Goal: Contribute content: Contribute content

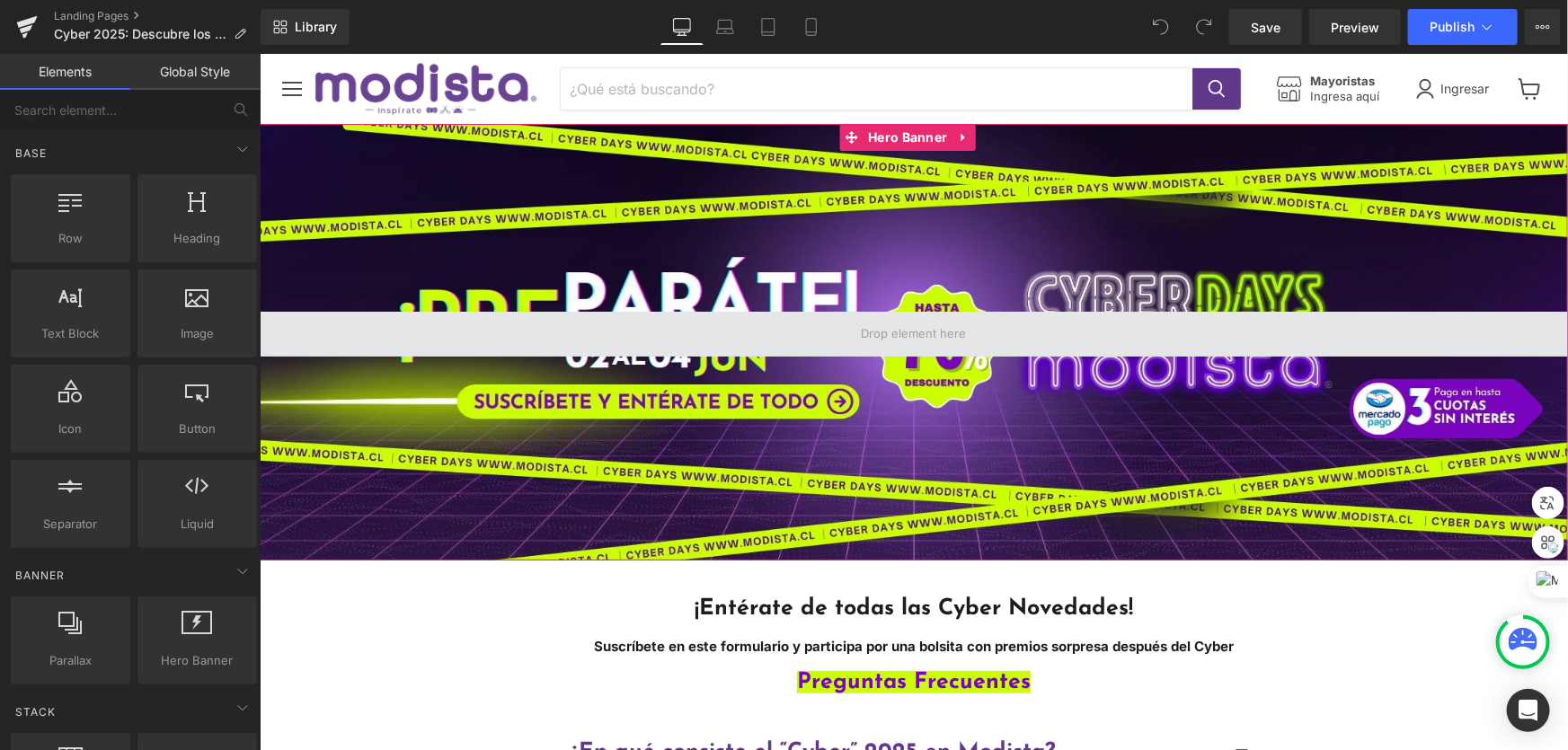
click at [921, 340] on span "Main content" at bounding box center [914, 333] width 118 height 22
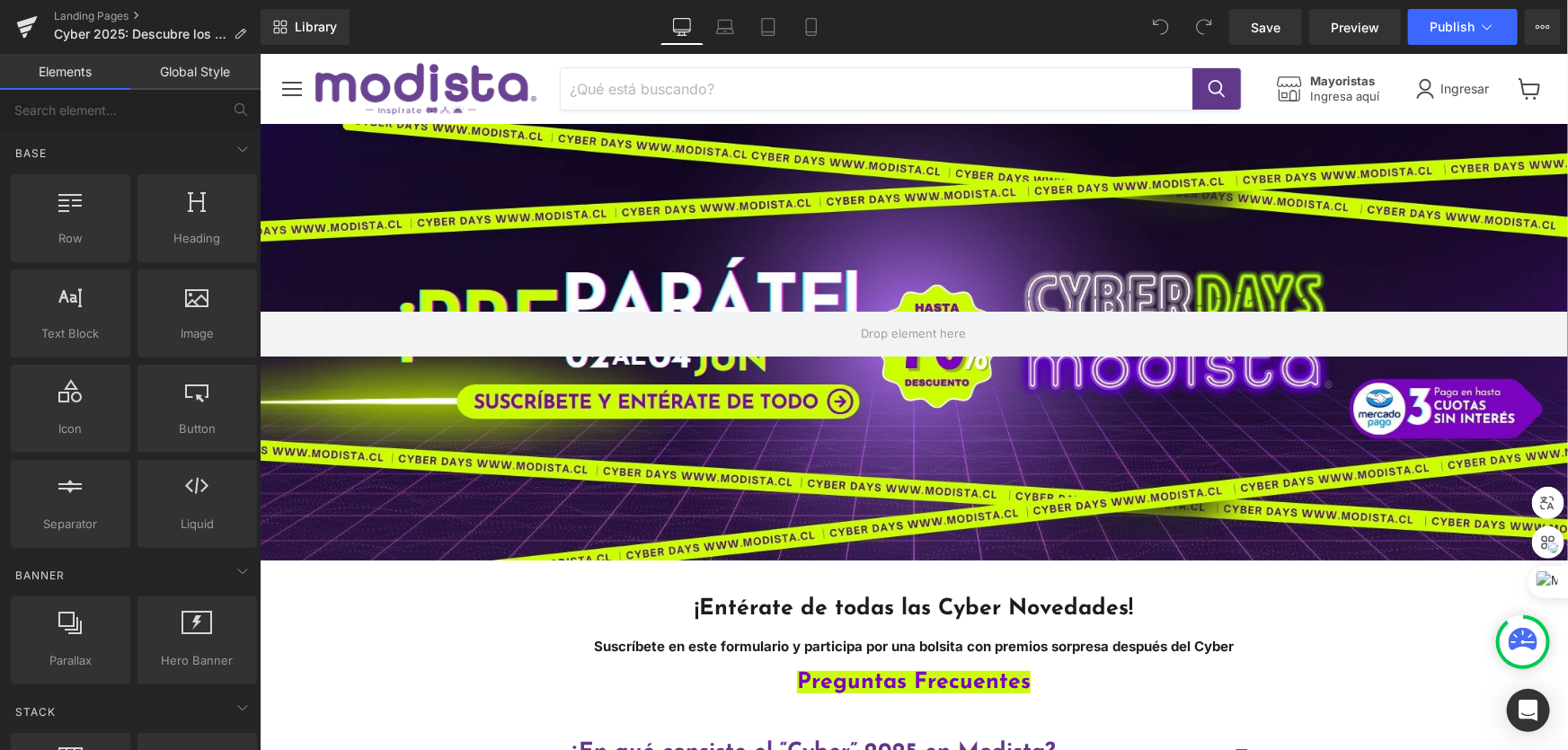
click at [481, 210] on div "Main content" at bounding box center [913, 341] width 1308 height 437
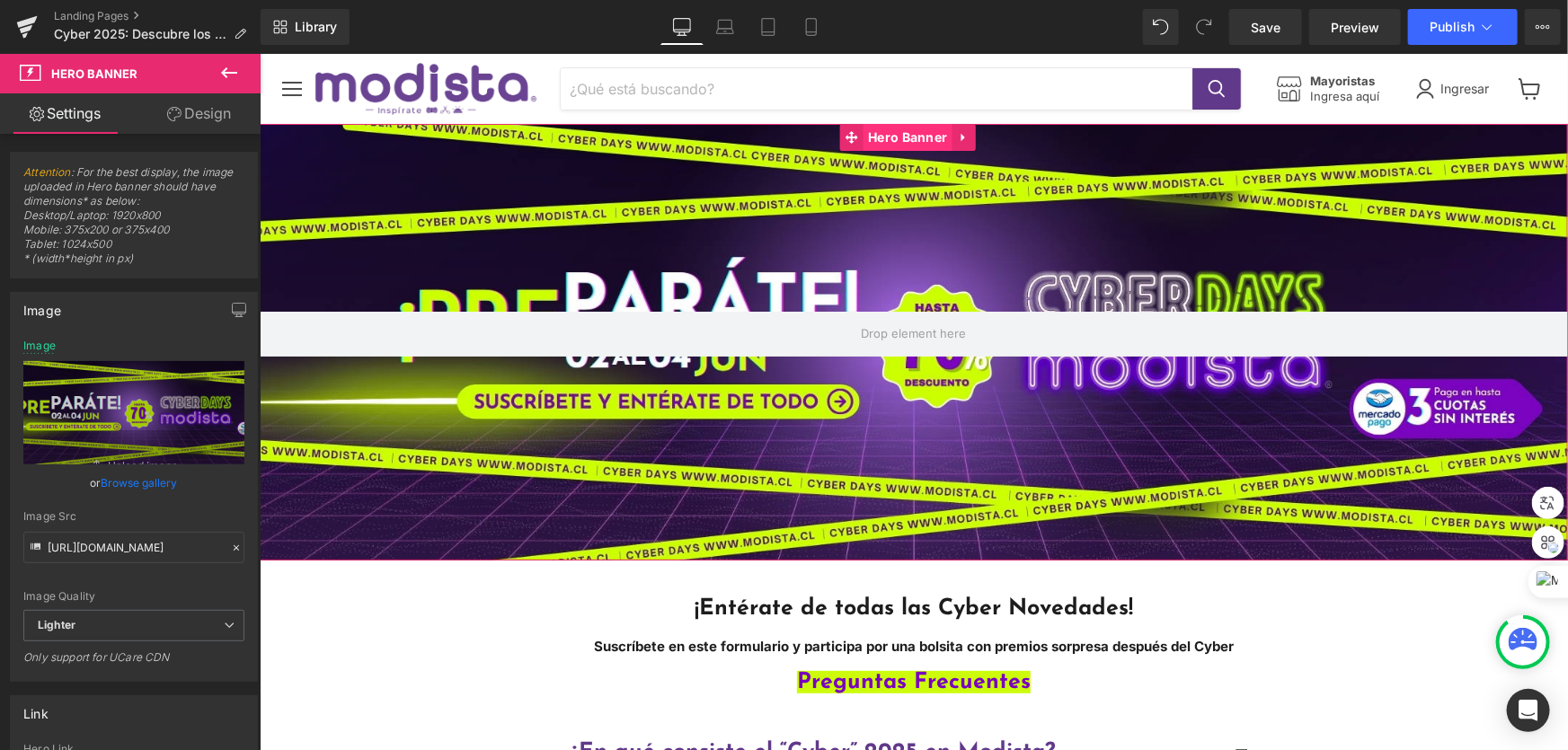
click at [894, 130] on span "Hero Banner" at bounding box center [906, 136] width 88 height 27
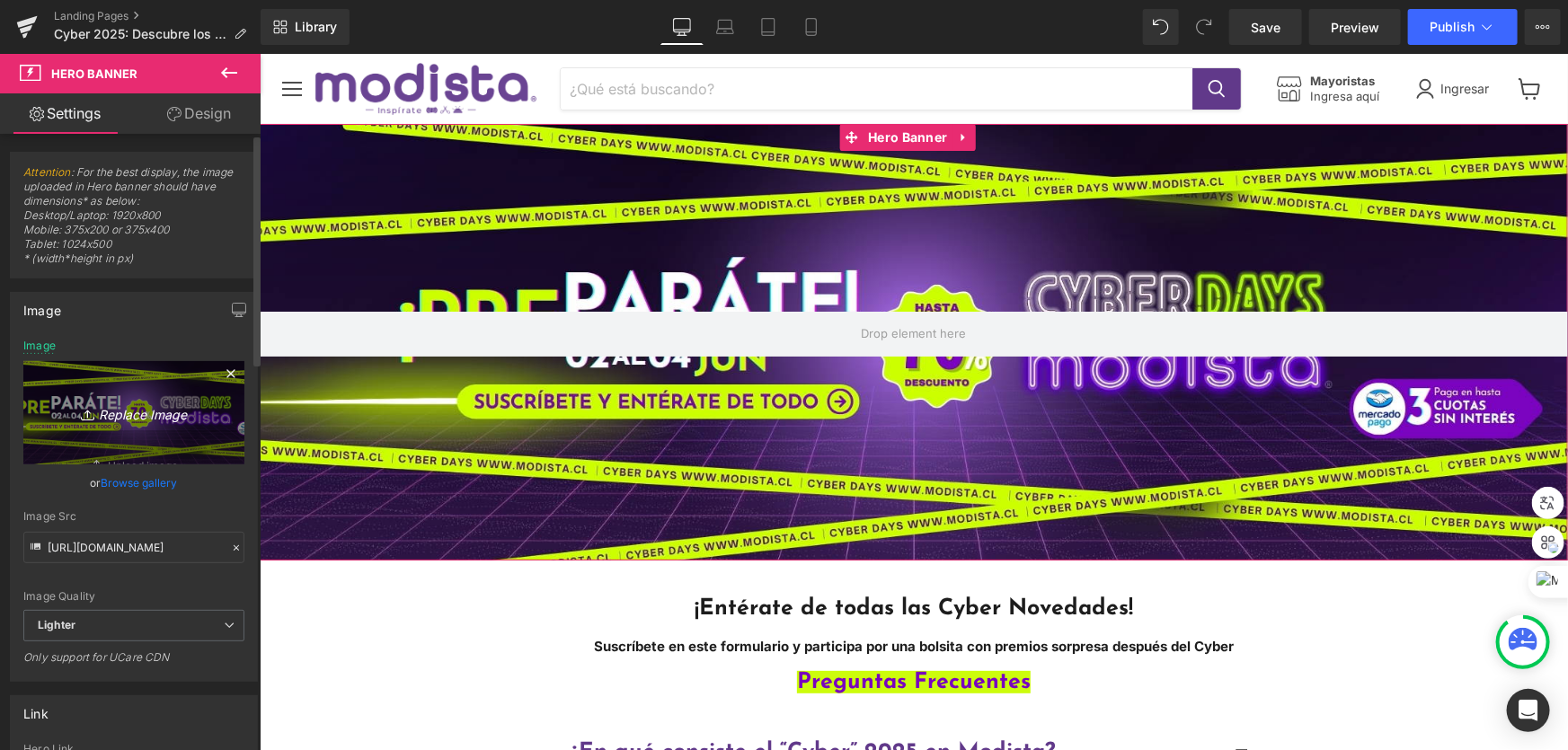
click at [131, 413] on icon "Replace Image" at bounding box center [133, 412] width 144 height 22
type input "C:\fakepath\banner_precyber_oct25.png"
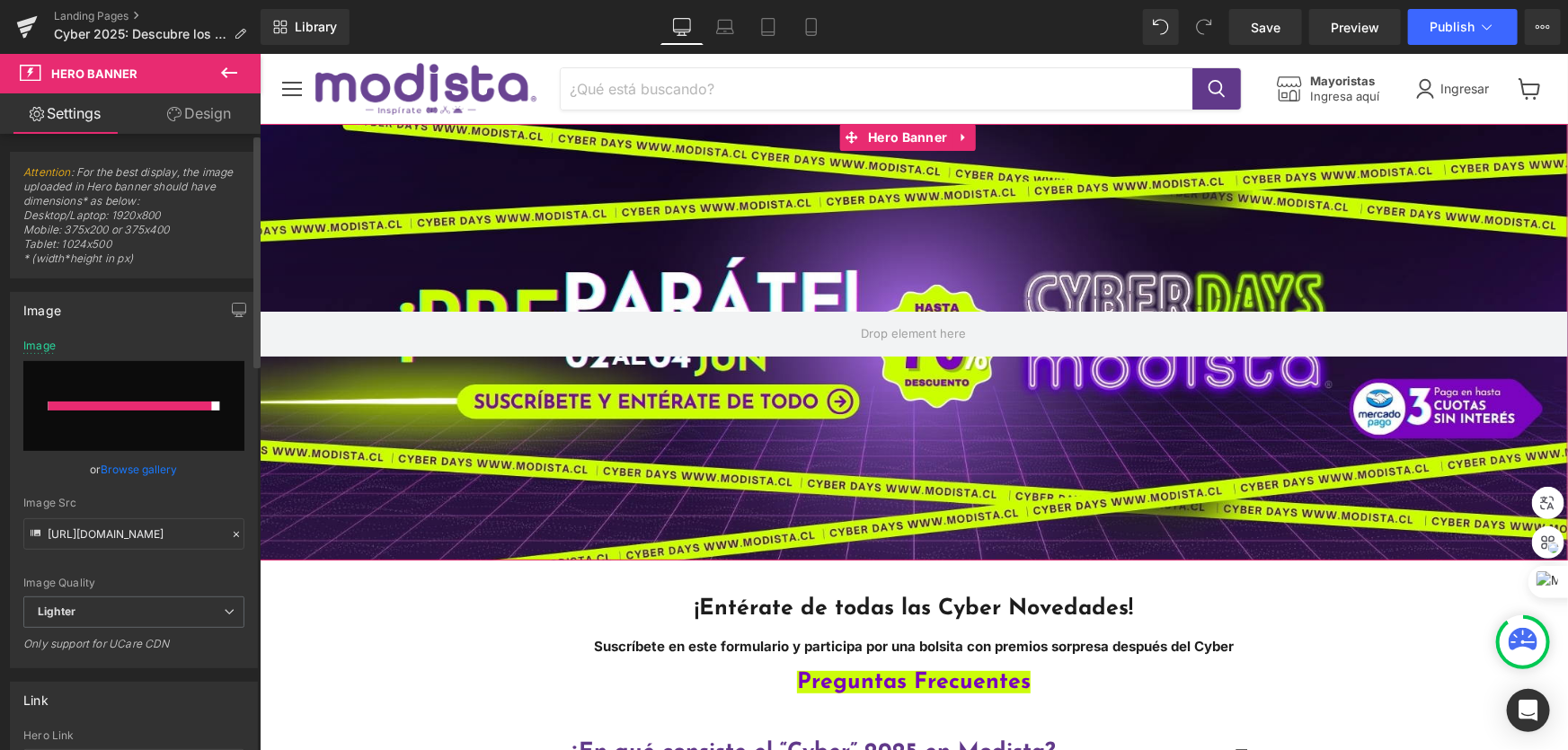
click at [212, 481] on div "Image Quality Lighter Lightest Lighter Lighter Lightest Only support for UCare …" at bounding box center [133, 468] width 221 height 257
click at [150, 375] on input "file" at bounding box center [133, 406] width 221 height 90
click at [243, 305] on button "button" at bounding box center [239, 309] width 29 height 34
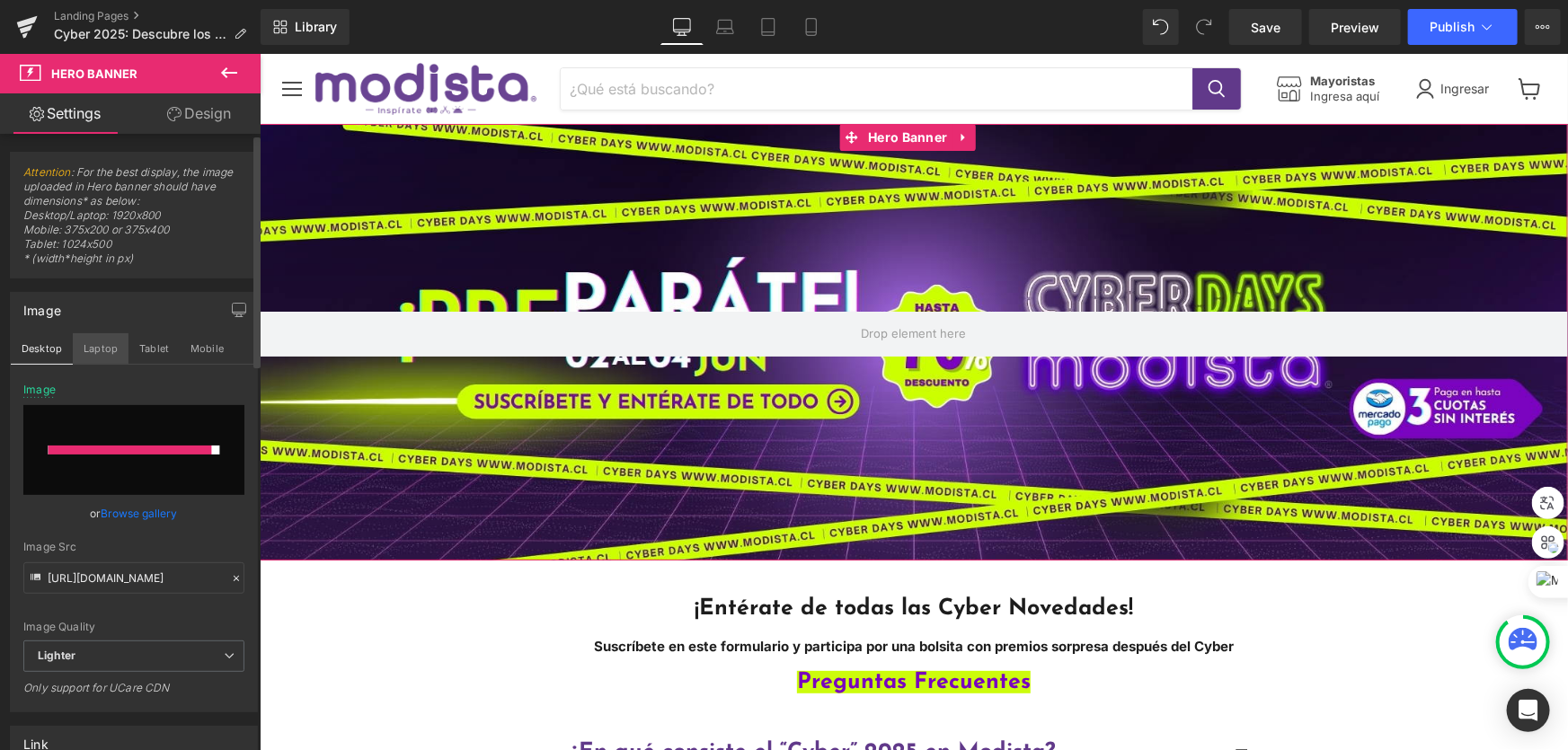
click at [97, 344] on button "Laptop" at bounding box center [101, 349] width 56 height 31
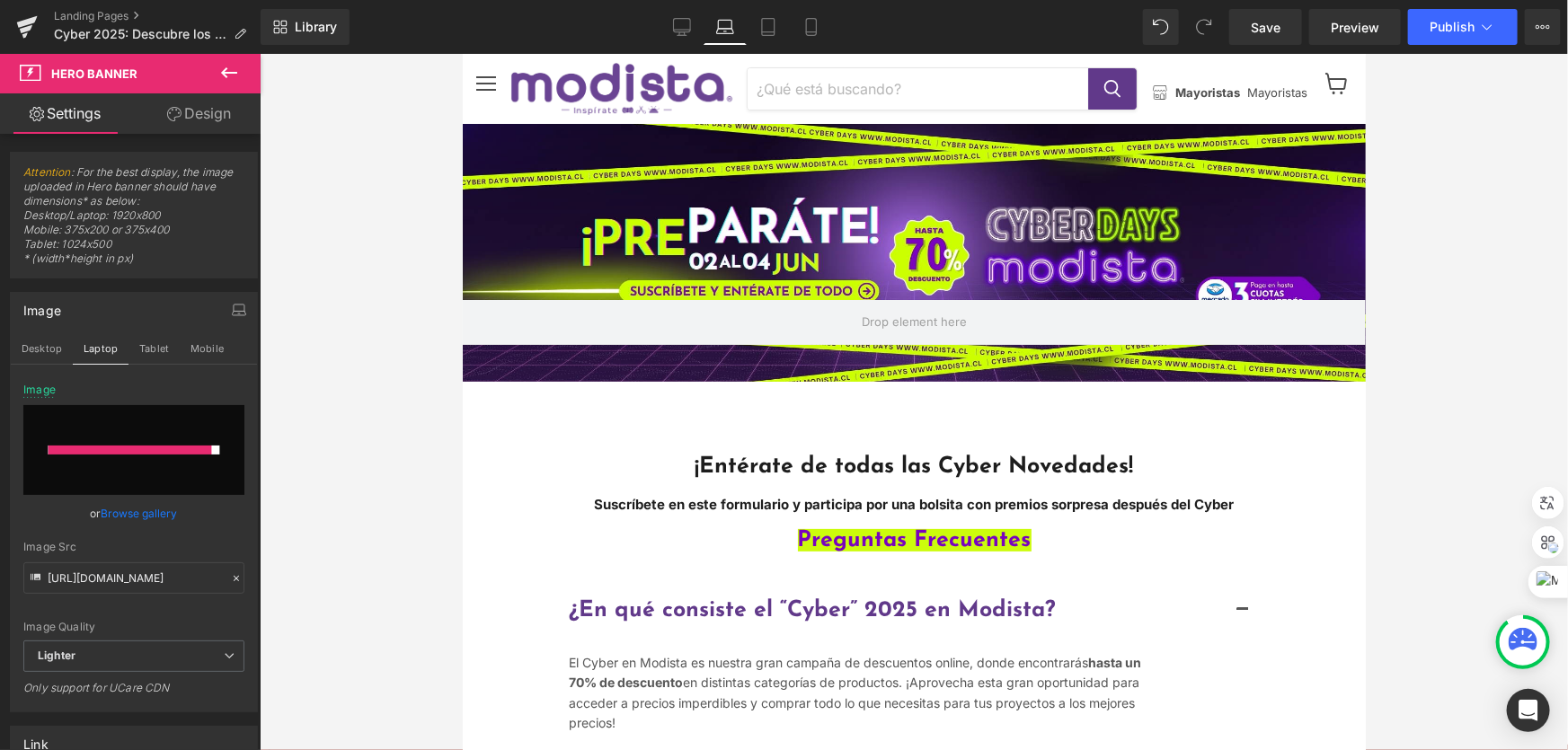
type input "[URL][DOMAIN_NAME]"
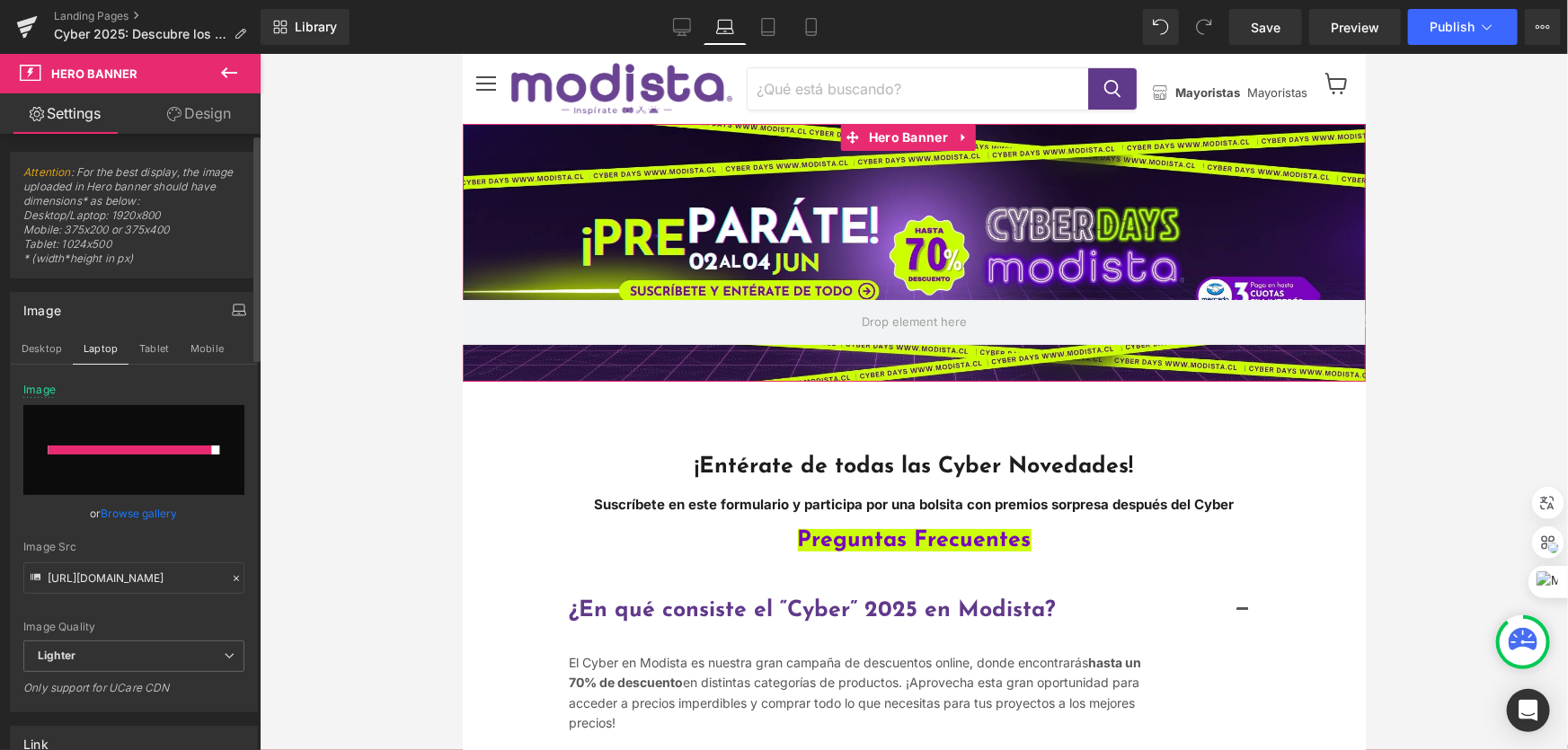
click at [235, 306] on icon "button" at bounding box center [239, 309] width 15 height 14
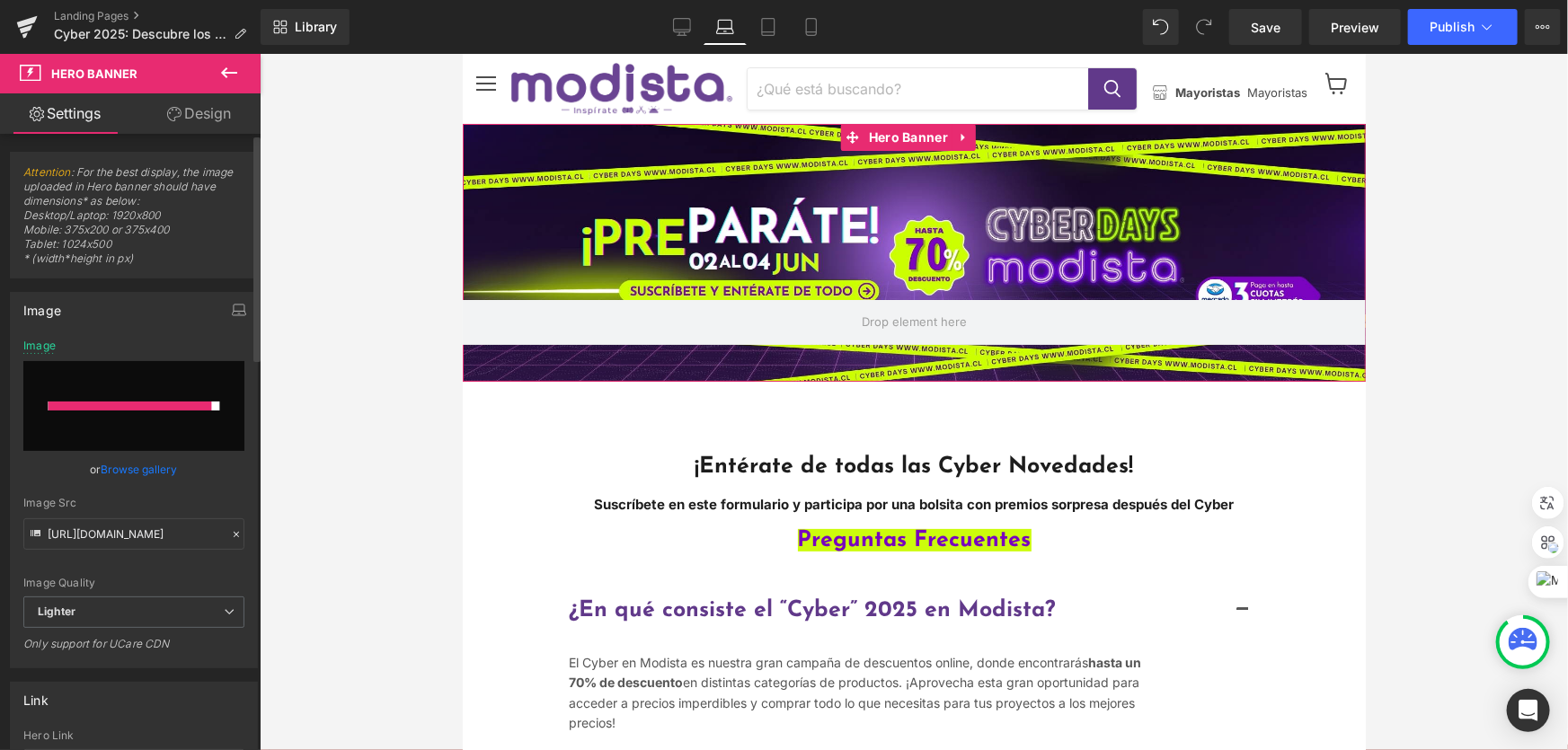
click at [134, 400] on input "file" at bounding box center [133, 406] width 221 height 90
type input "C:\fakepath\banner_precyber_oct25.png"
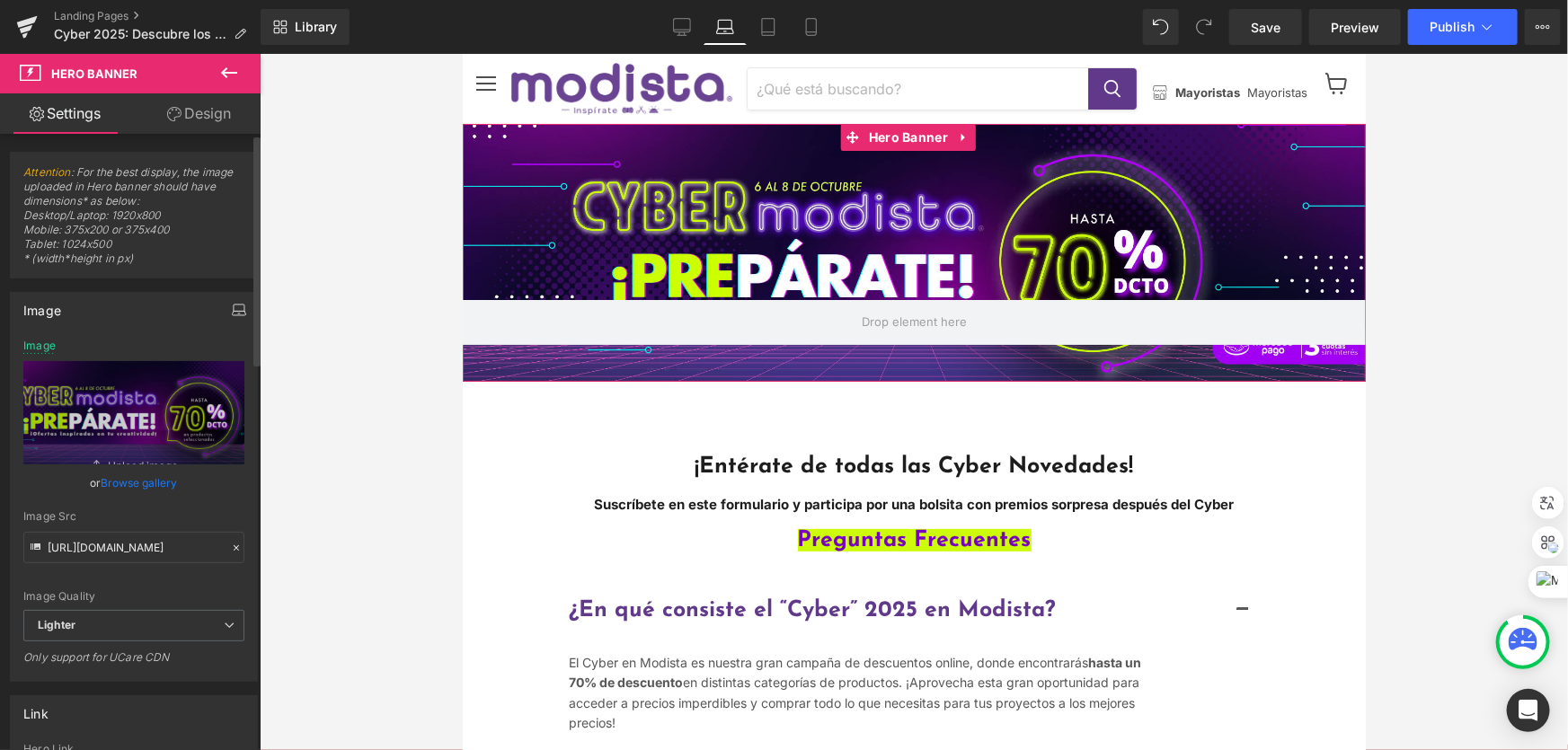
click at [232, 303] on icon "button" at bounding box center [239, 309] width 15 height 14
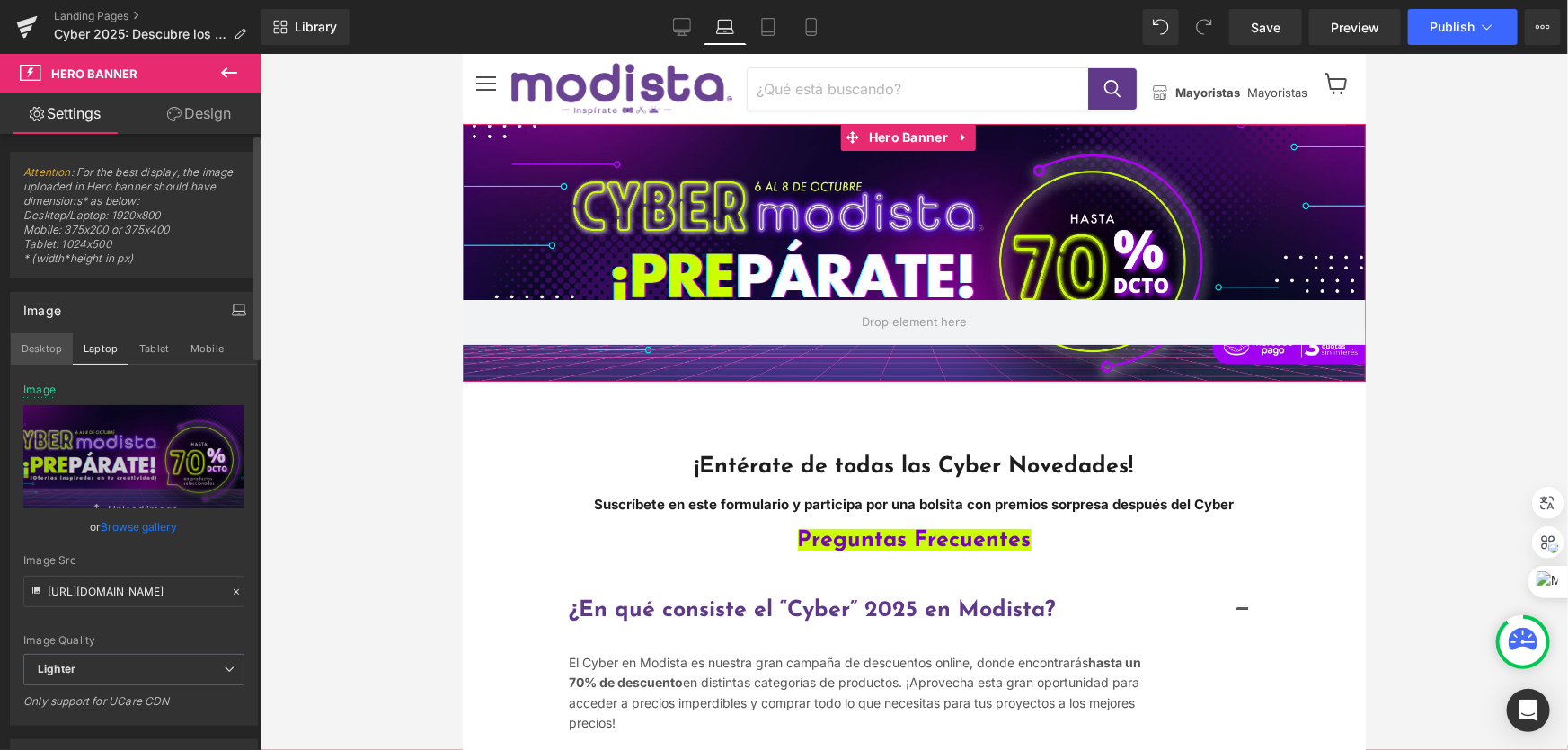
click at [55, 341] on button "Desktop" at bounding box center [42, 349] width 62 height 31
type input "[URL][DOMAIN_NAME]"
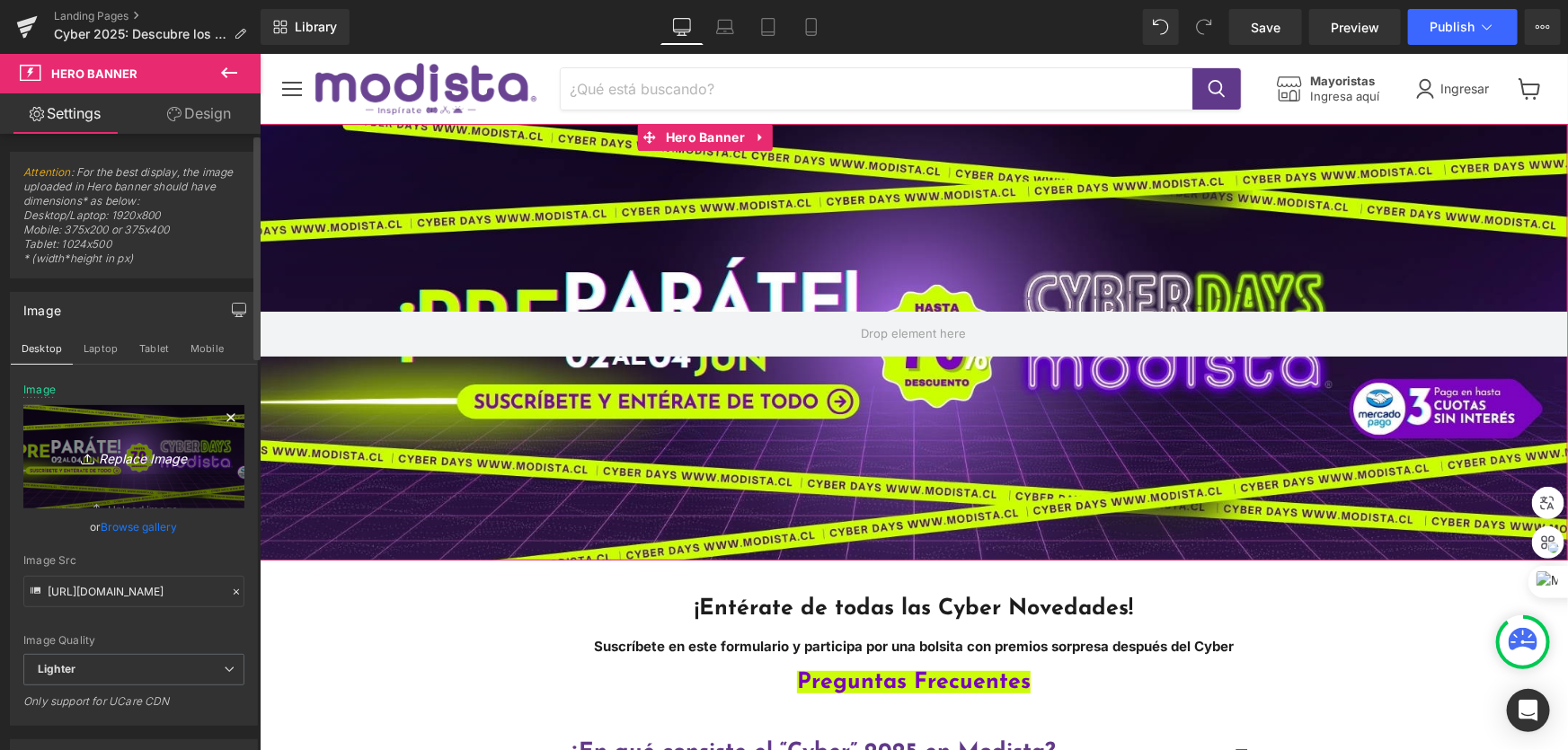
click at [131, 455] on icon "Replace Image" at bounding box center [133, 456] width 144 height 22
type input "C:\fakepath\banner_precyber_oct25.png"
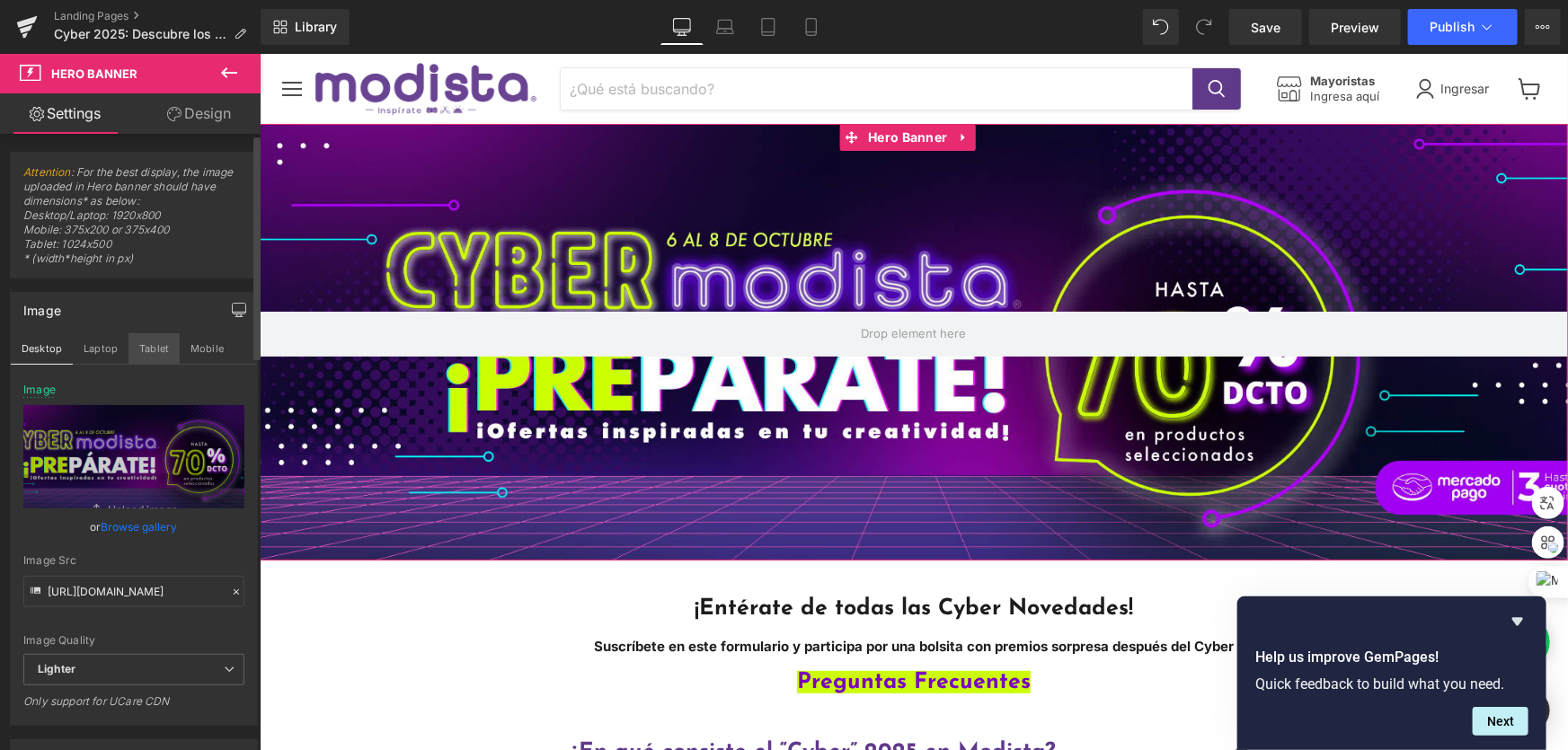
click at [153, 350] on button "Tablet" at bounding box center [154, 349] width 51 height 31
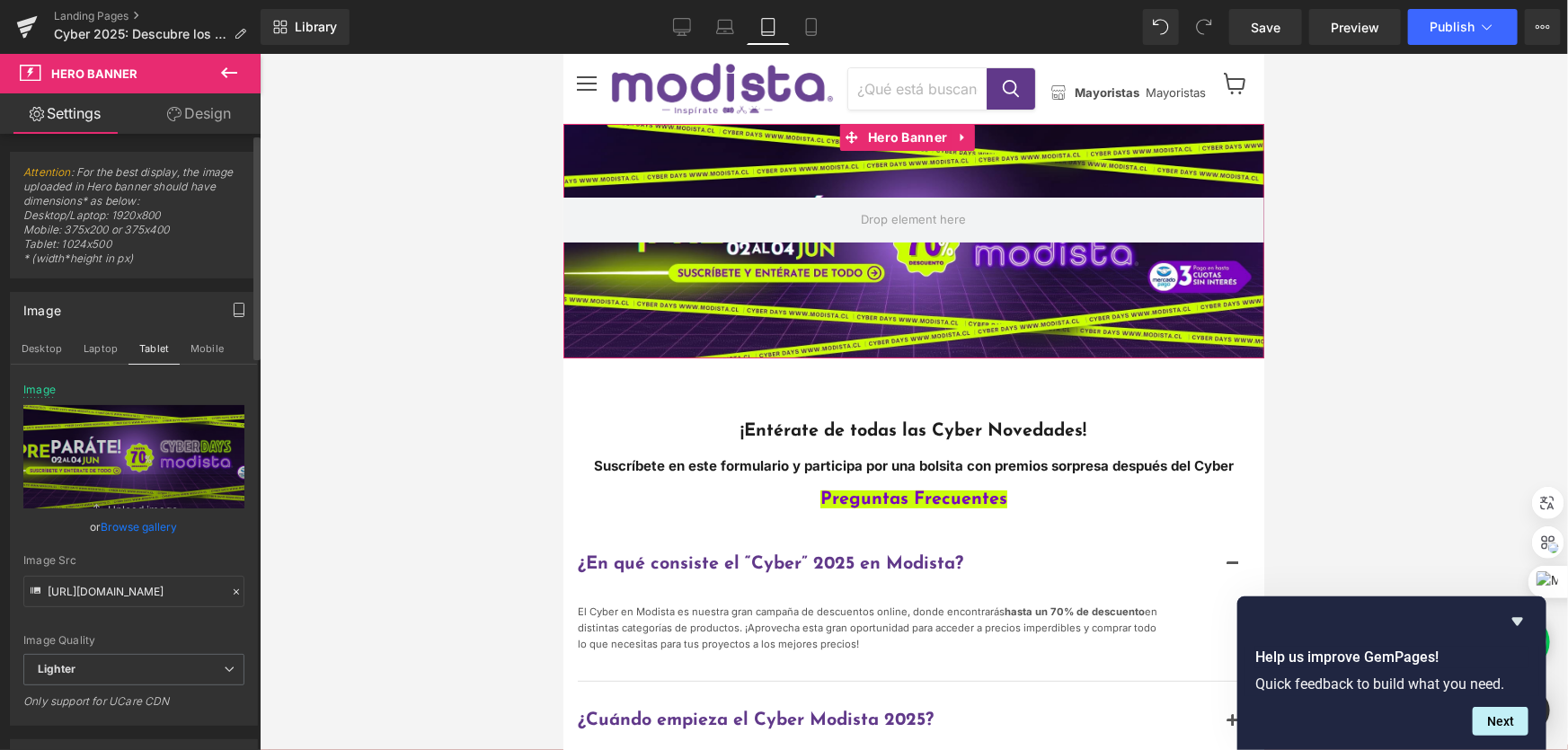
click at [126, 526] on link "Browse gallery" at bounding box center [139, 527] width 76 height 32
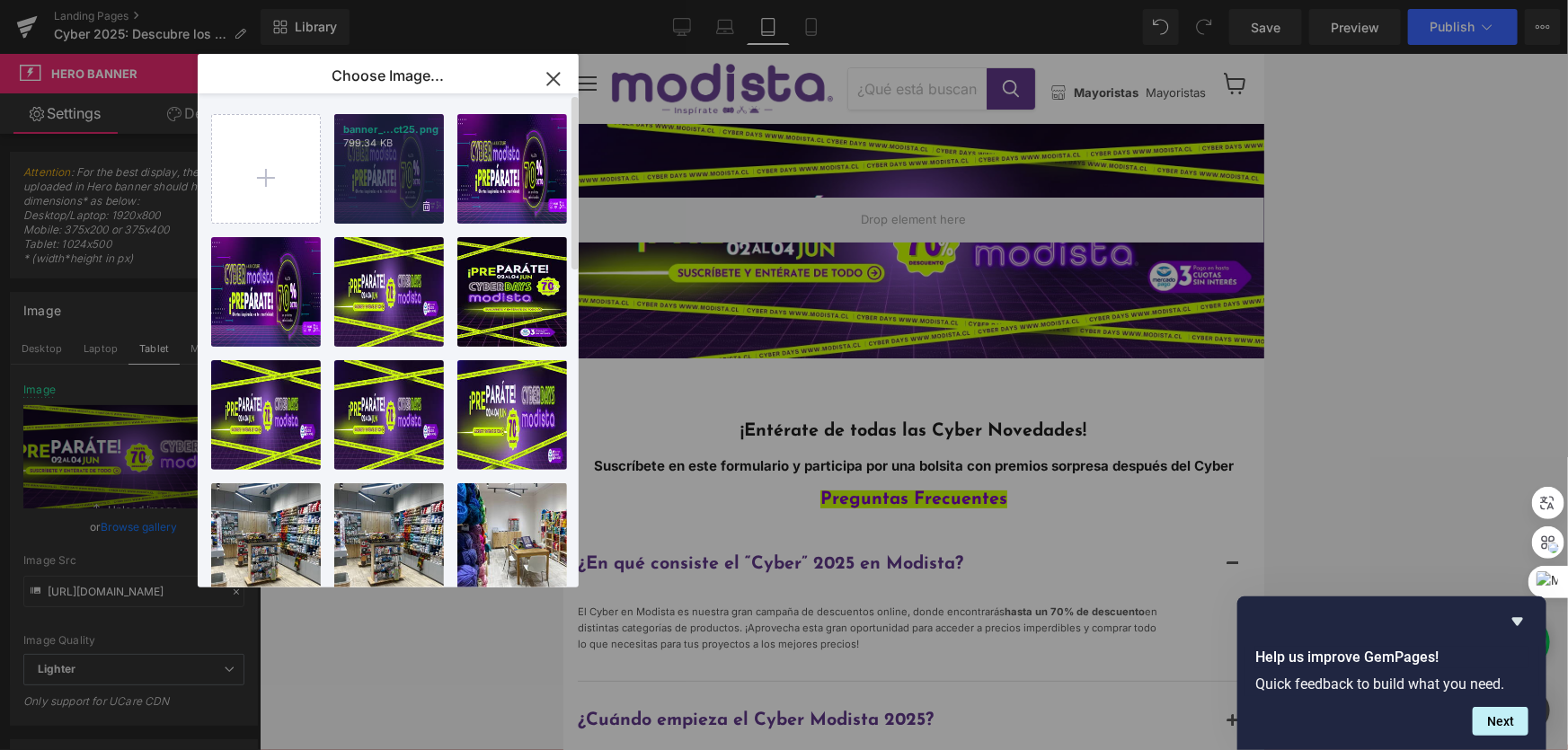
click at [392, 159] on div "banner_...ct25.png 799.34 KB" at bounding box center [389, 168] width 109 height 109
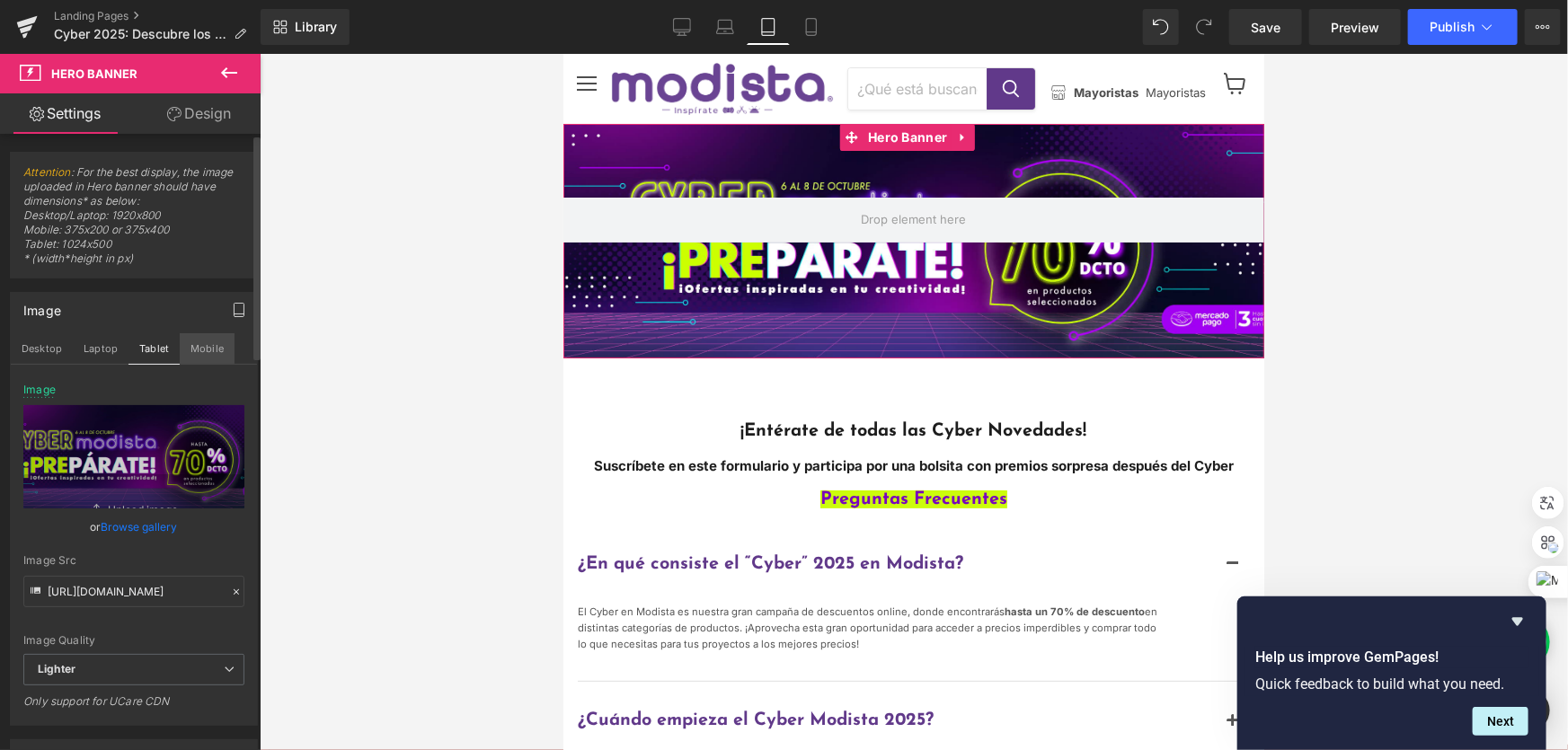
click at [212, 350] on button "Mobile" at bounding box center [207, 349] width 55 height 31
type input "[URL][DOMAIN_NAME]"
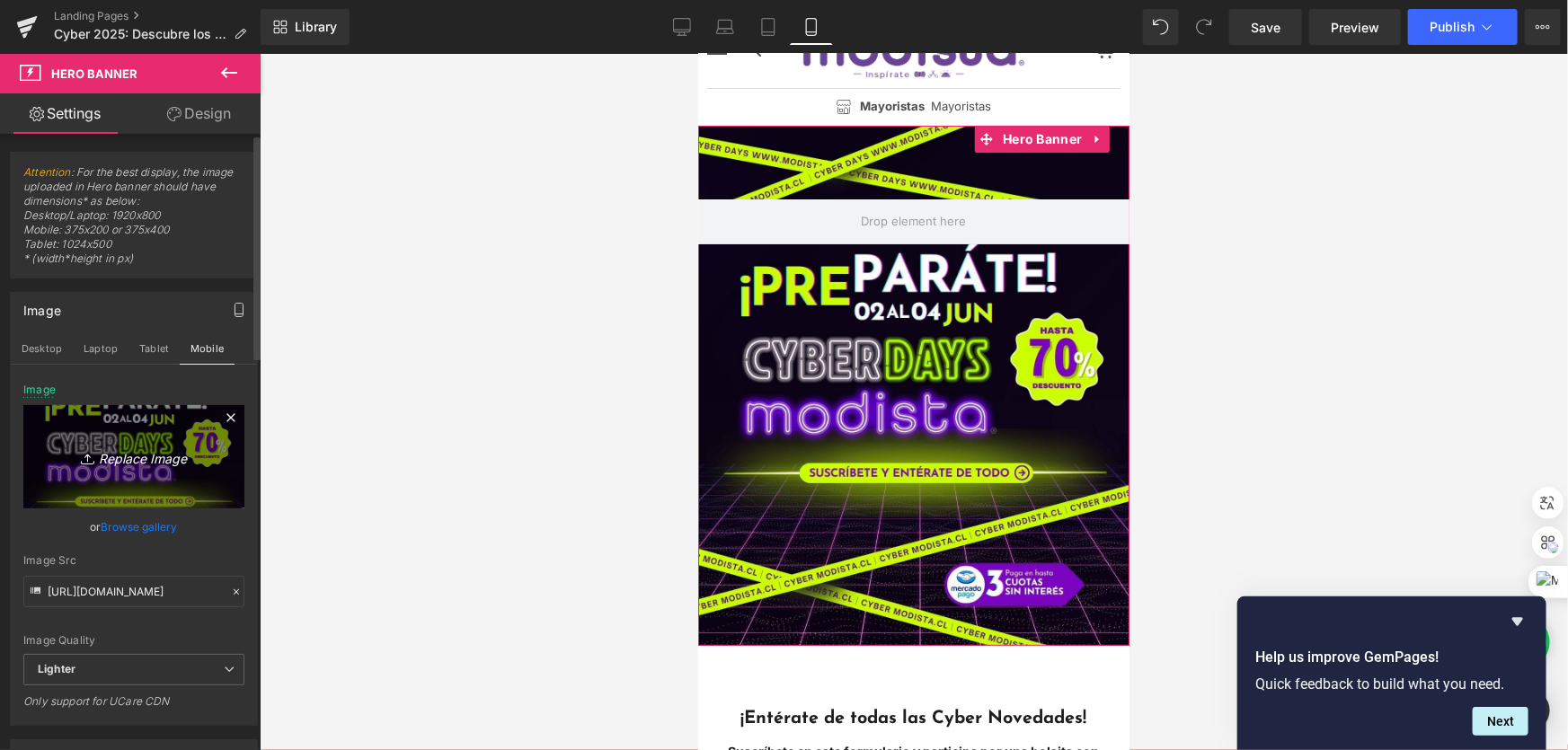
click at [135, 457] on icon "Replace Image" at bounding box center [133, 456] width 144 height 22
type input "C:\fakepath\banner_rp_precyber_oct25.png"
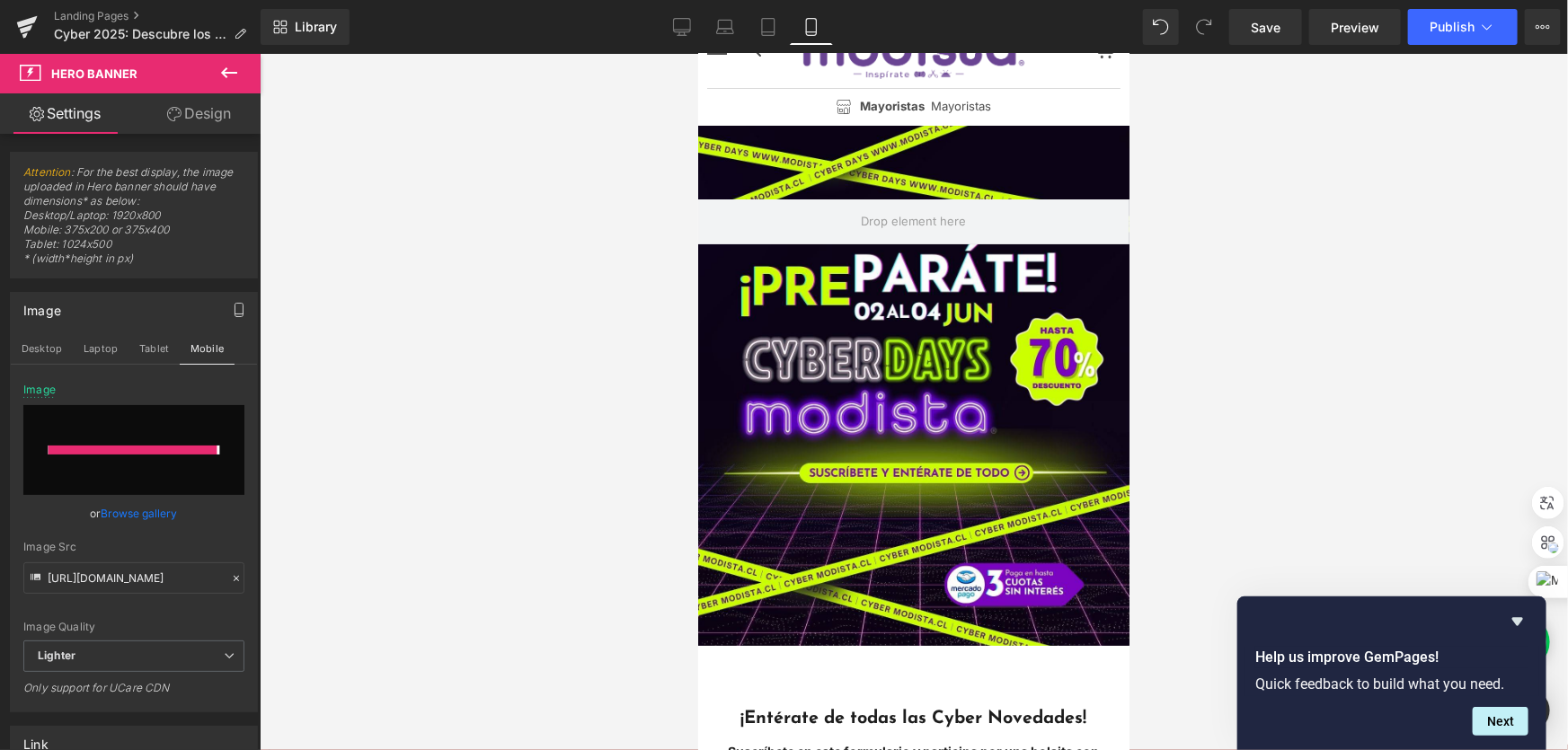
type input "[URL][DOMAIN_NAME]"
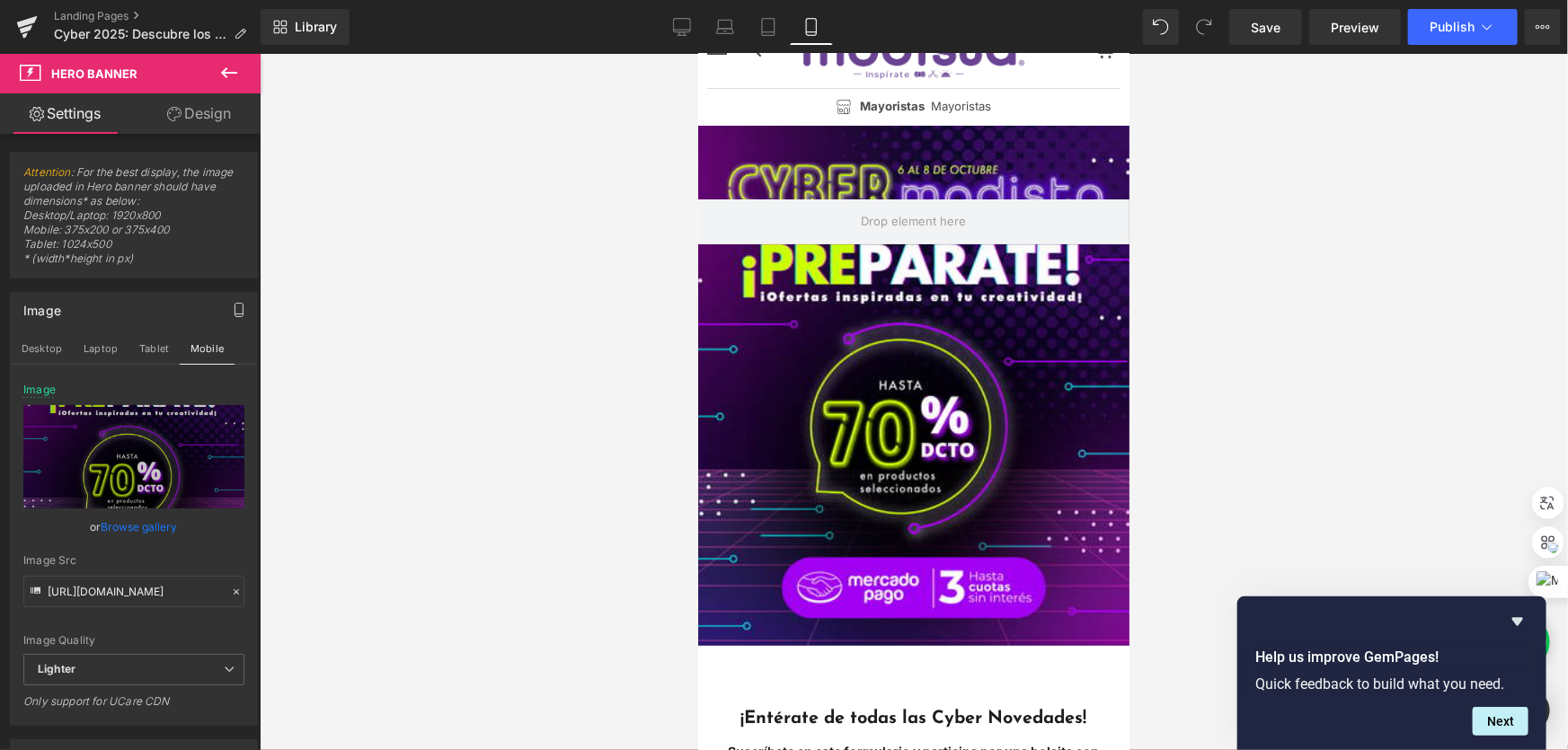
click at [1361, 373] on div at bounding box center [914, 402] width 1308 height 696
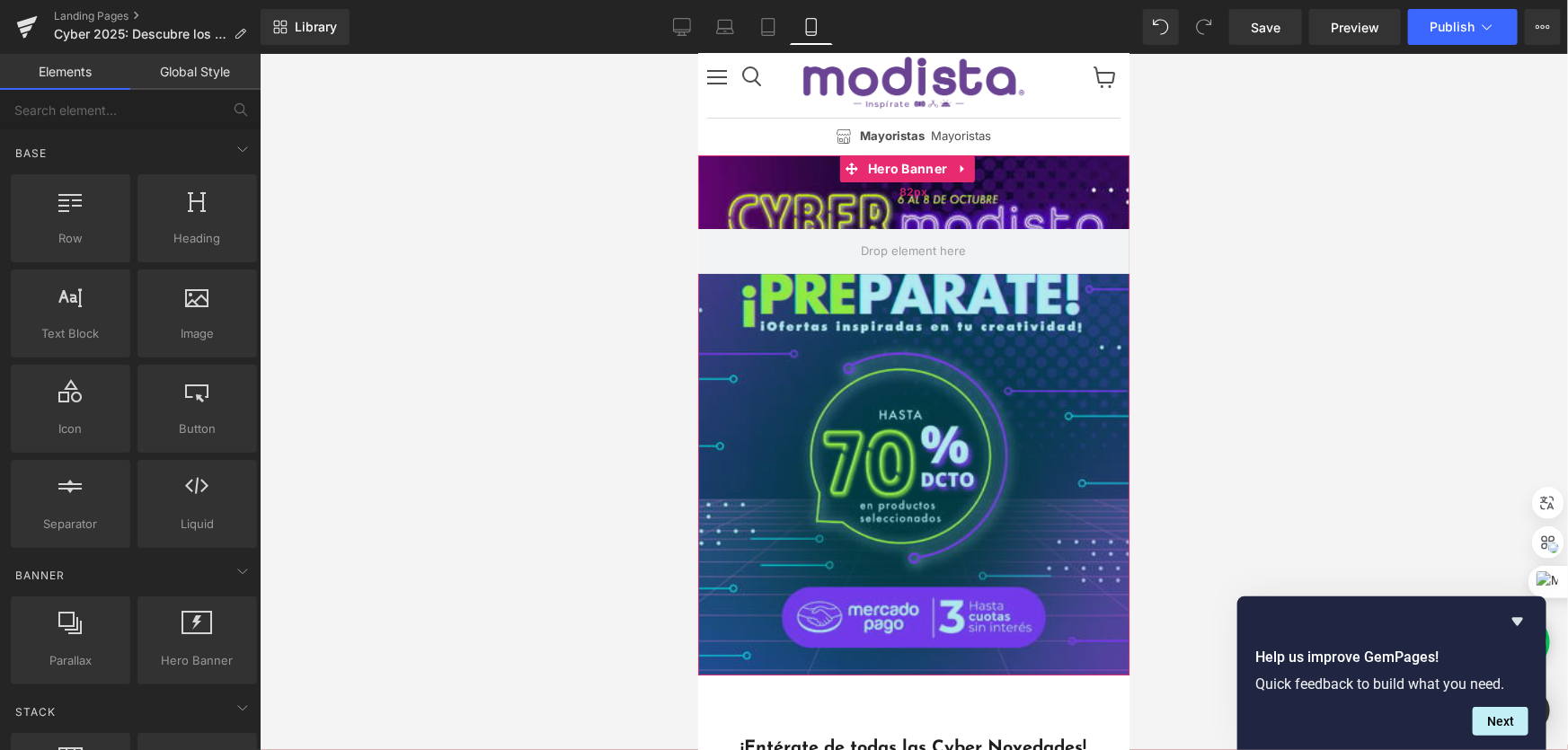
scroll to position [0, 0]
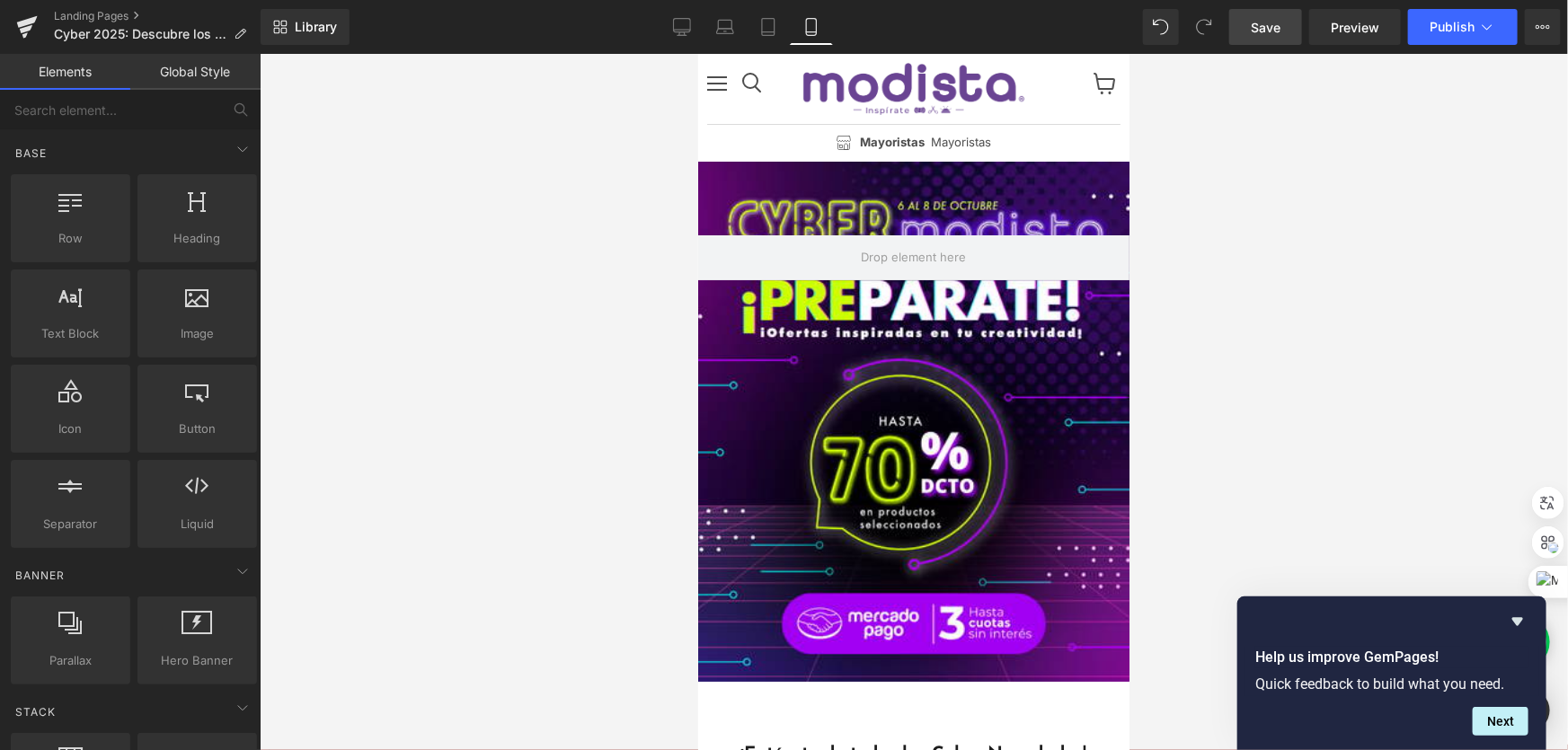
click at [1267, 20] on span "Save" at bounding box center [1265, 28] width 30 height 19
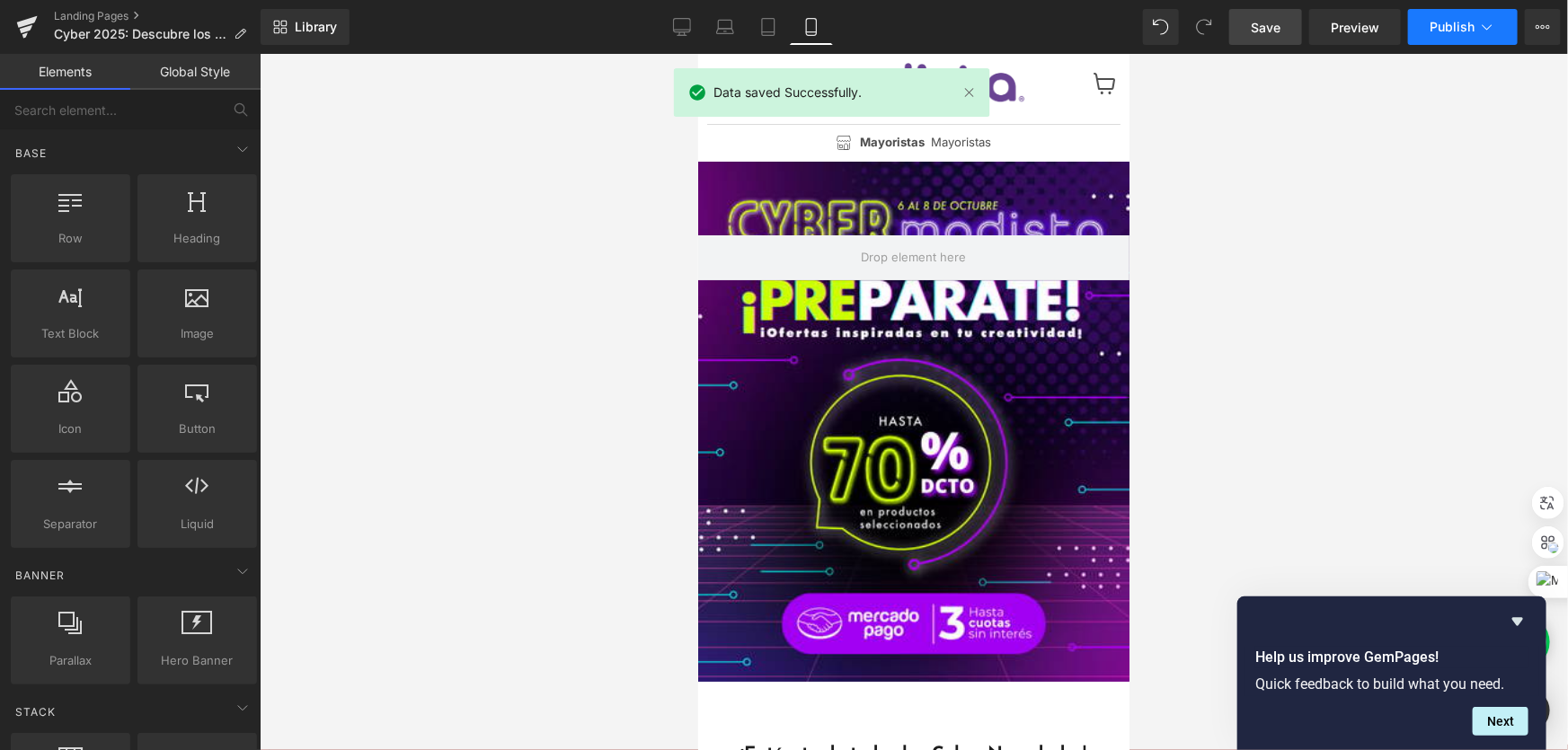
click at [1458, 19] on span "Publish" at bounding box center [1452, 26] width 44 height 14
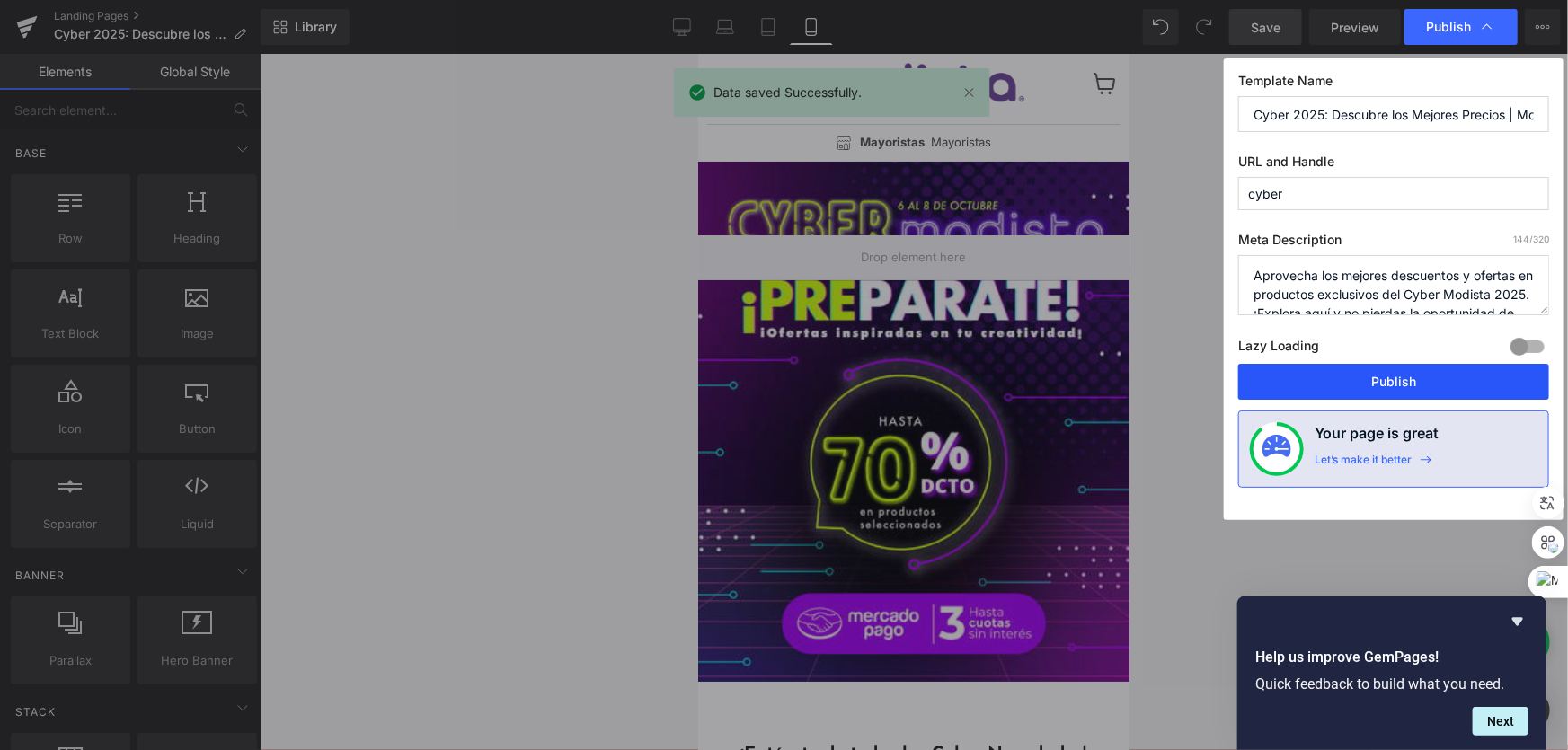
click at [1394, 380] on button "Publish" at bounding box center [1394, 381] width 311 height 36
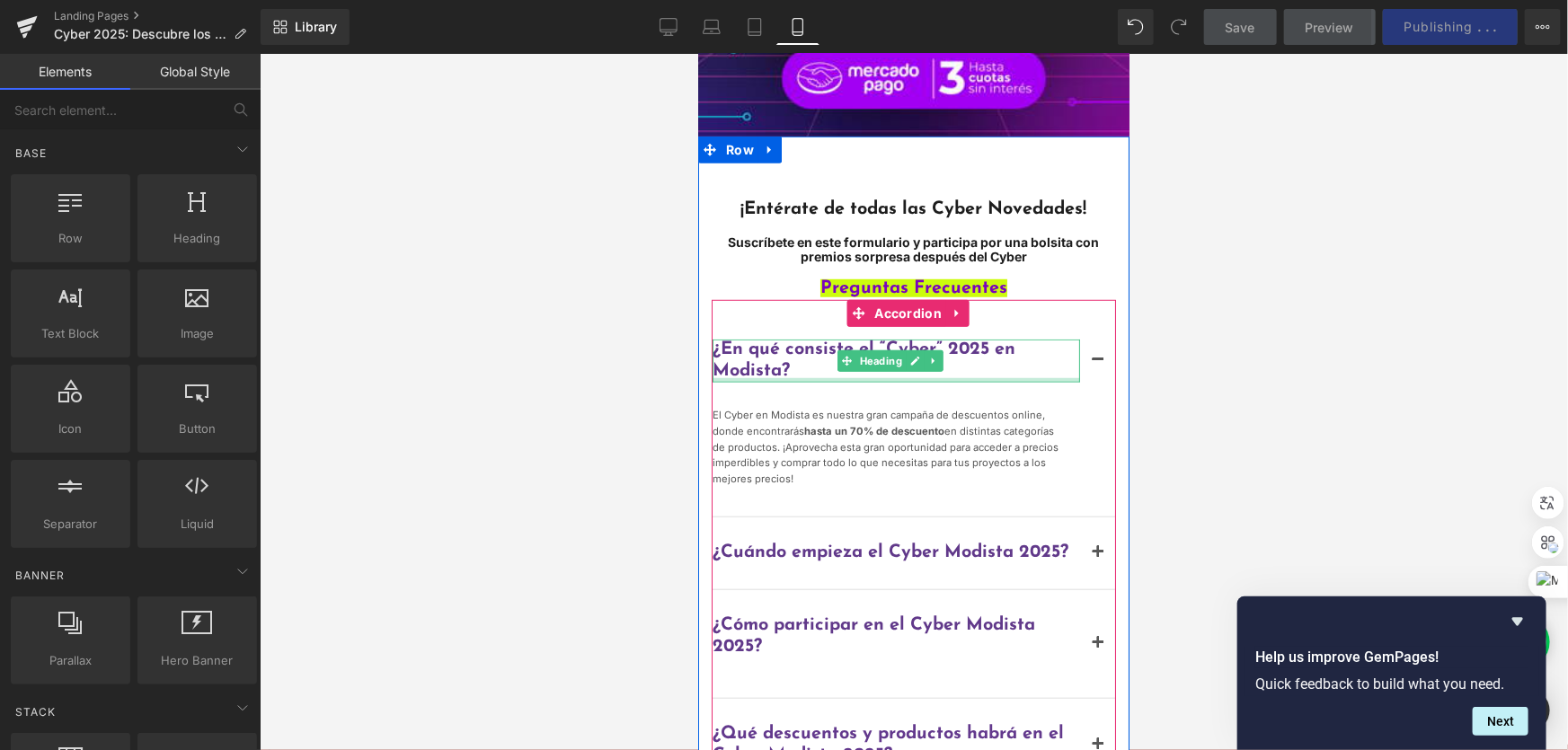
scroll to position [571, 0]
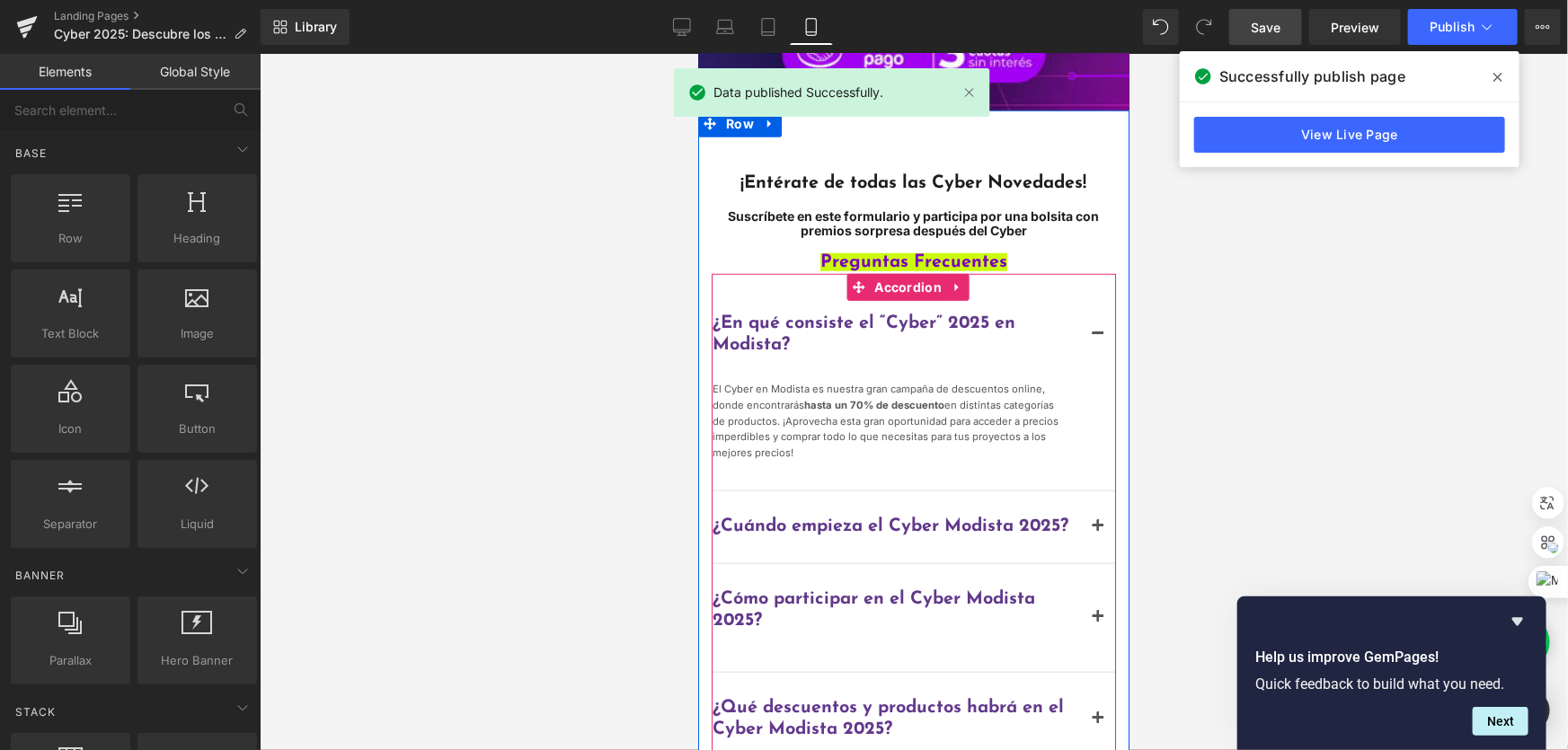
click at [1097, 531] on span "Main content" at bounding box center [1097, 531] width 0 height 0
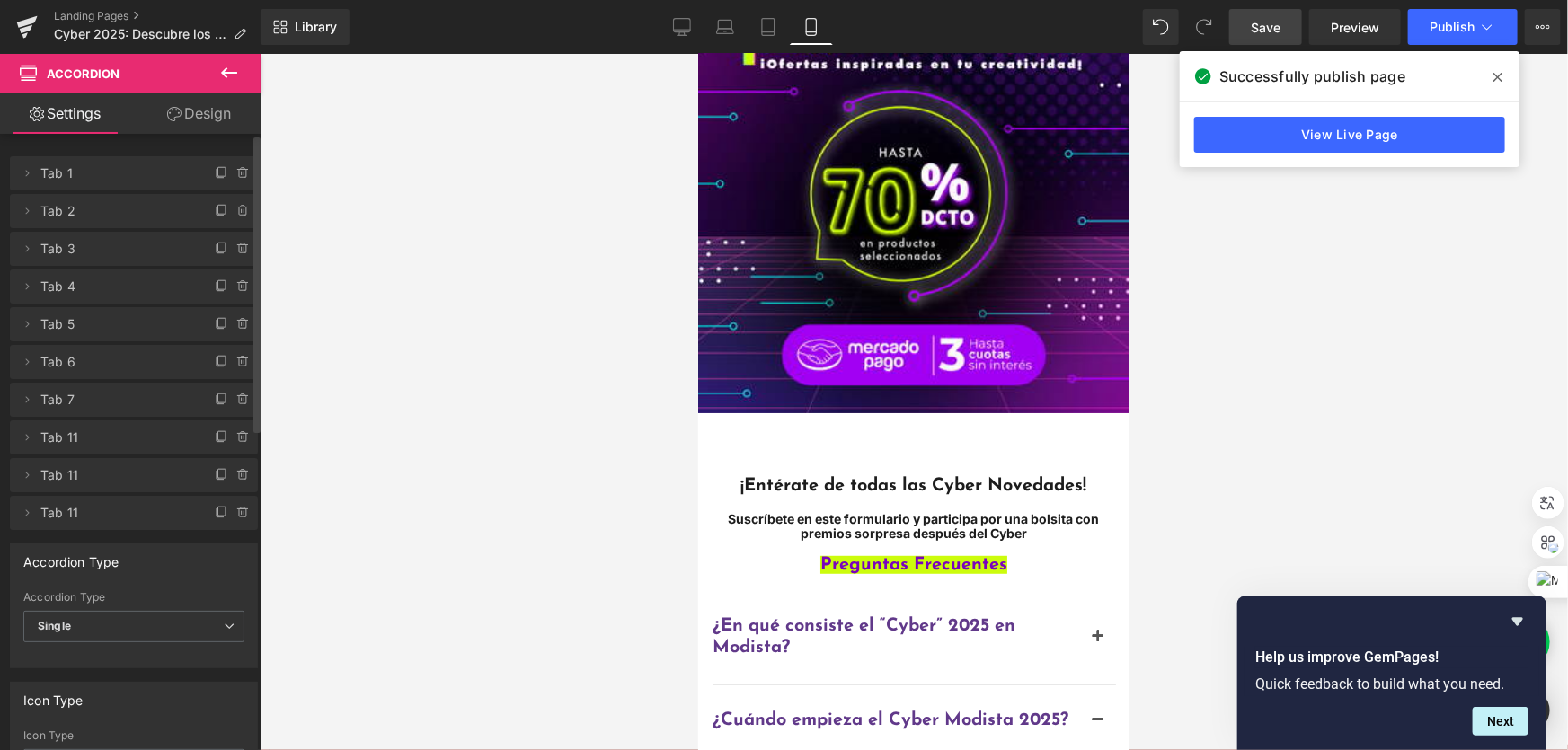
scroll to position [245, 0]
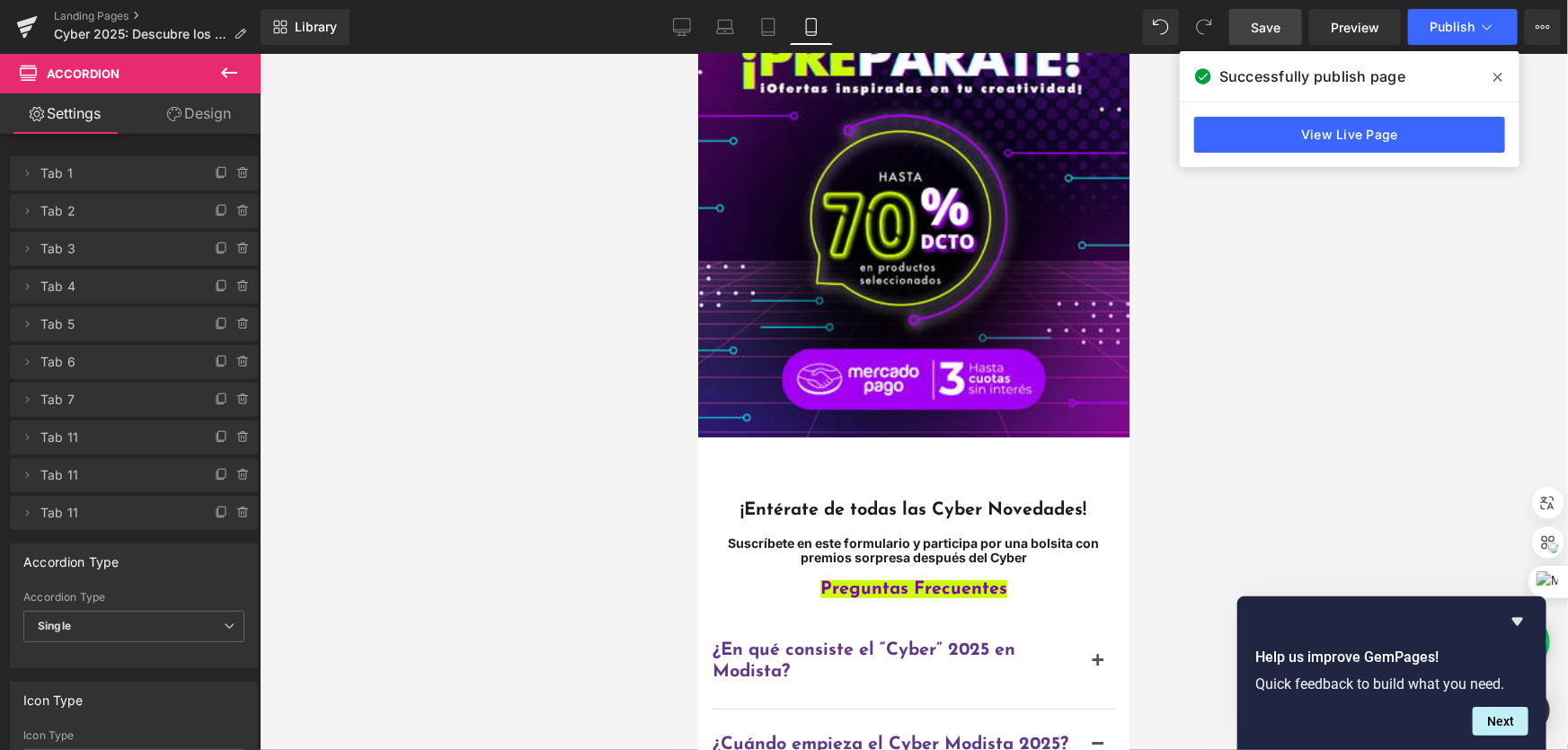
click at [235, 58] on button at bounding box center [228, 73] width 63 height 40
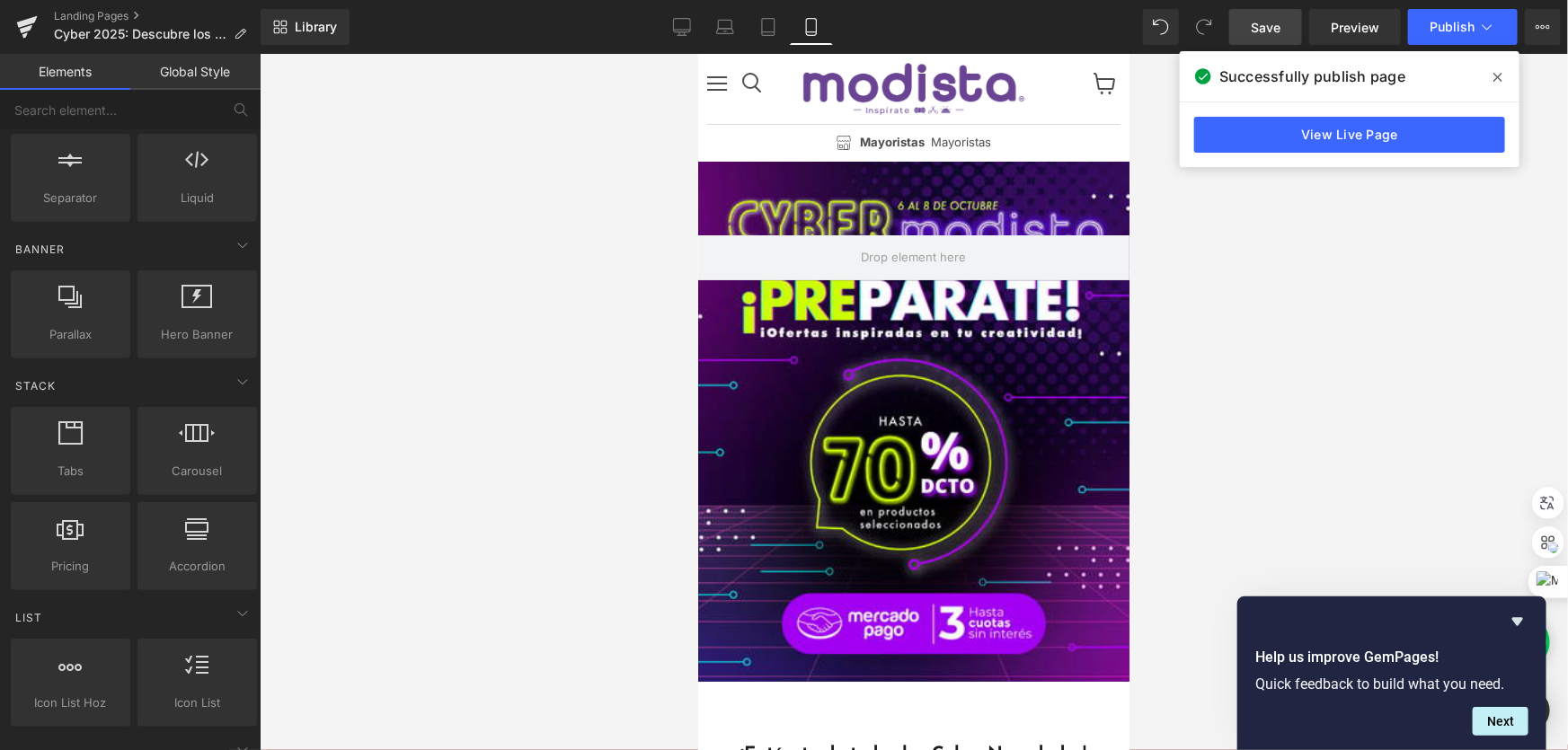
scroll to position [0, 0]
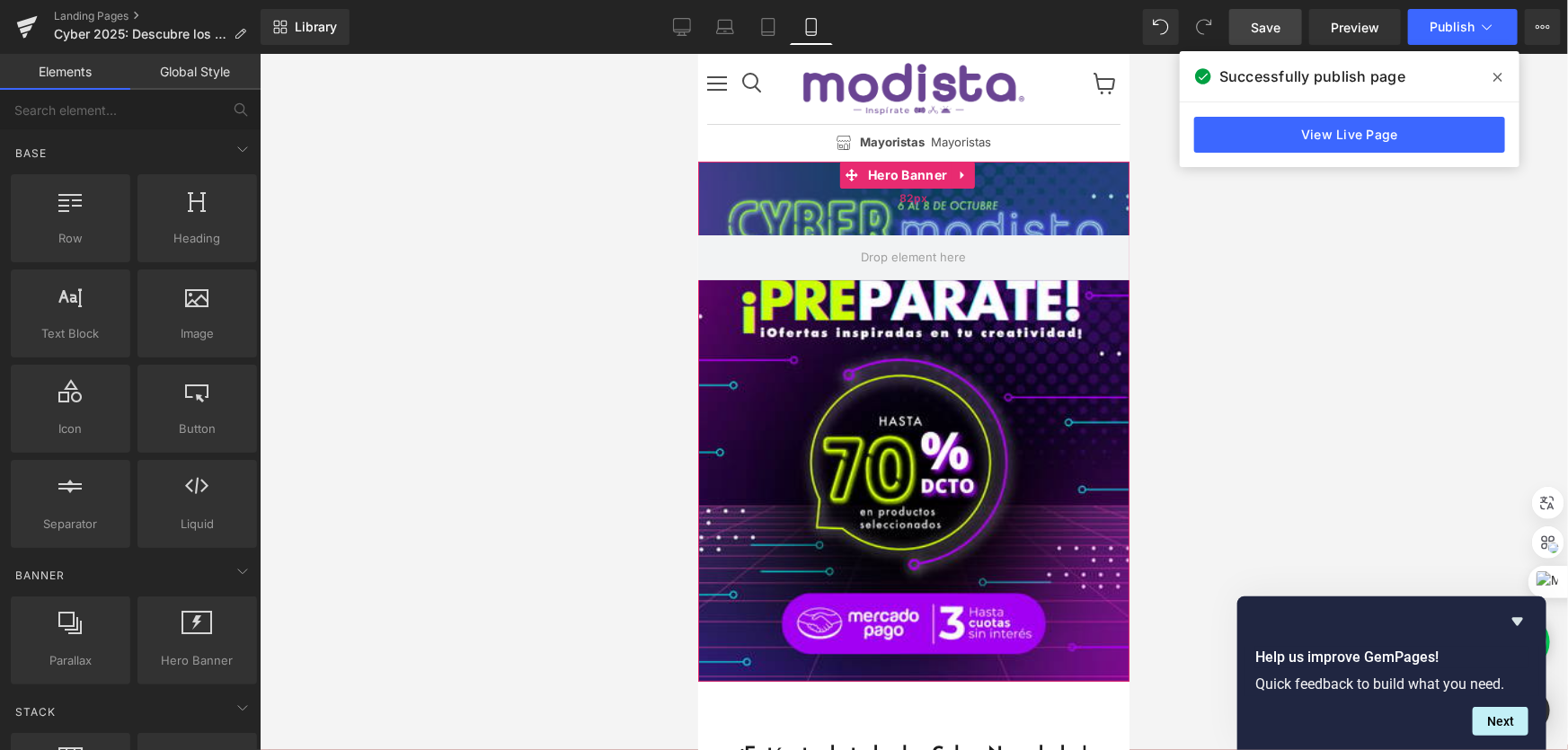
click at [743, 177] on div "82px" at bounding box center [913, 197] width 431 height 73
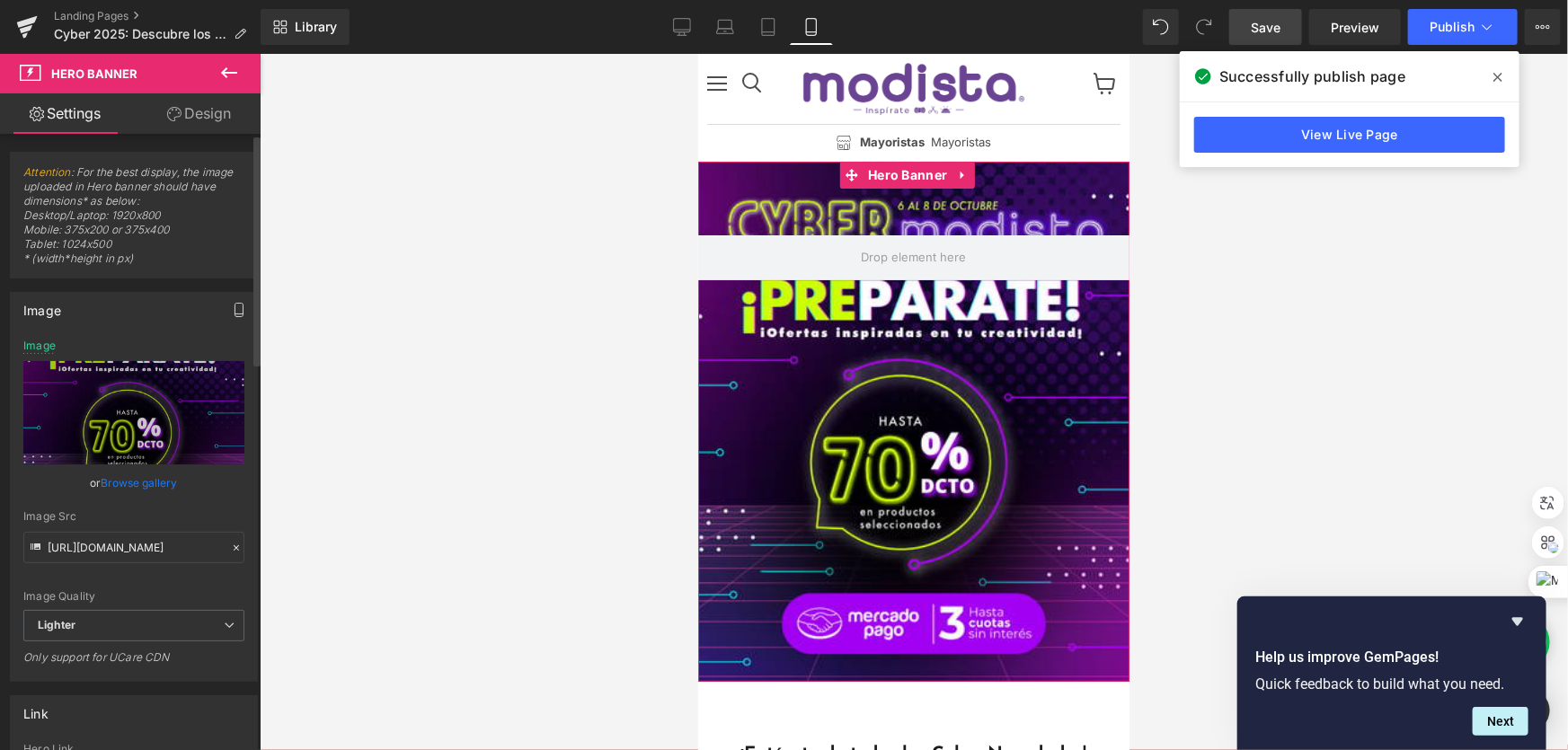
click at [234, 303] on icon "button" at bounding box center [239, 309] width 15 height 14
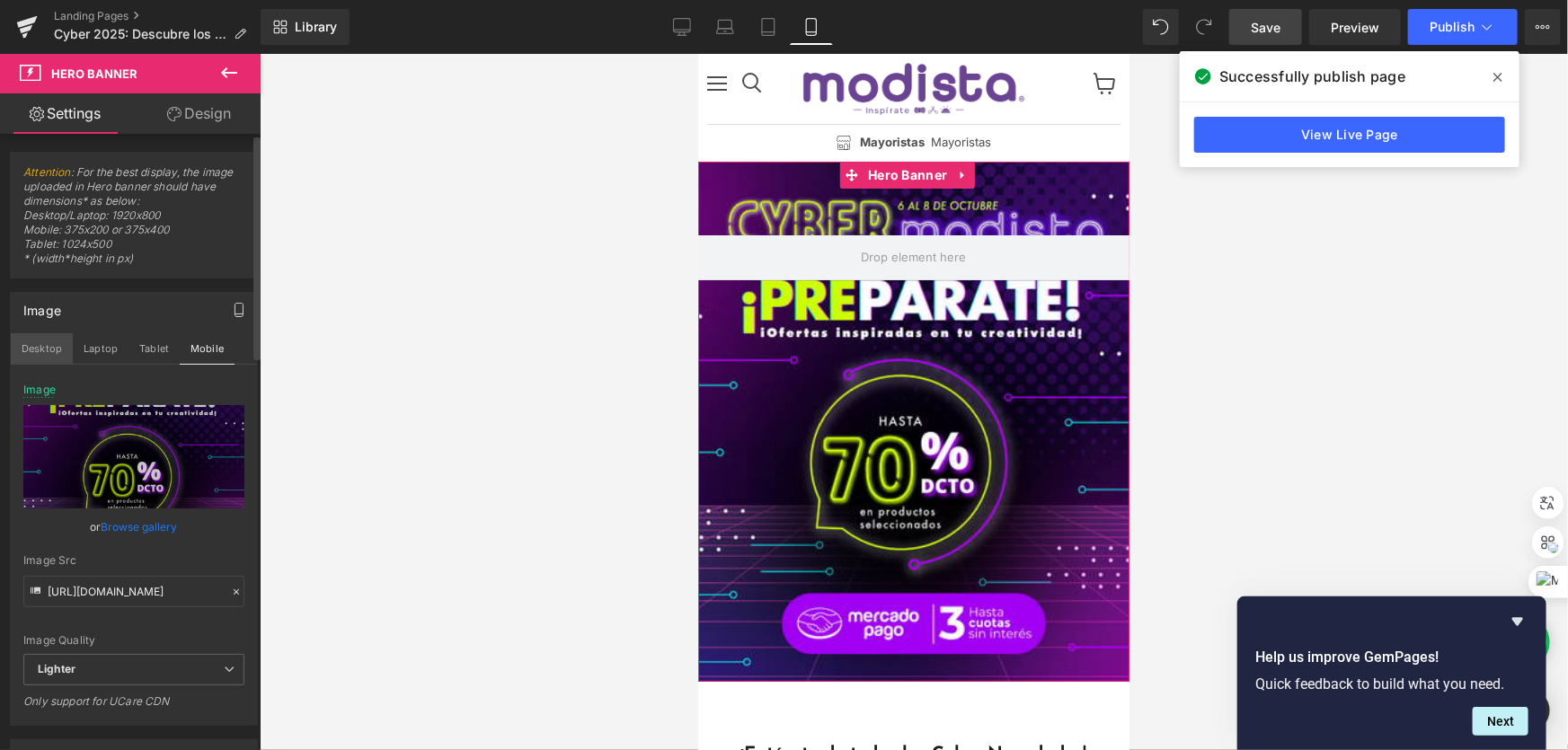
click at [44, 340] on button "Desktop" at bounding box center [42, 349] width 62 height 31
type input "[URL][DOMAIN_NAME]"
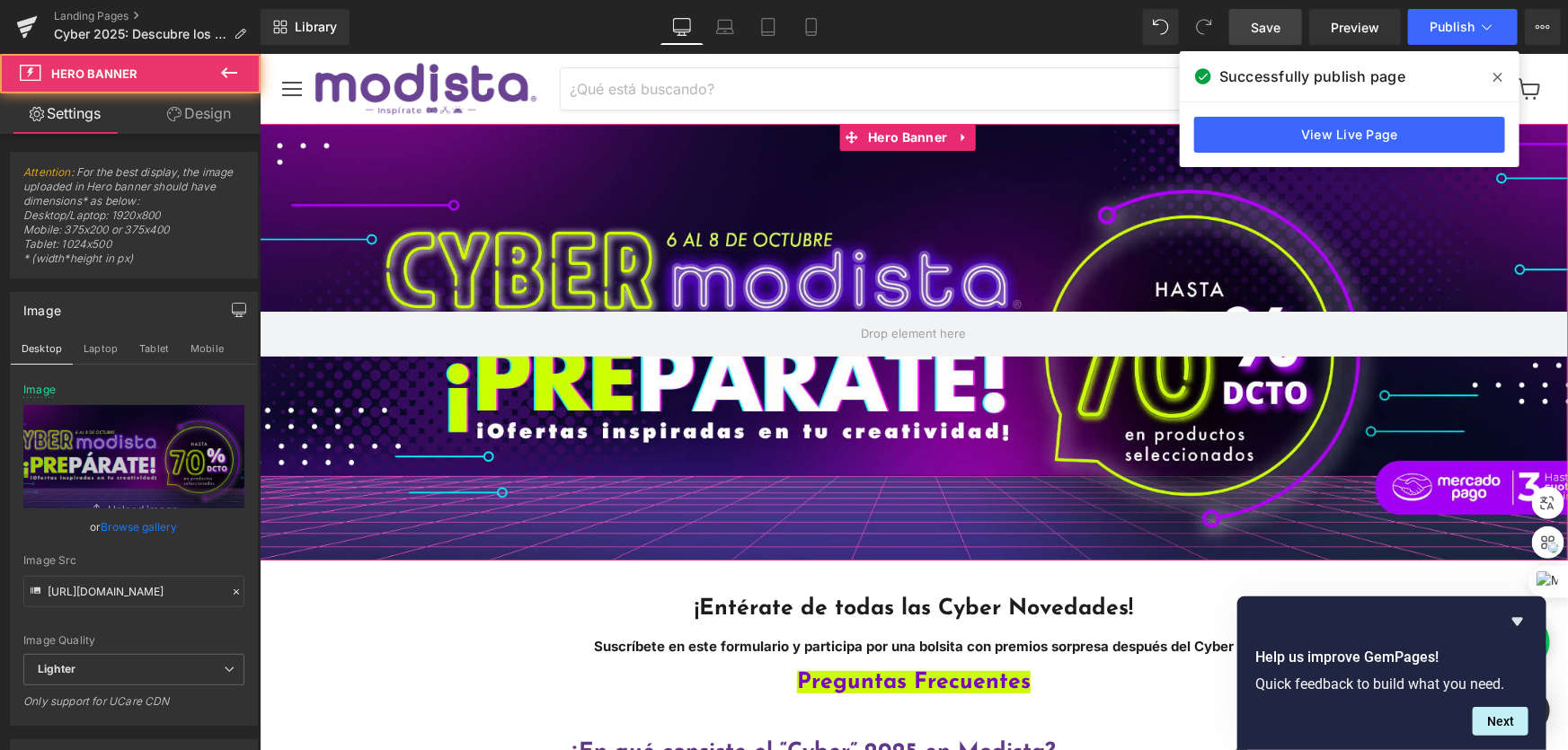
drag, startPoint x: 757, startPoint y: 272, endPoint x: 757, endPoint y: 292, distance: 20.0
click at [757, 292] on div "Main content" at bounding box center [913, 341] width 1308 height 437
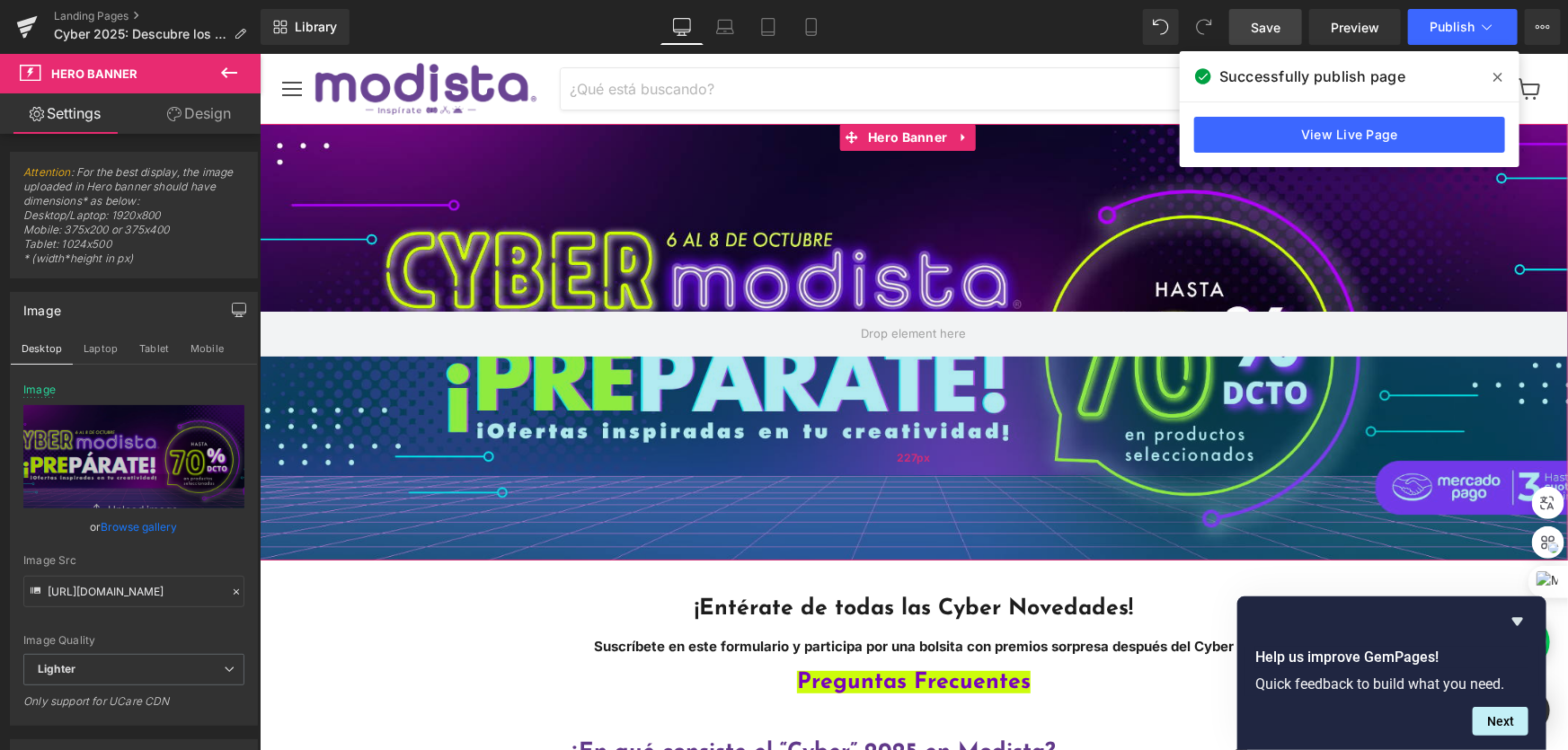
drag, startPoint x: 758, startPoint y: 340, endPoint x: 762, endPoint y: 414, distance: 74.1
click at [758, 381] on div "Hero Banner 82px 227px" at bounding box center [913, 341] width 1308 height 437
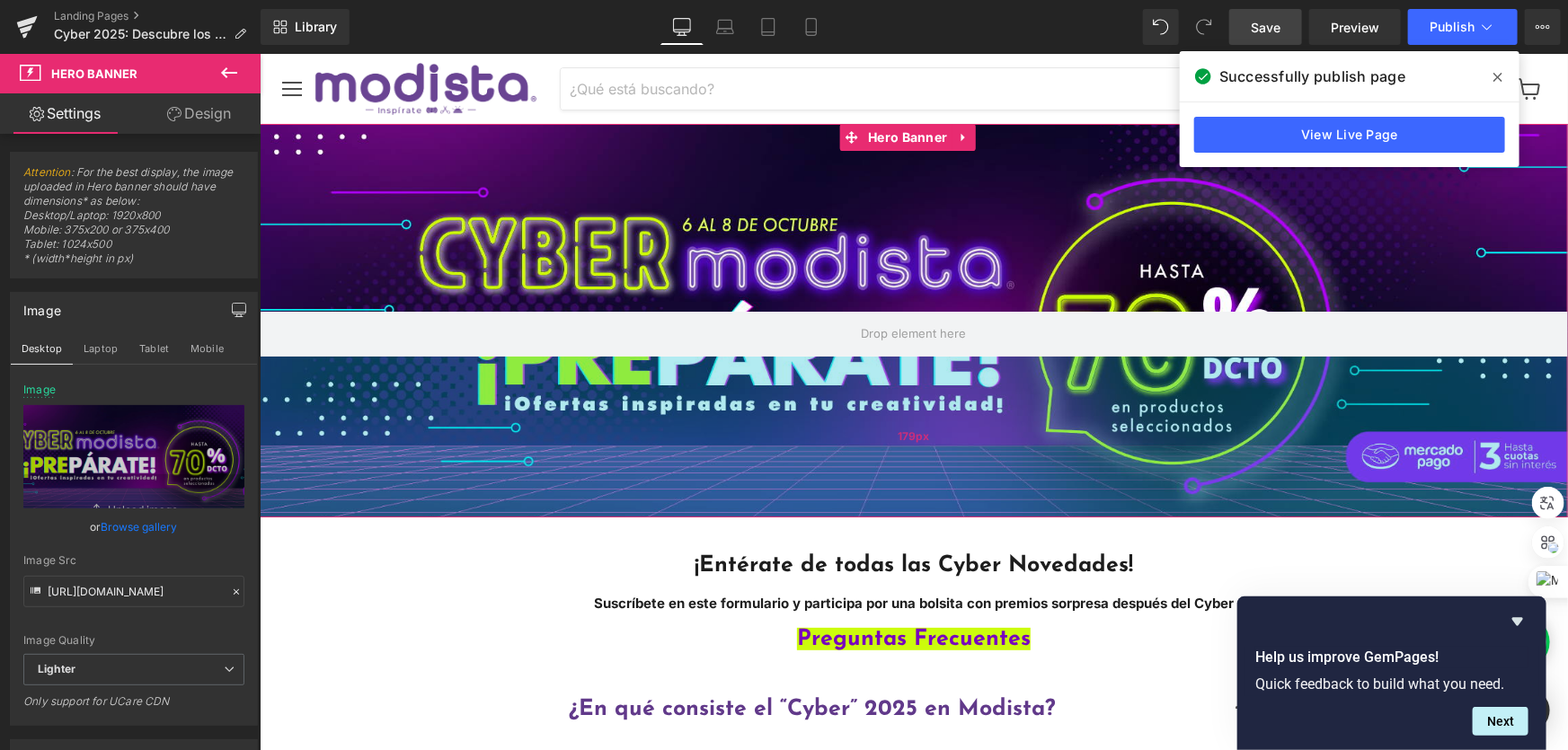
drag, startPoint x: 762, startPoint y: 414, endPoint x: 806, endPoint y: 371, distance: 61.5
click at [806, 371] on div "179px" at bounding box center [913, 436] width 1308 height 160
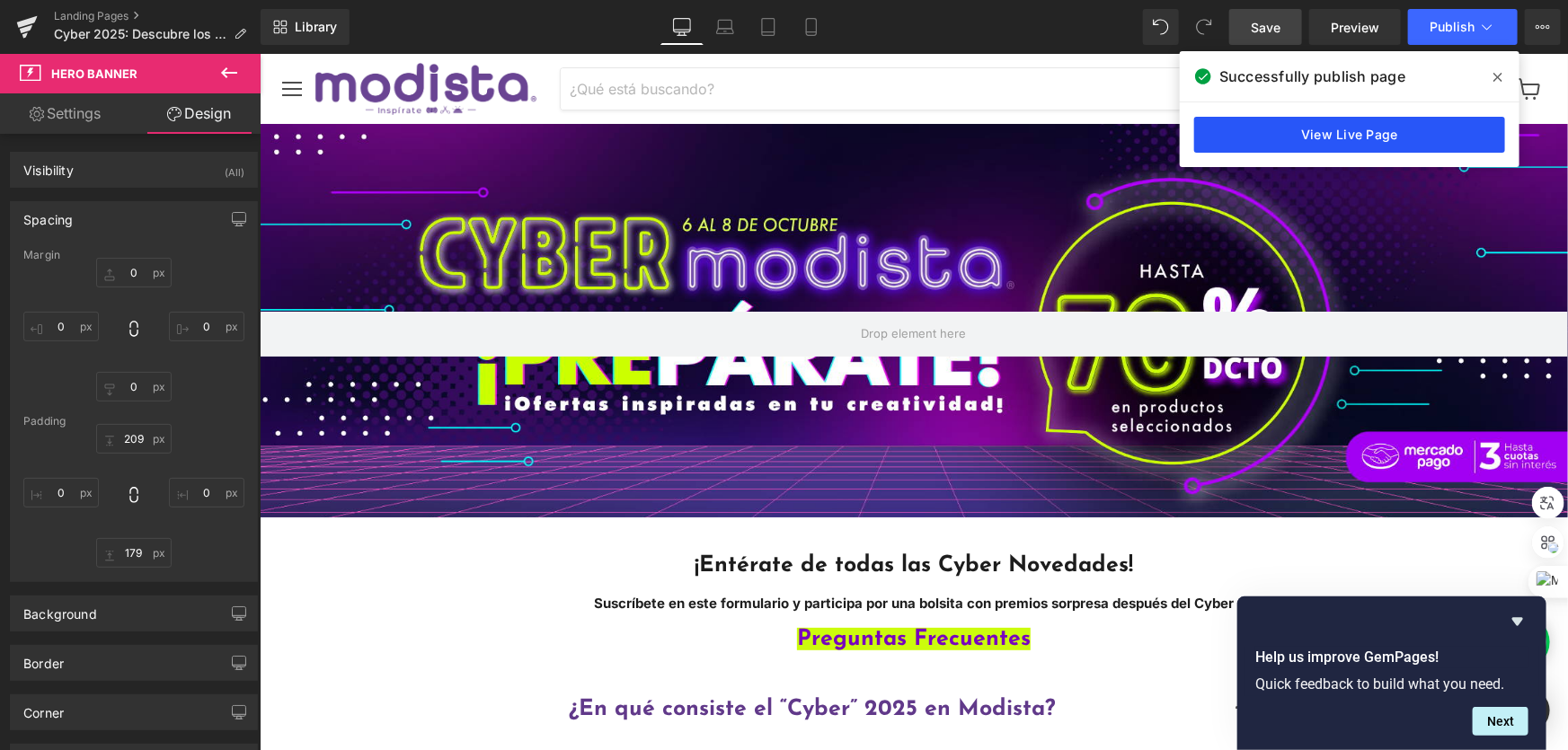
click at [1423, 143] on link "View Live Page" at bounding box center [1350, 134] width 311 height 36
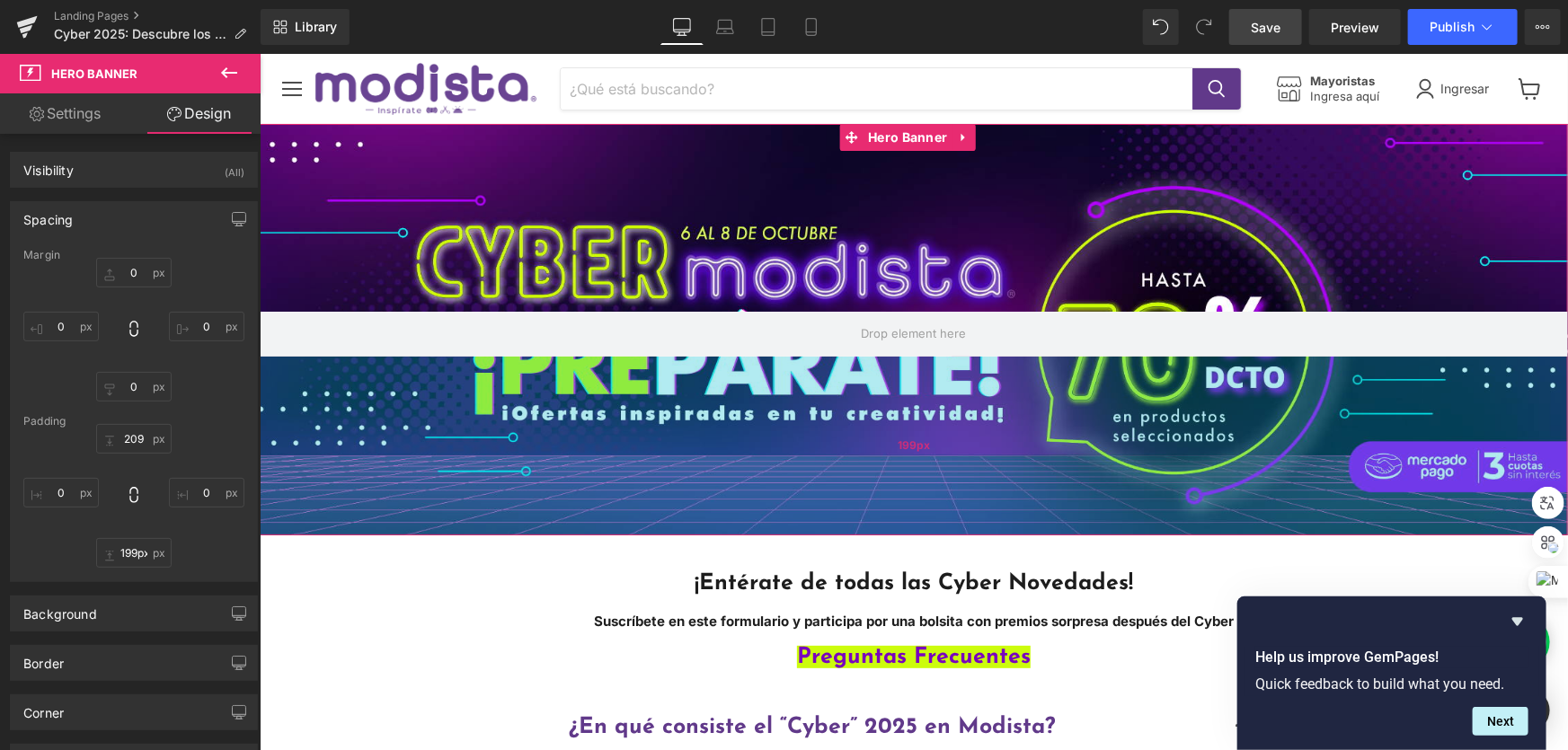
drag, startPoint x: 722, startPoint y: 498, endPoint x: 724, endPoint y: 515, distance: 17.1
click at [724, 515] on div "199px" at bounding box center [913, 445] width 1308 height 179
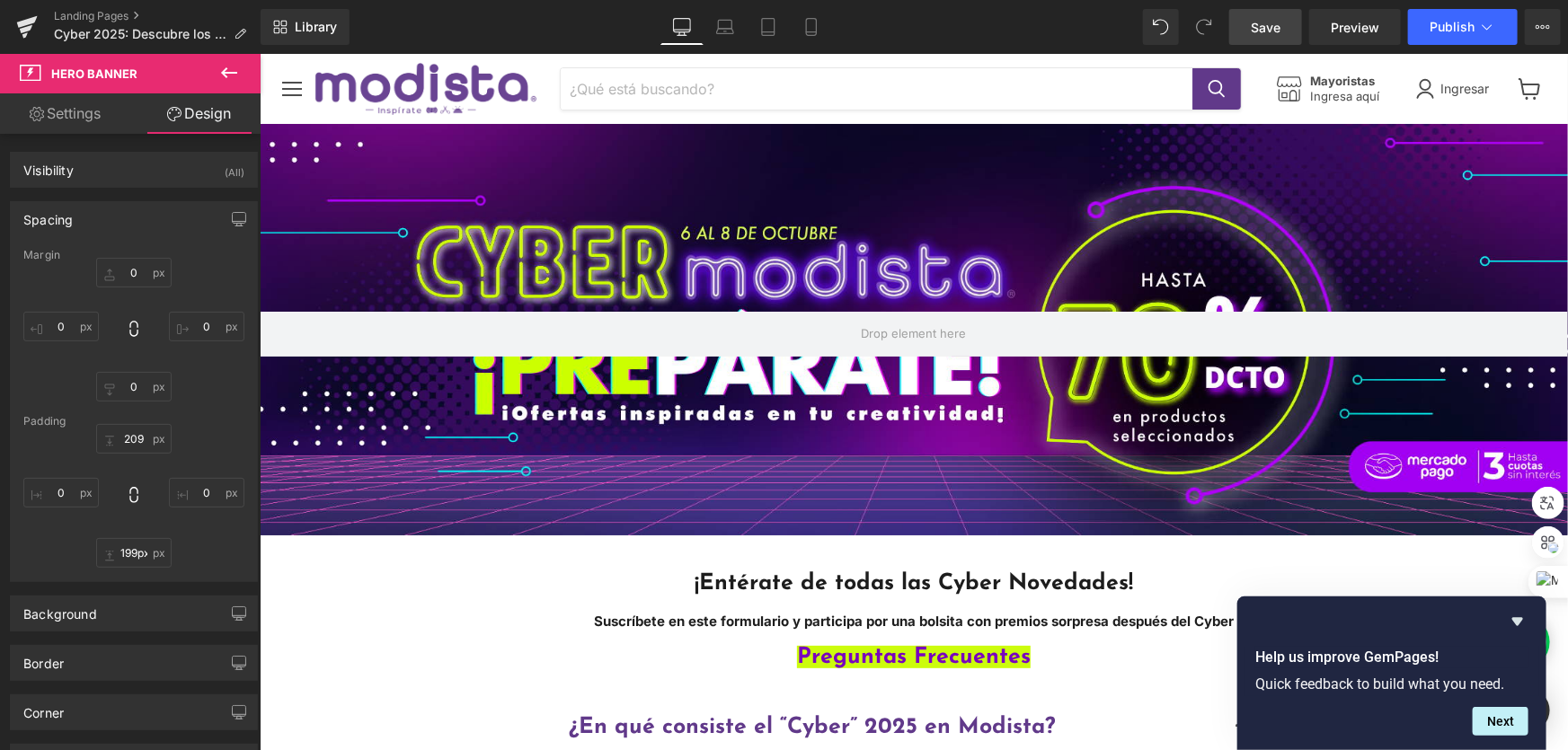
click at [1264, 19] on span "Save" at bounding box center [1265, 28] width 30 height 19
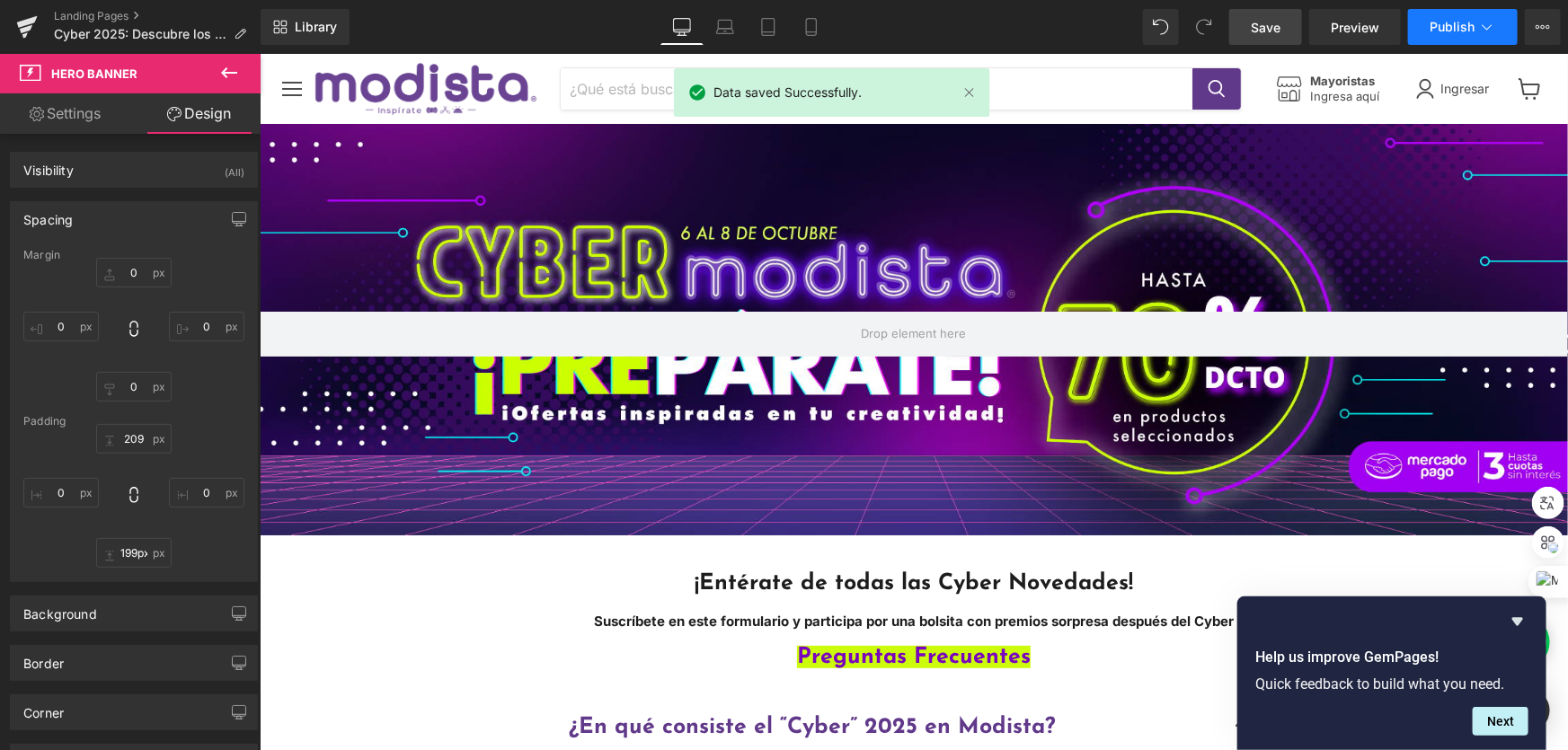
click at [1506, 42] on button "Publish" at bounding box center [1462, 26] width 109 height 36
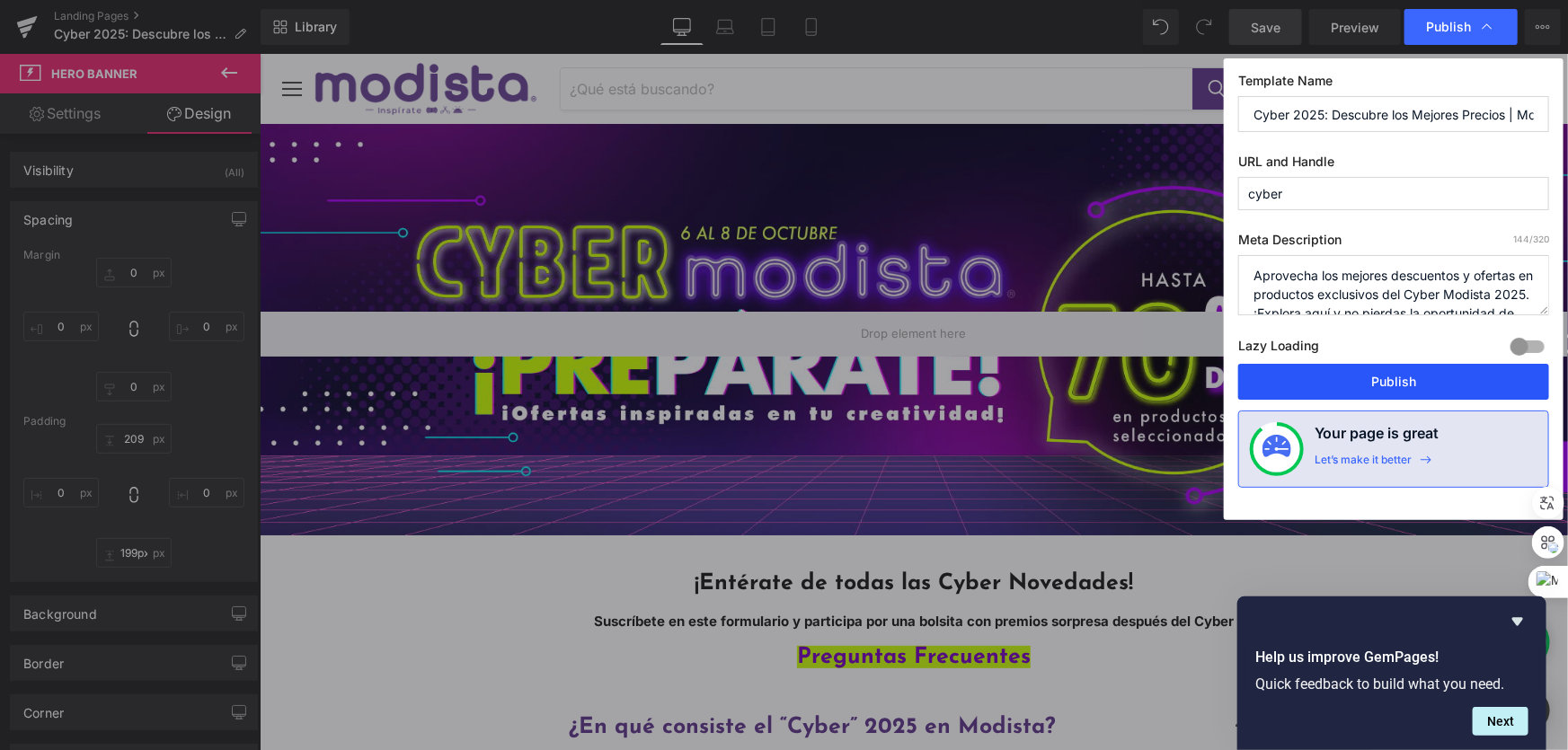
click at [1381, 377] on button "Publish" at bounding box center [1394, 381] width 311 height 36
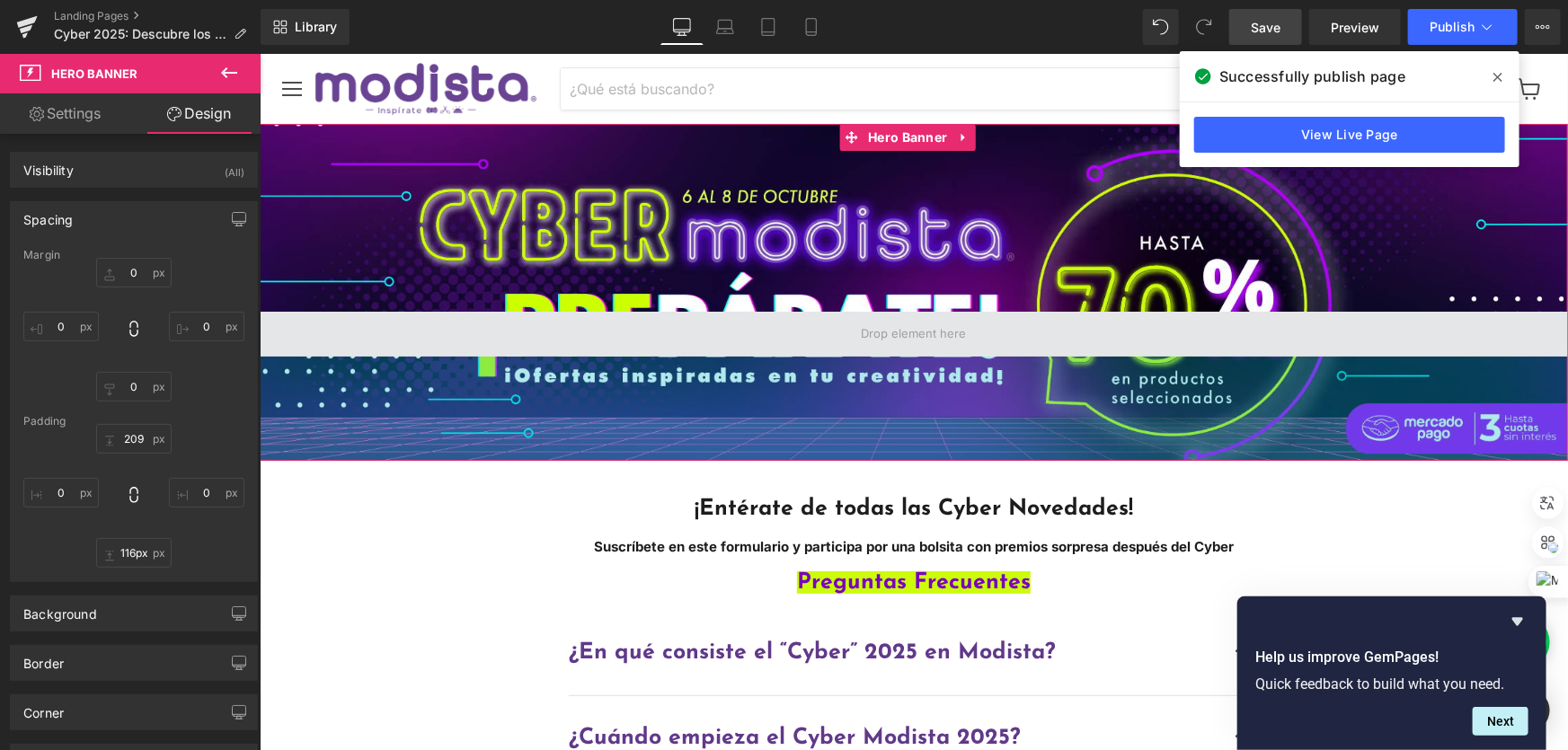
type input "114px"
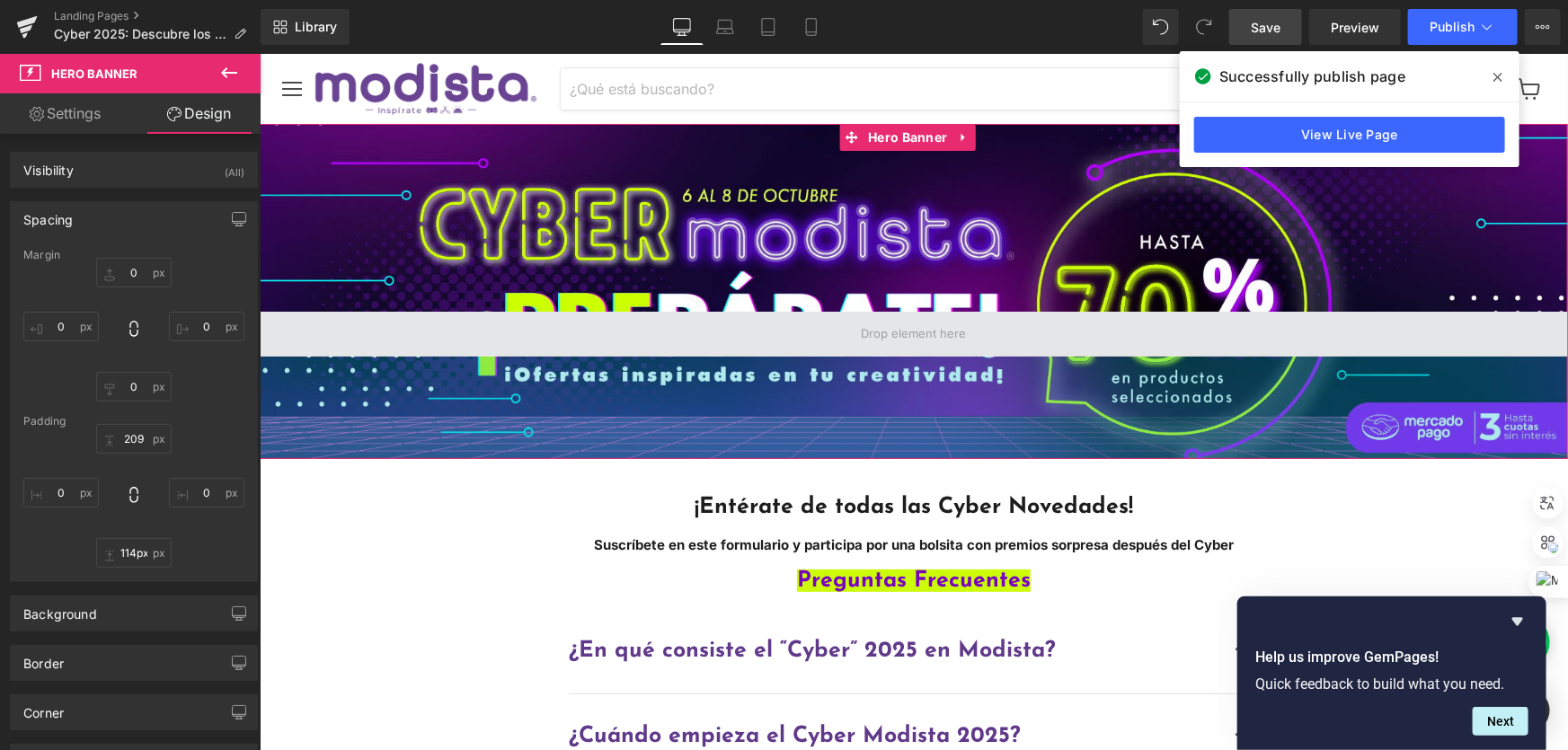
drag, startPoint x: 651, startPoint y: 432, endPoint x: 658, endPoint y: 356, distance: 76.3
click at [658, 356] on div "Hero Banner 209px 114px" at bounding box center [913, 290] width 1308 height 335
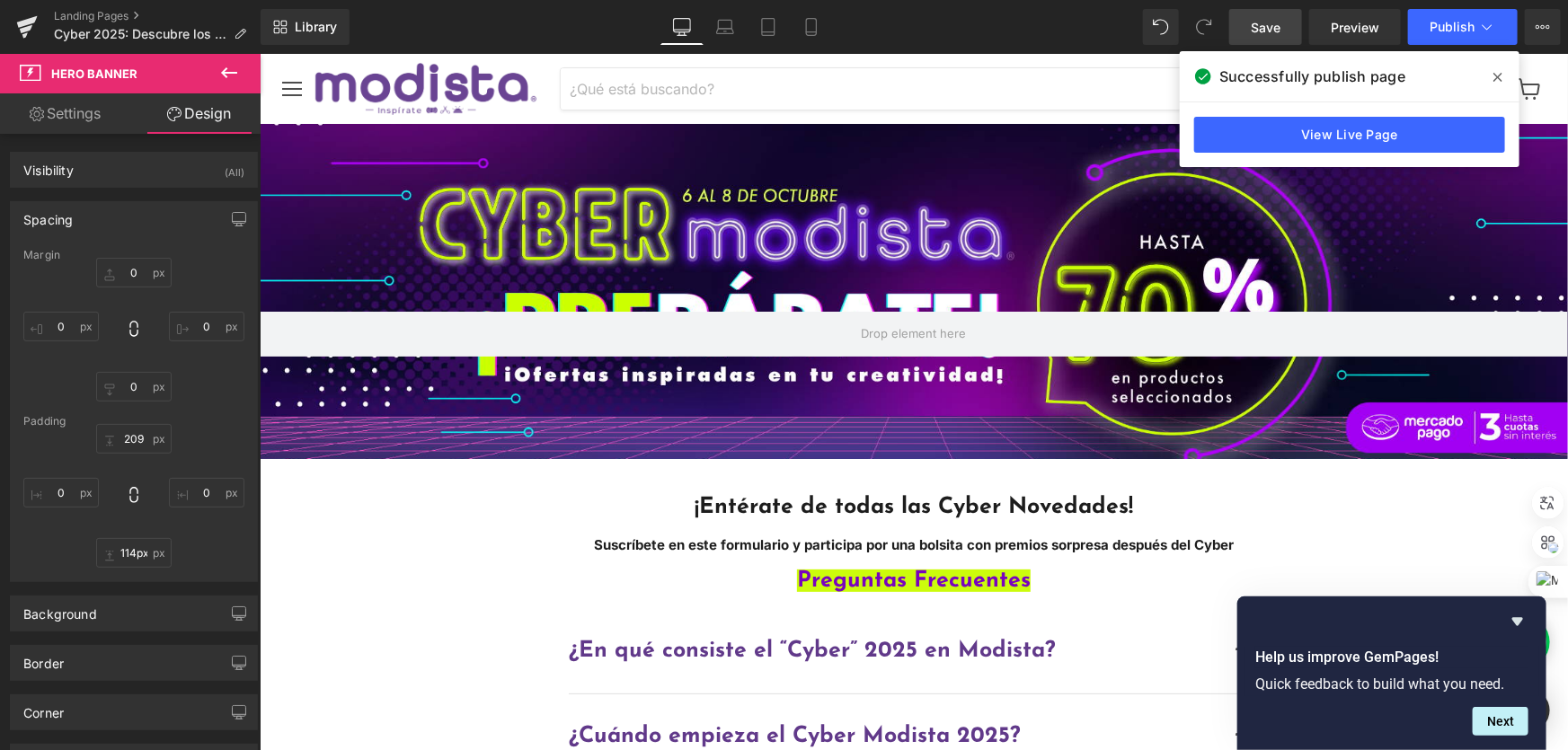
click at [1261, 9] on link "Save" at bounding box center [1264, 26] width 73 height 36
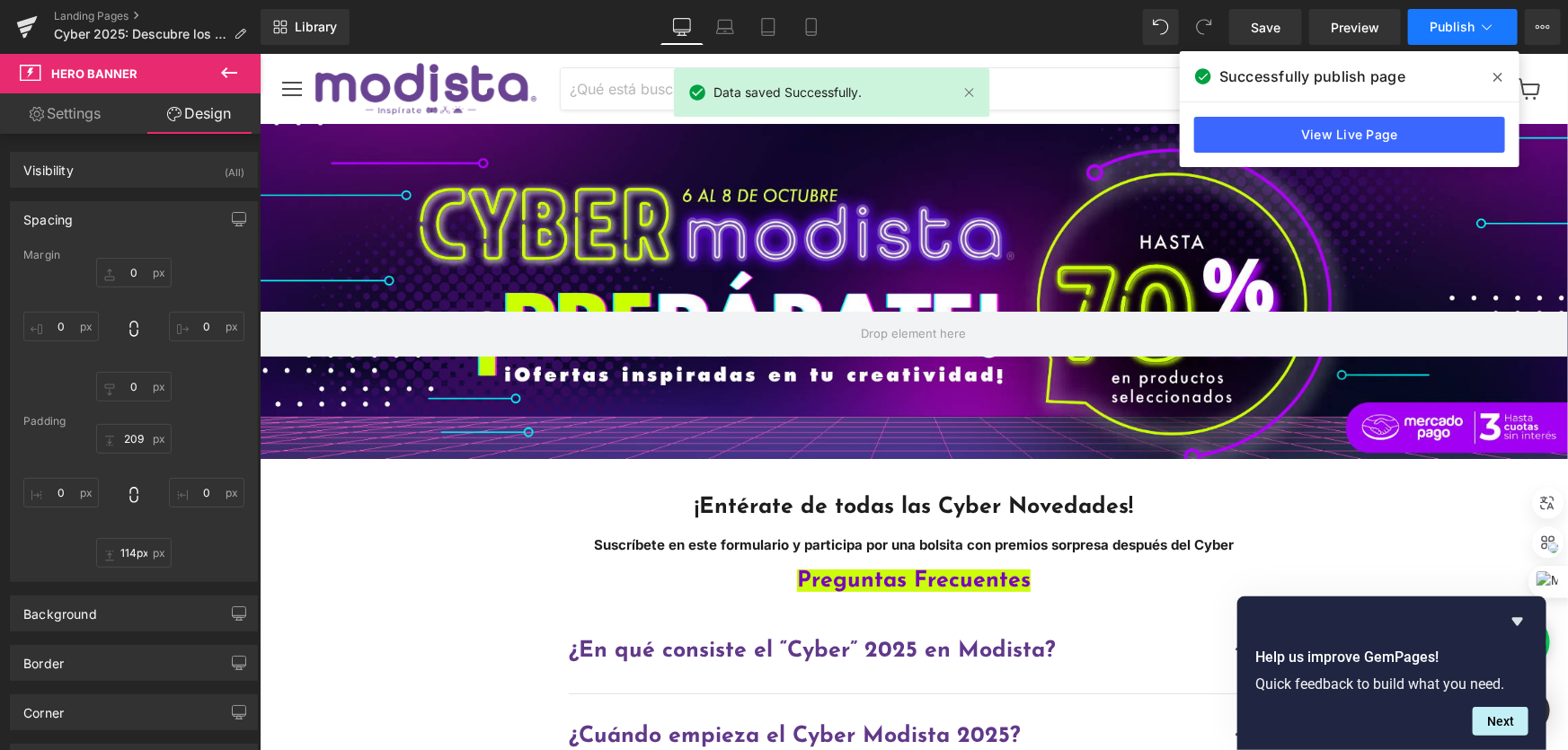
click at [1440, 29] on span "Publish" at bounding box center [1452, 26] width 44 height 14
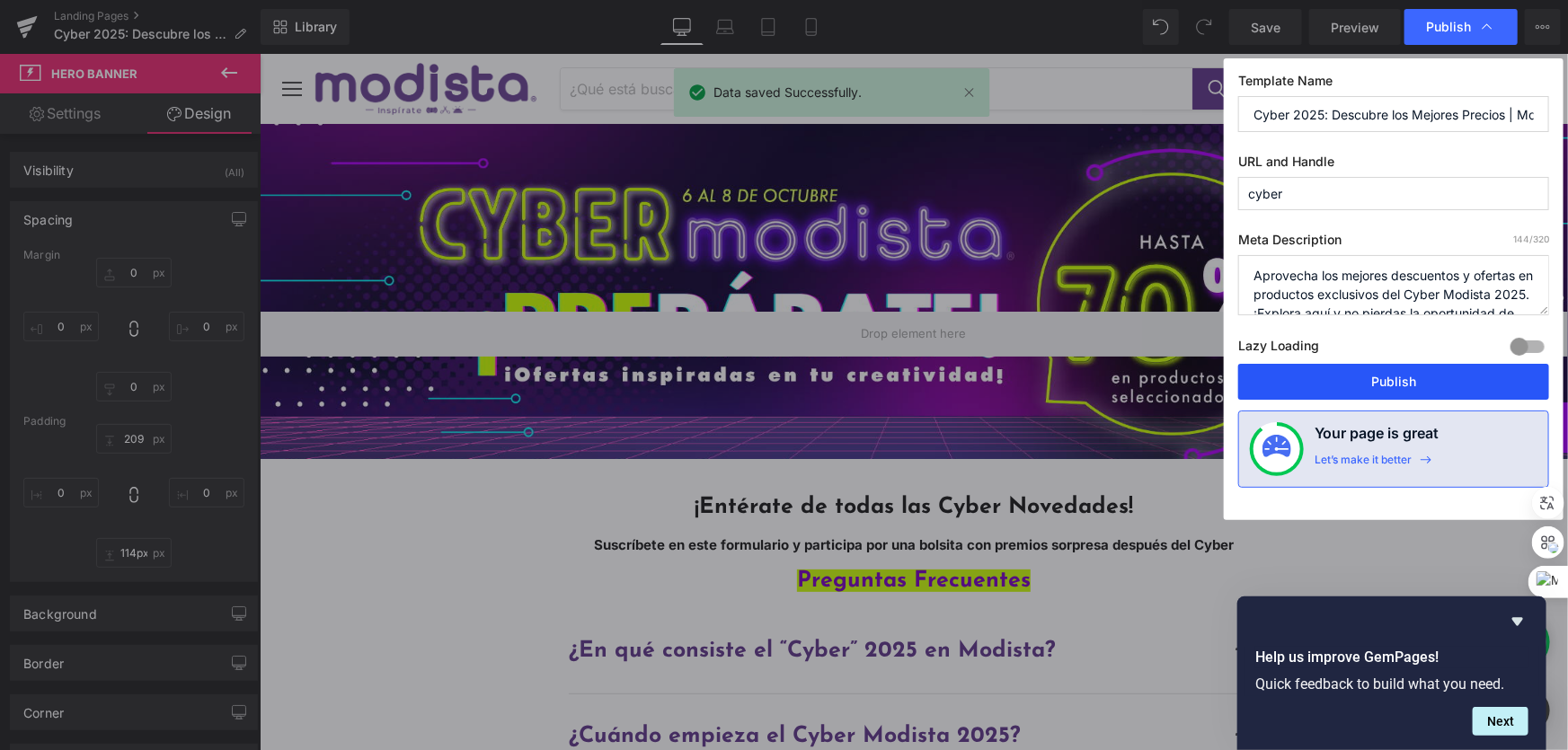
click at [1321, 373] on button "Publish" at bounding box center [1394, 381] width 311 height 36
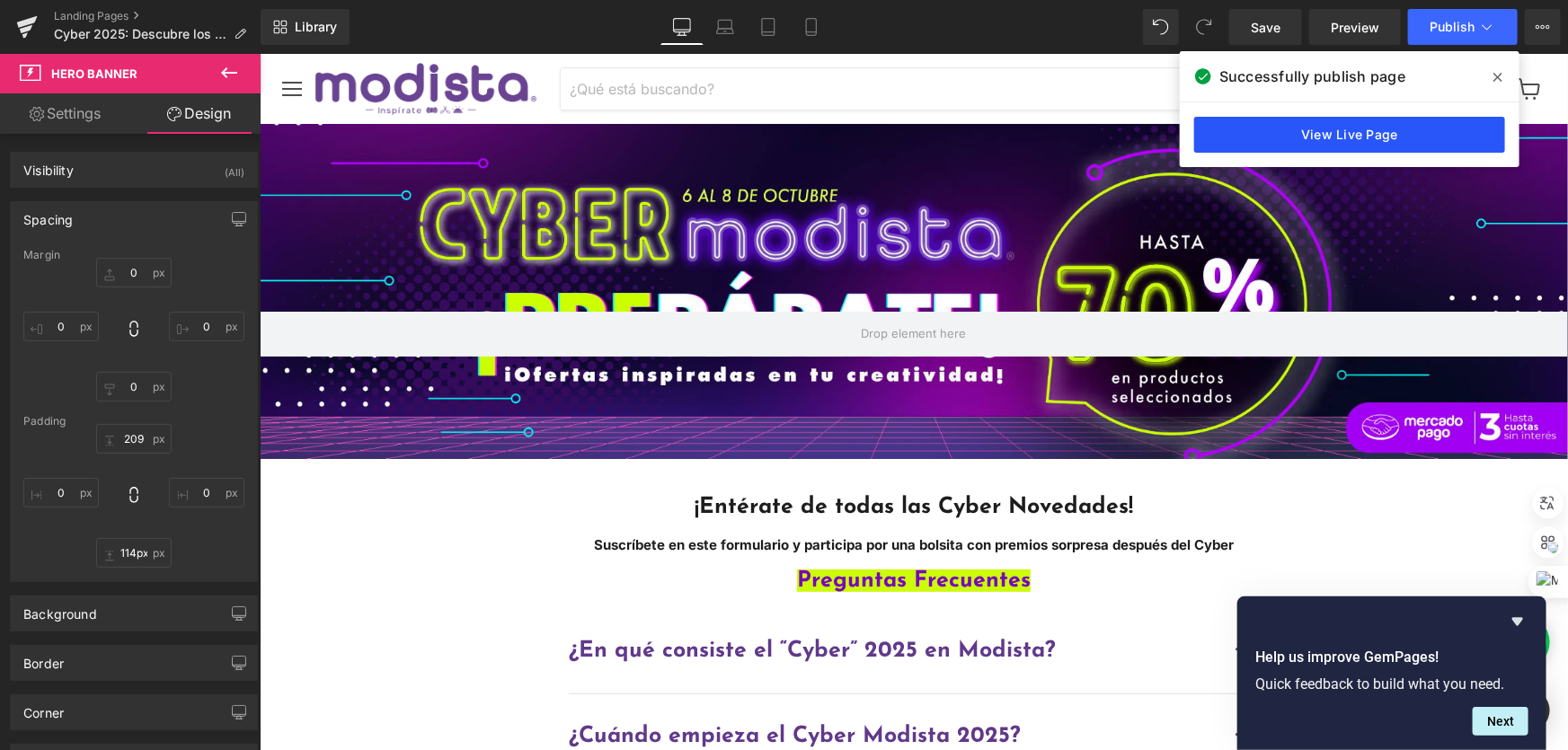
click at [1342, 131] on link "View Live Page" at bounding box center [1350, 134] width 311 height 36
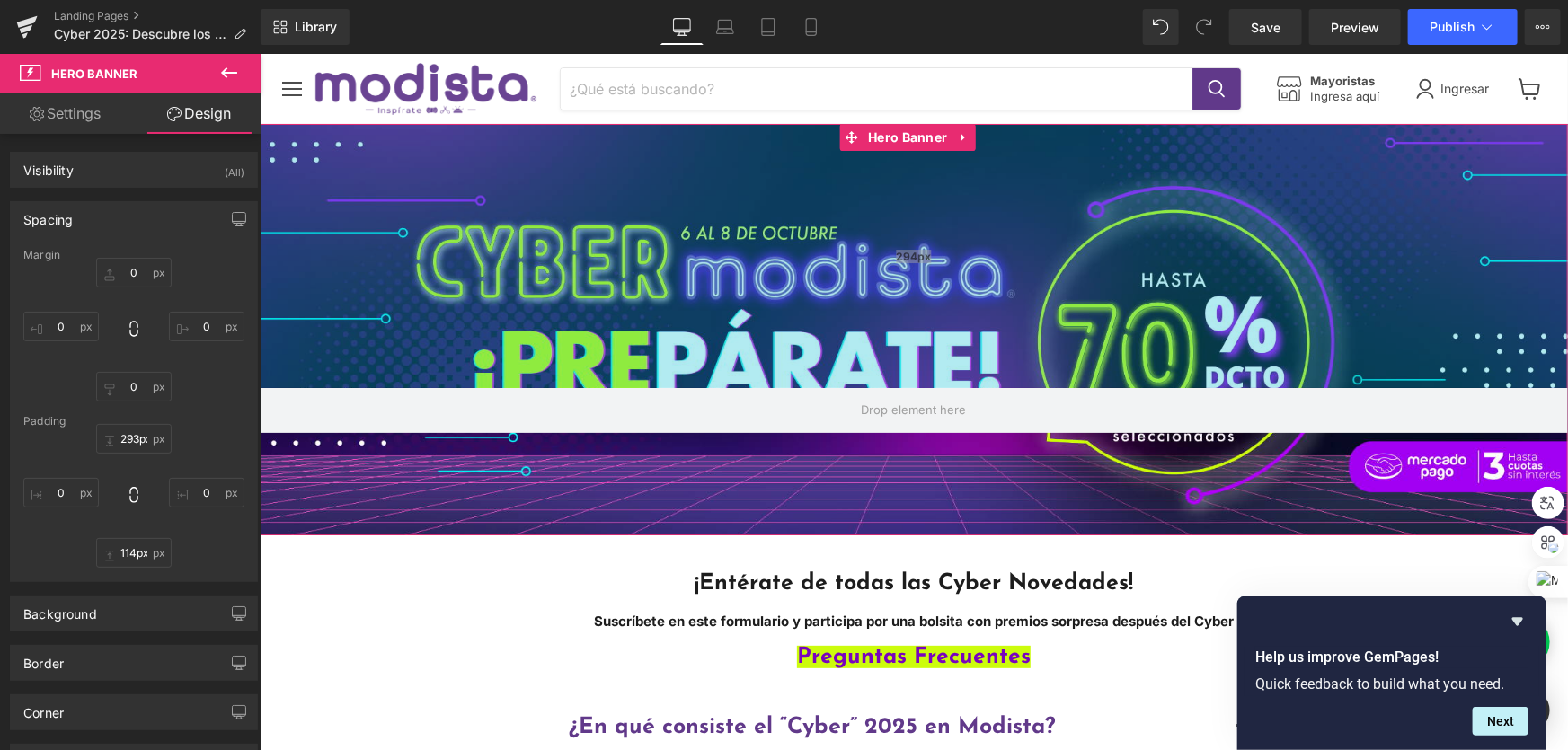
type input "292px"
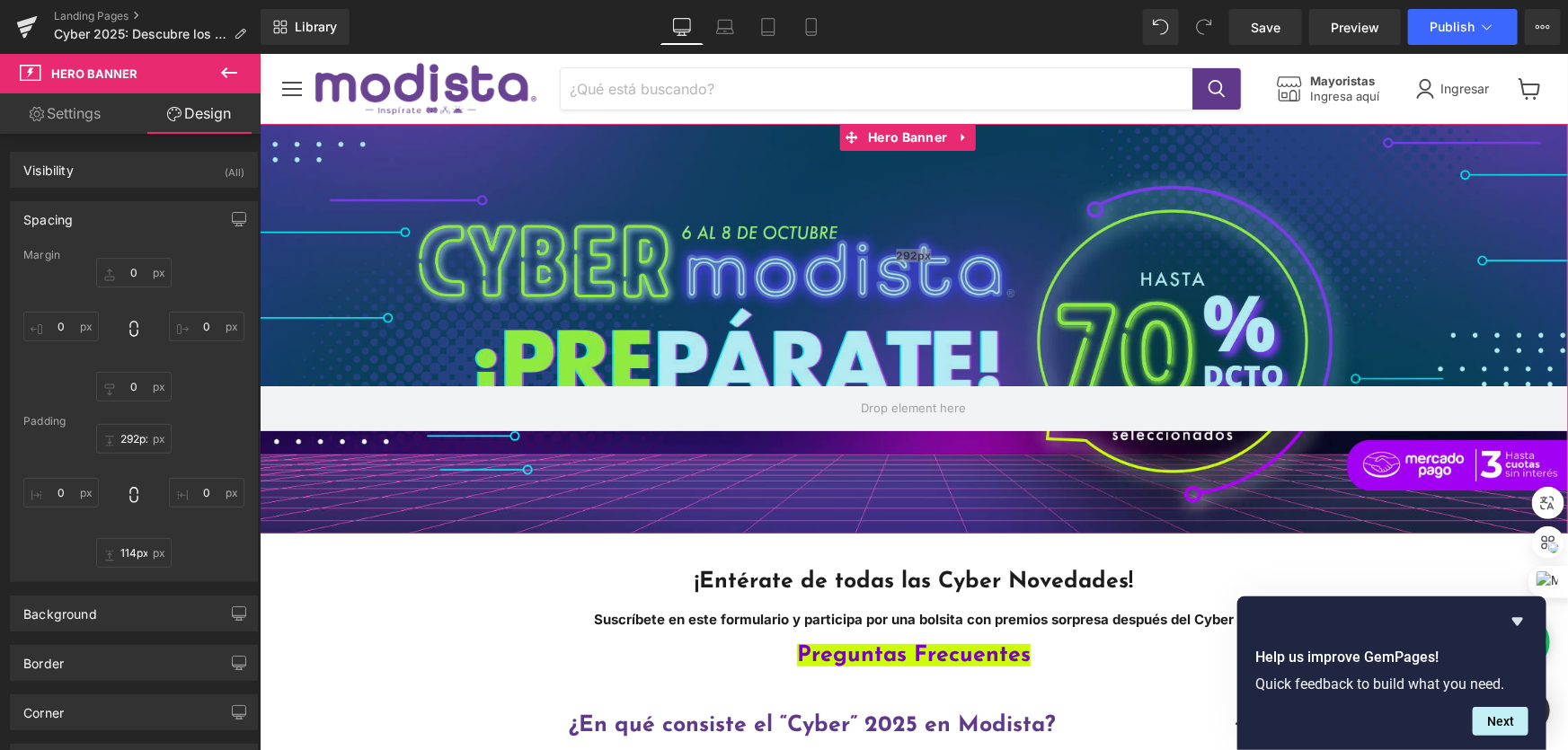
drag, startPoint x: 1383, startPoint y: 239, endPoint x: 1350, endPoint y: 313, distance: 81.0
click at [1350, 313] on div "292px" at bounding box center [913, 253] width 1308 height 262
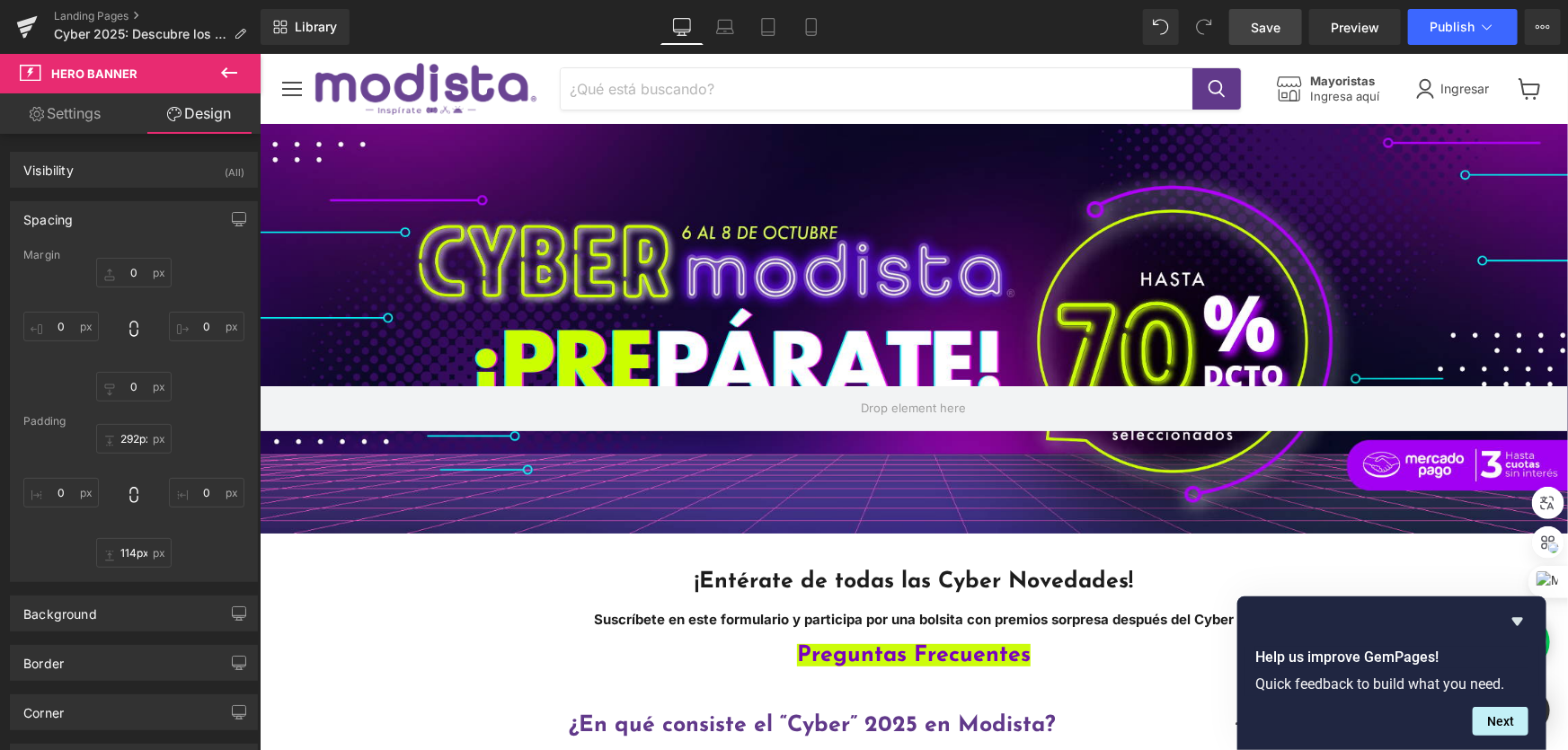
click at [1284, 34] on link "Save" at bounding box center [1264, 26] width 73 height 36
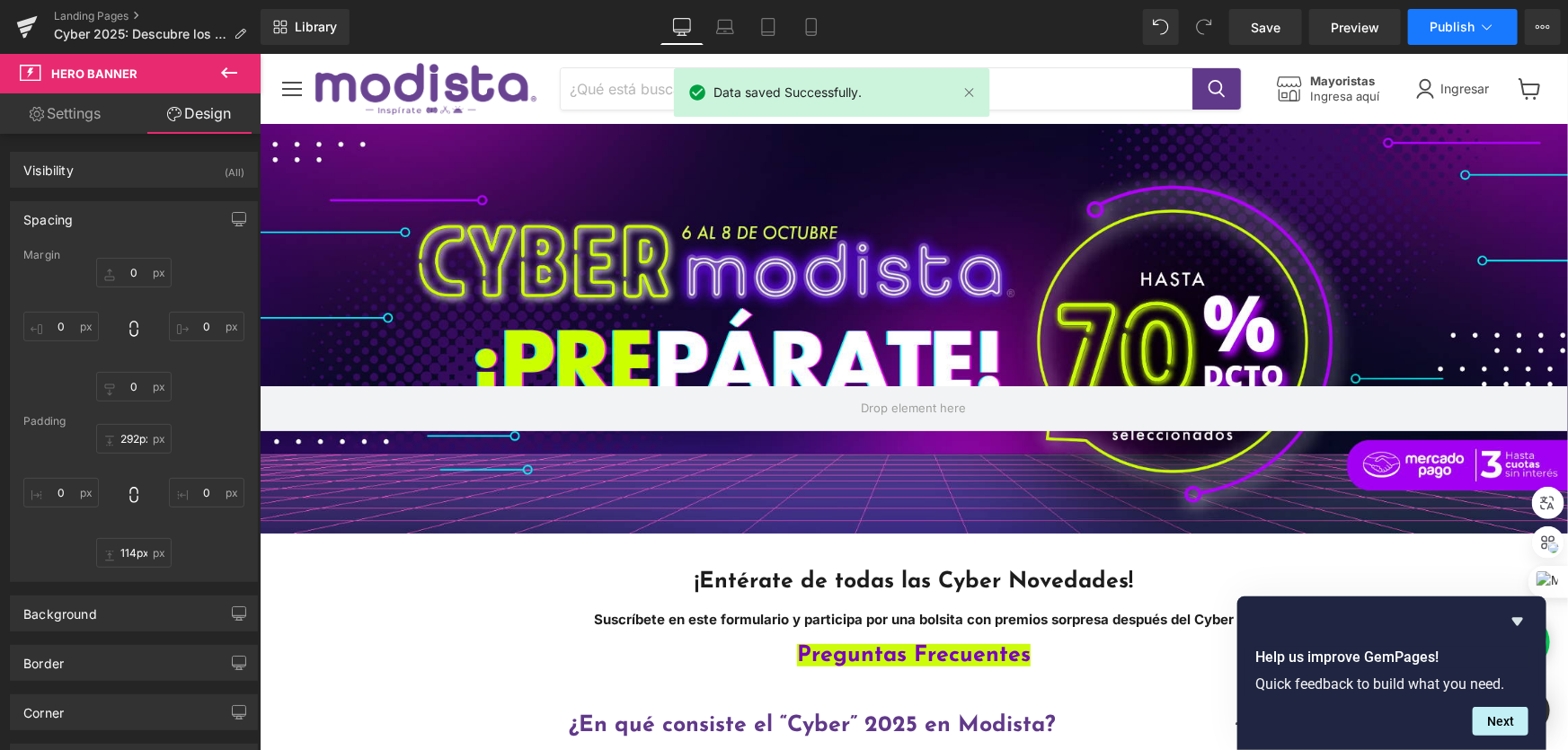
click at [1456, 29] on span "Publish" at bounding box center [1452, 26] width 44 height 14
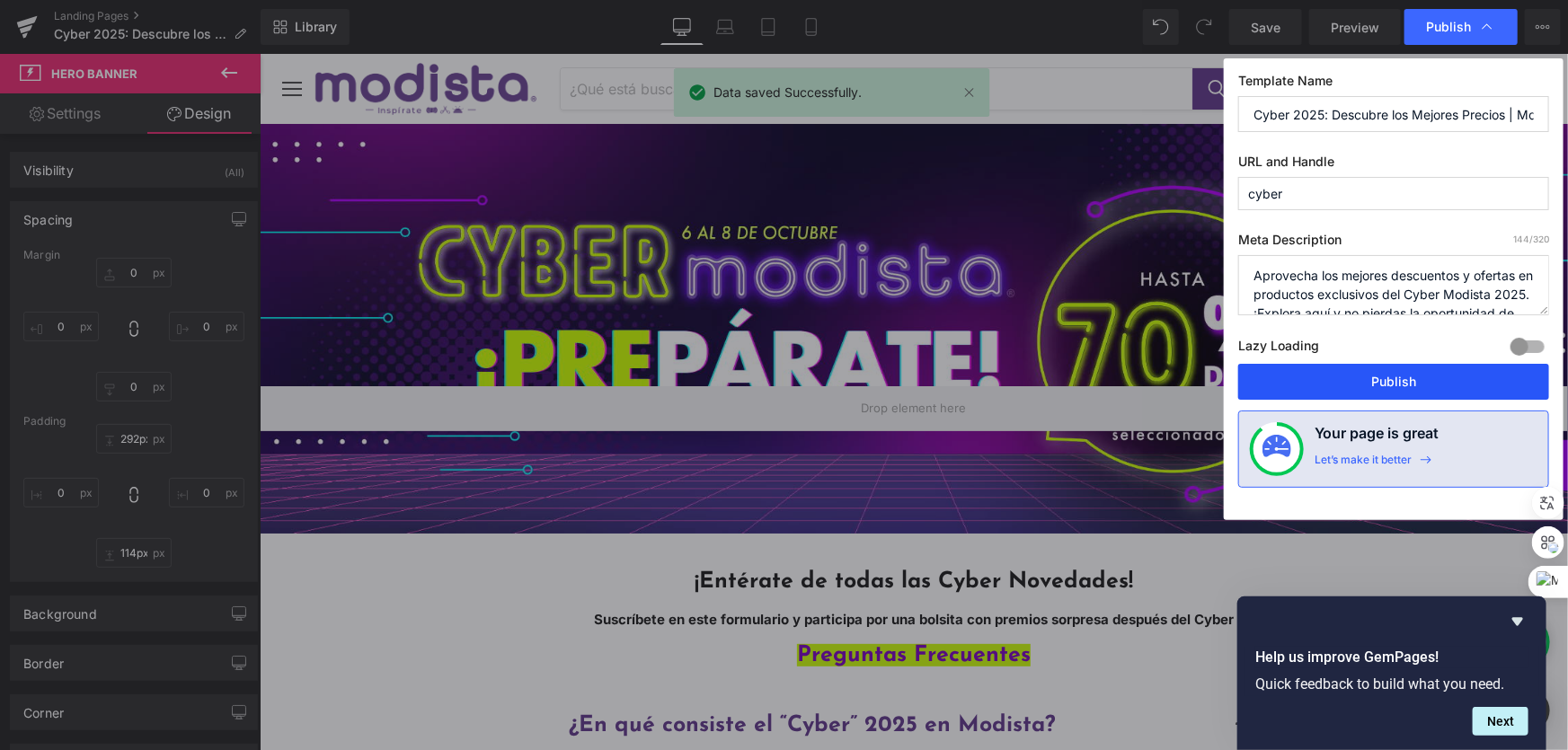
click at [1398, 377] on button "Publish" at bounding box center [1394, 381] width 311 height 36
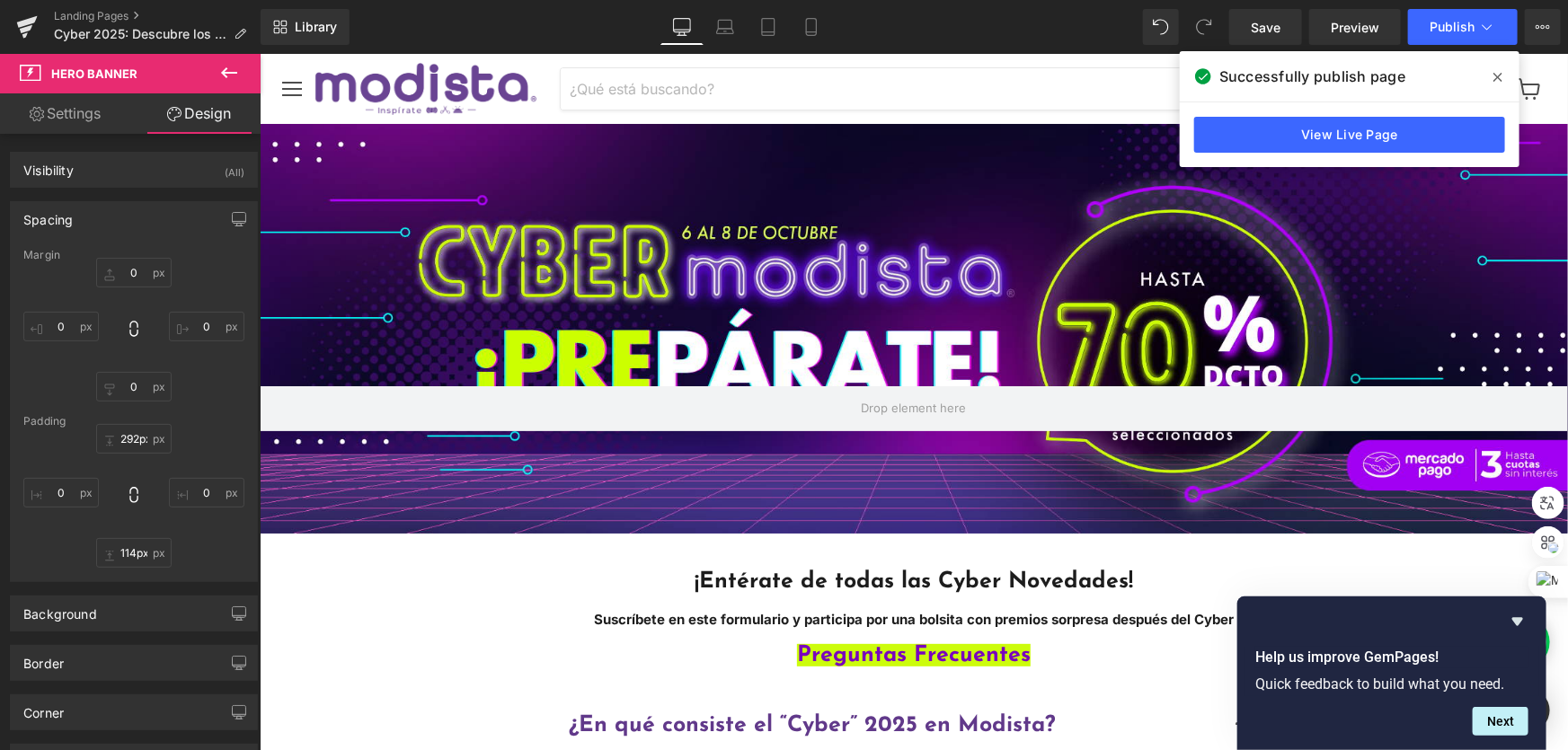
click at [1499, 69] on span at bounding box center [1497, 77] width 29 height 29
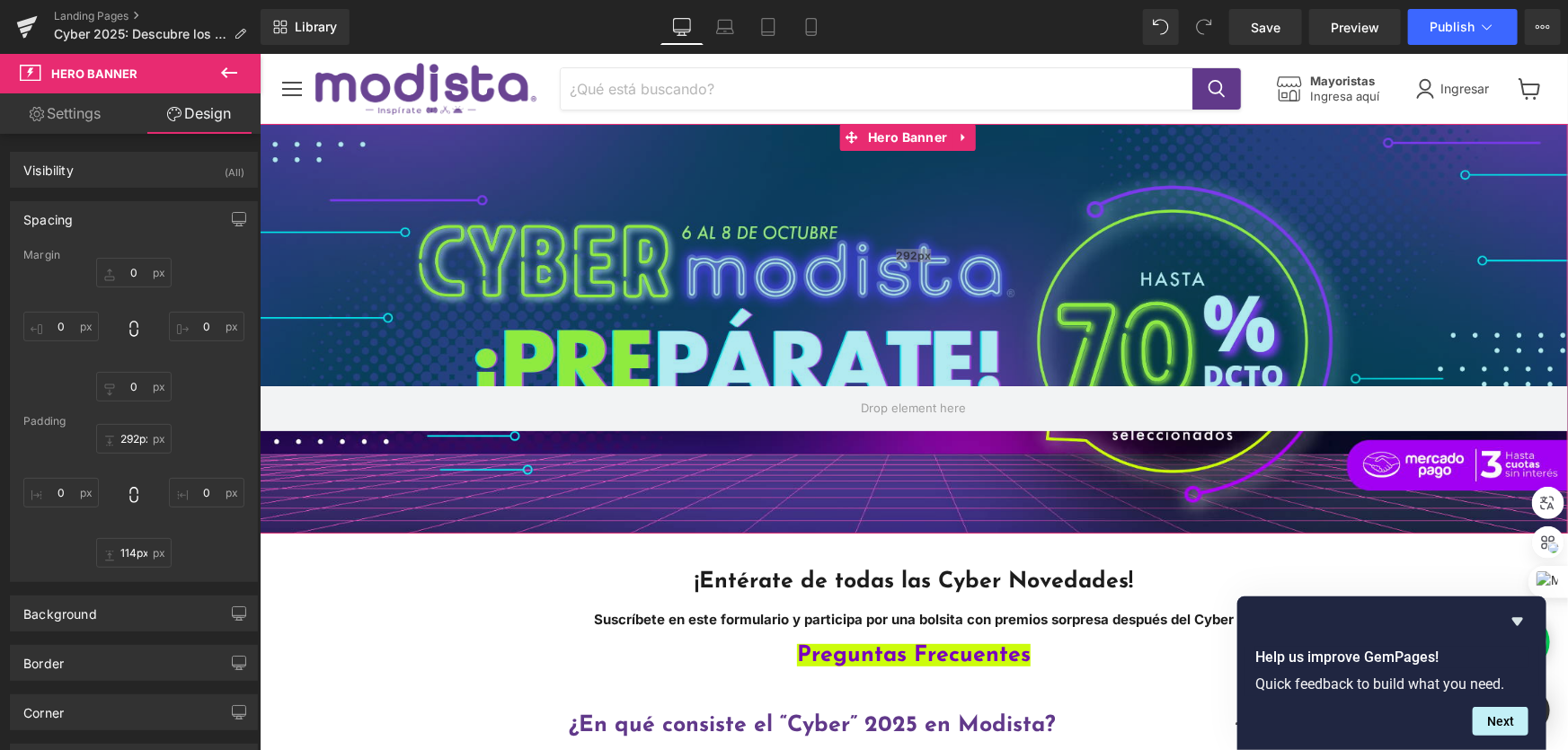
click at [669, 296] on div "292px" at bounding box center [913, 253] width 1308 height 262
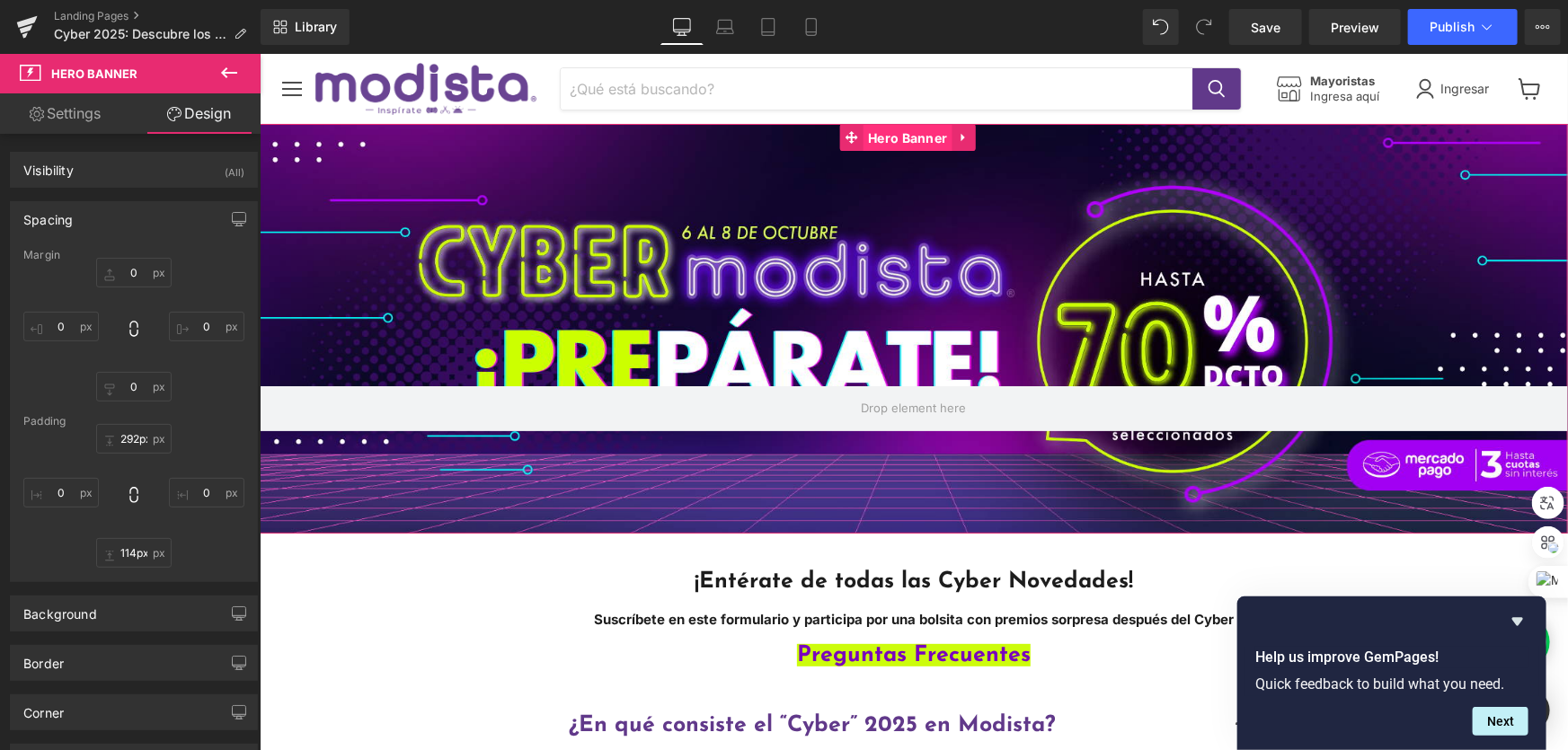
click at [909, 135] on span "Hero Banner" at bounding box center [906, 137] width 88 height 27
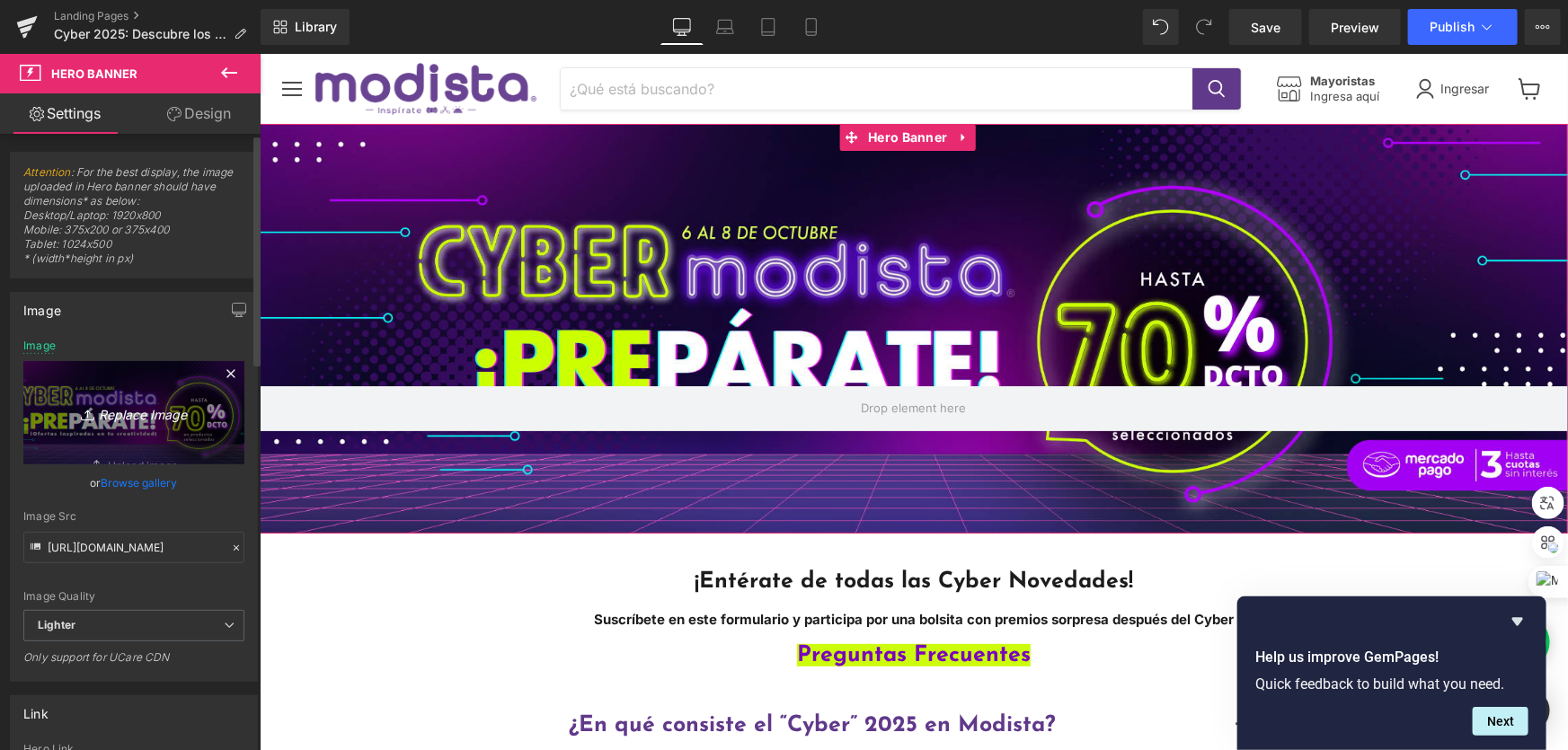
click at [129, 401] on icon "Replace Image" at bounding box center [133, 412] width 144 height 22
type input "C:\fakepath\PREPARATE_cyber_sep25 (1).png"
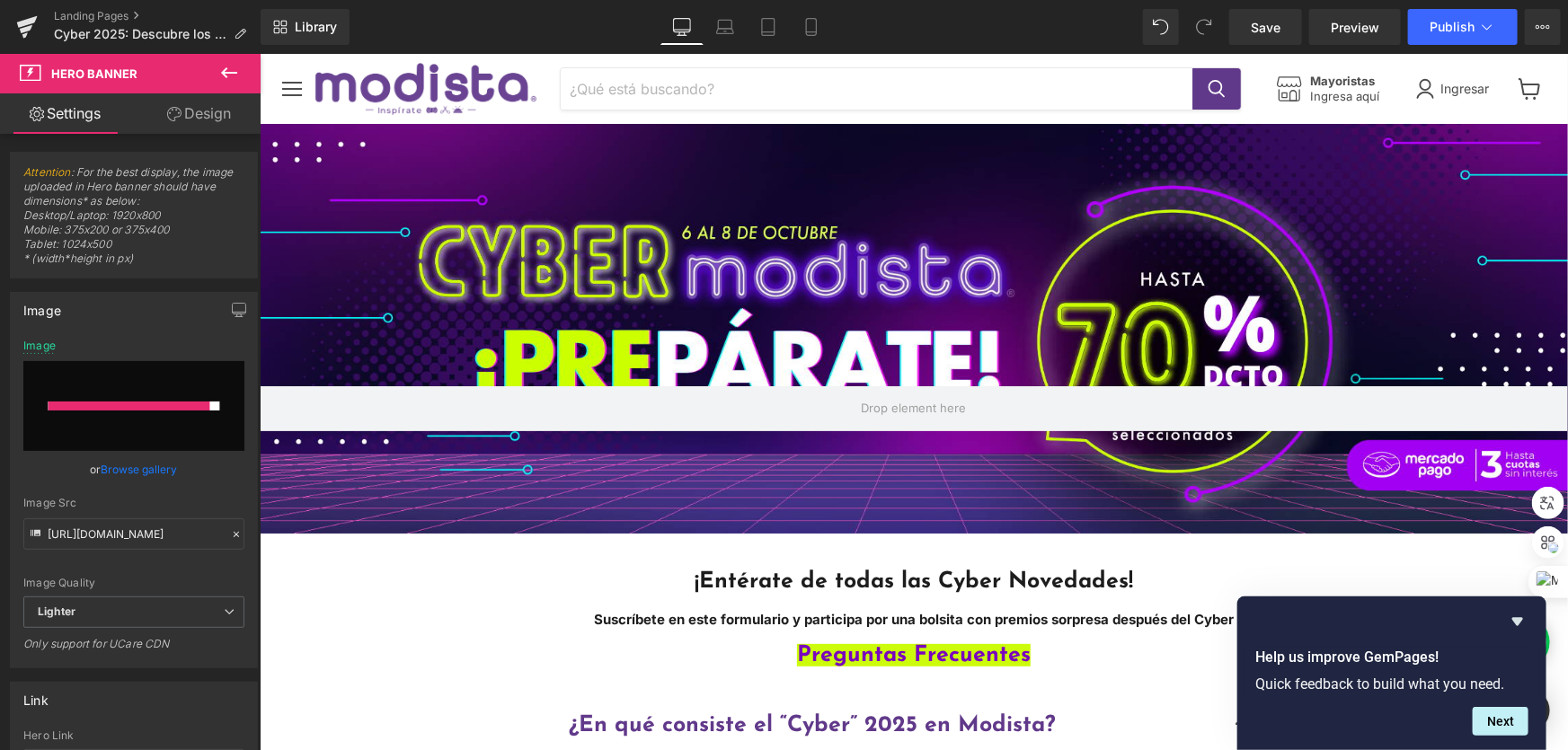
type input "[URL][DOMAIN_NAME]"
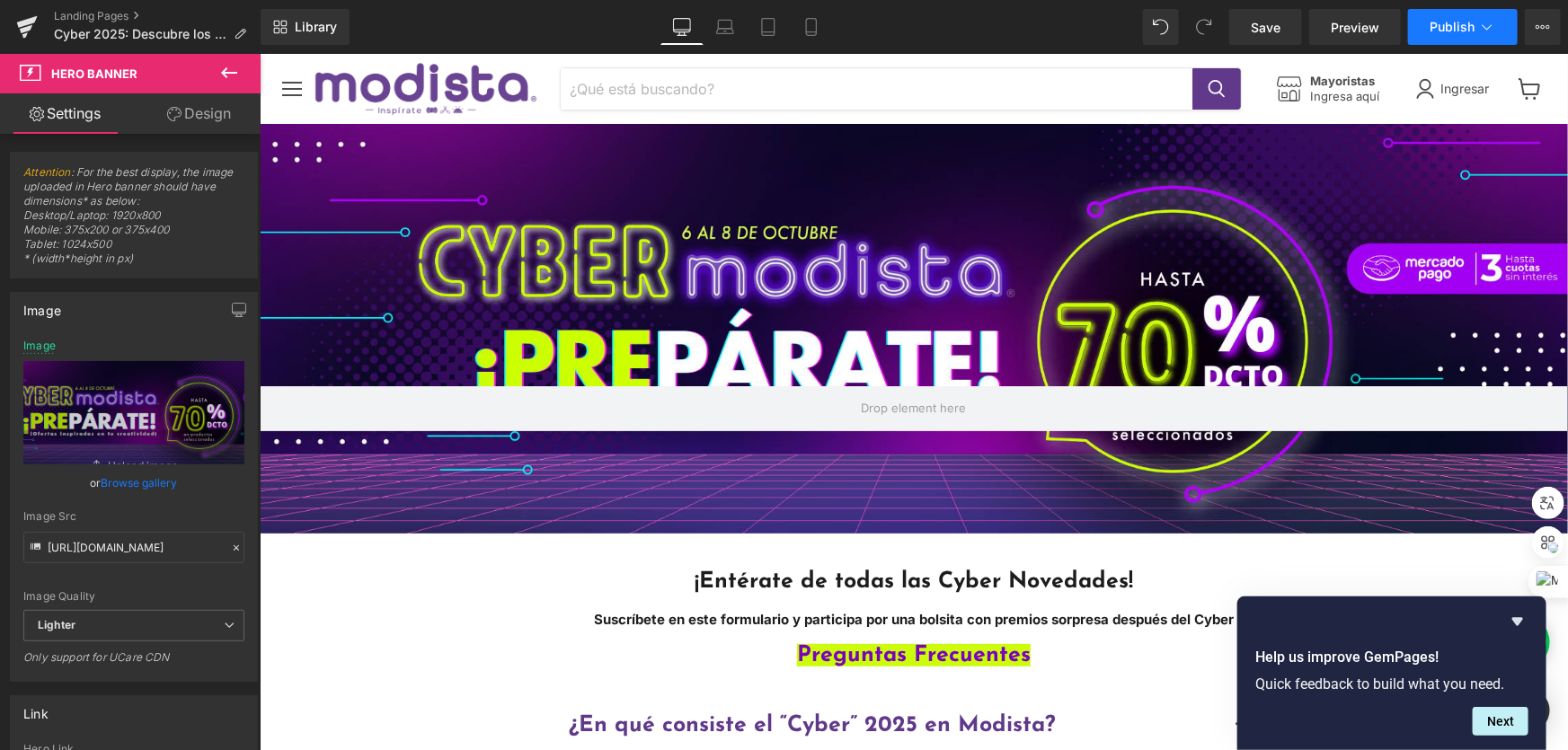
click at [1469, 15] on button "Publish" at bounding box center [1462, 26] width 109 height 36
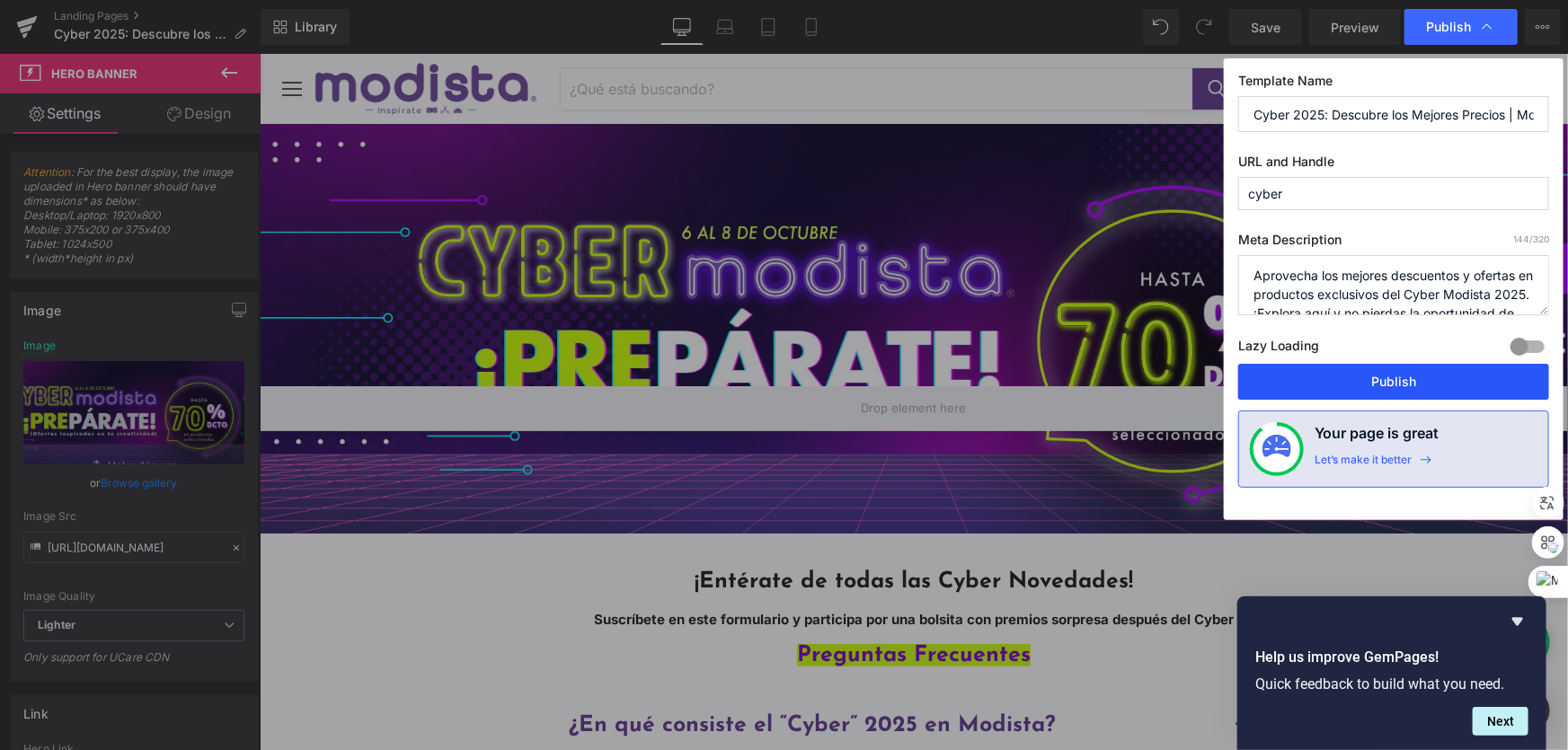
click at [1366, 371] on button "Publish" at bounding box center [1394, 381] width 311 height 36
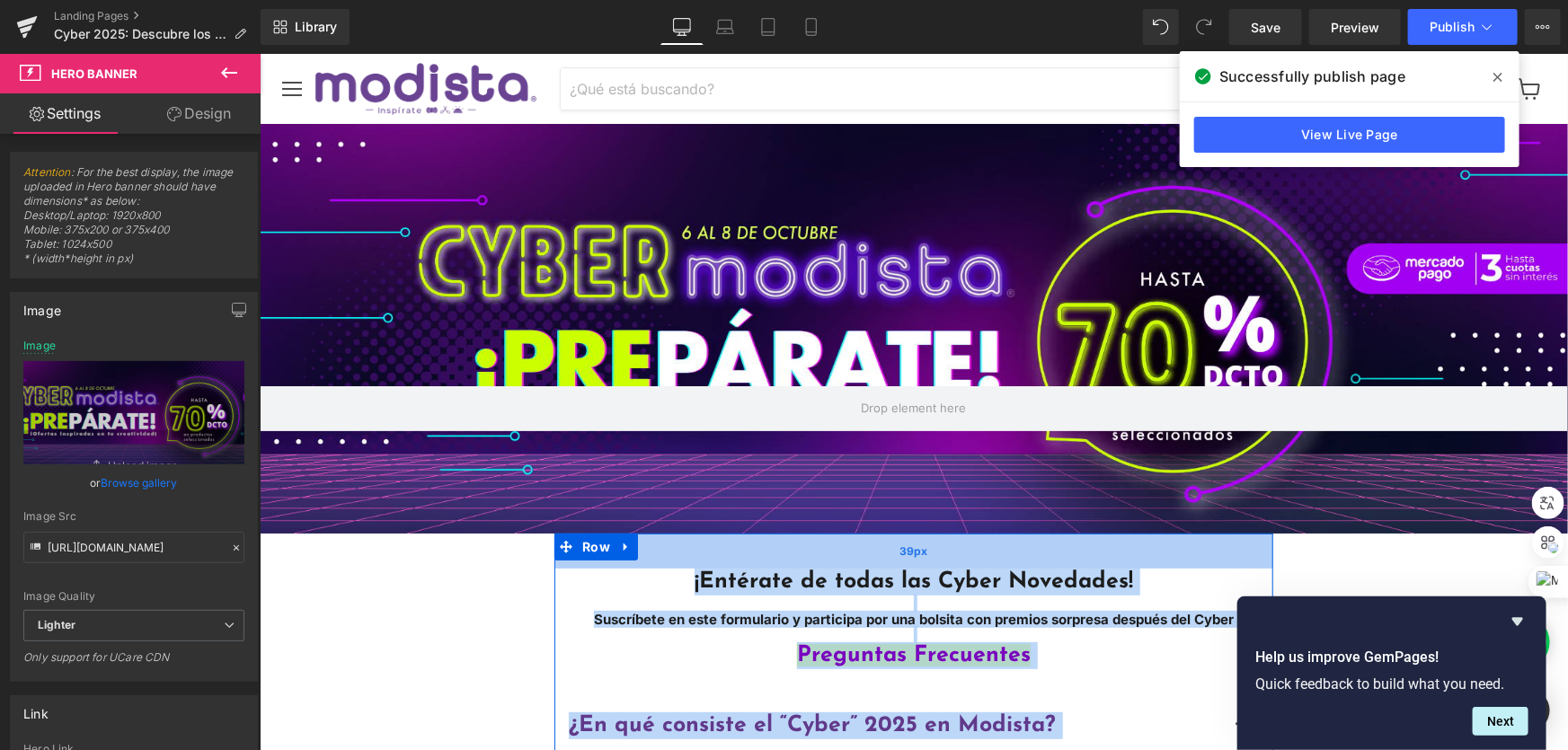
drag, startPoint x: 822, startPoint y: 430, endPoint x: 820, endPoint y: 556, distance: 126.0
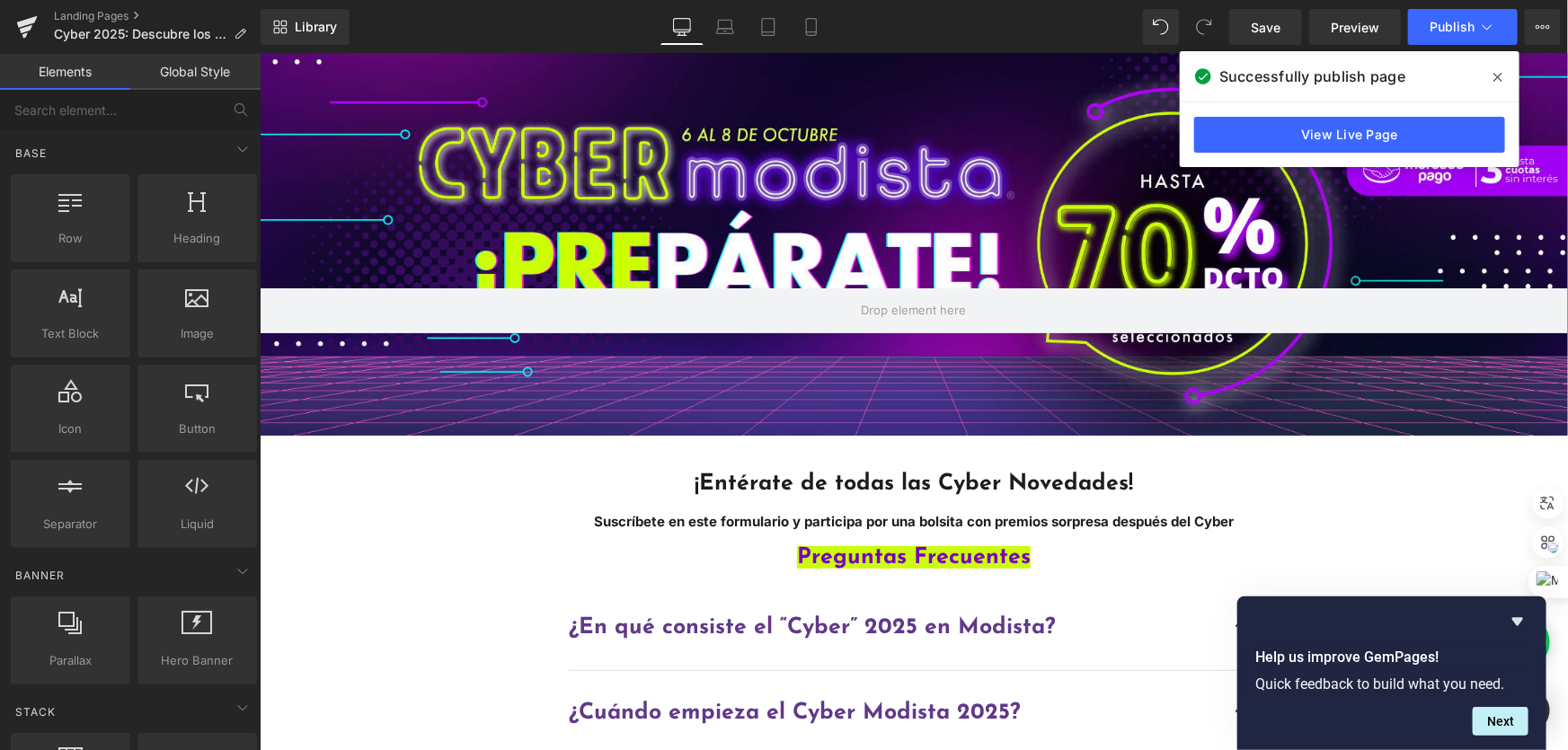
scroll to position [571, 0]
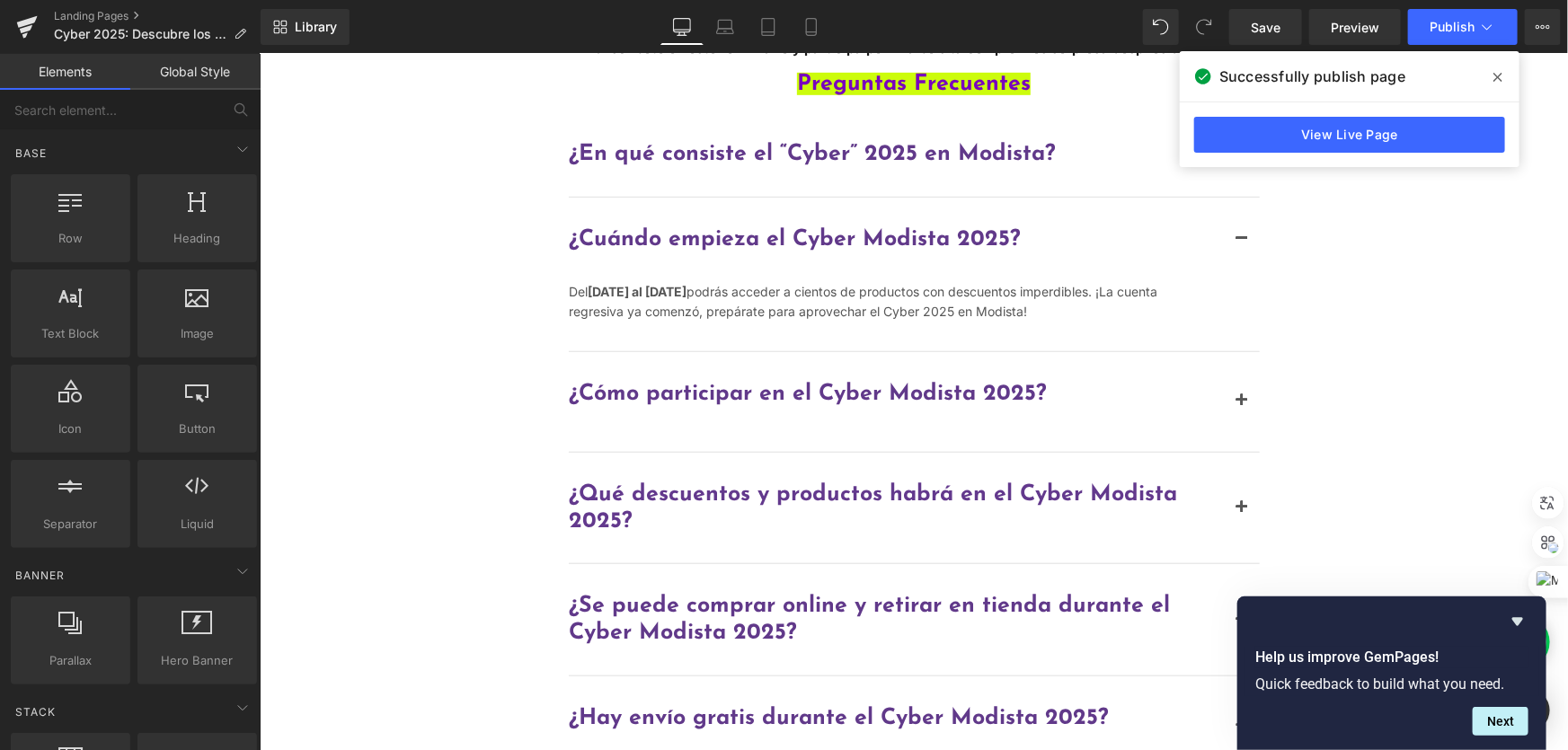
click at [1361, 269] on div "Hero Banner 292px 114px ¡Entérate de todas las Cyber Novedades! Suscríbete en e…" at bounding box center [913, 518] width 1308 height 1934
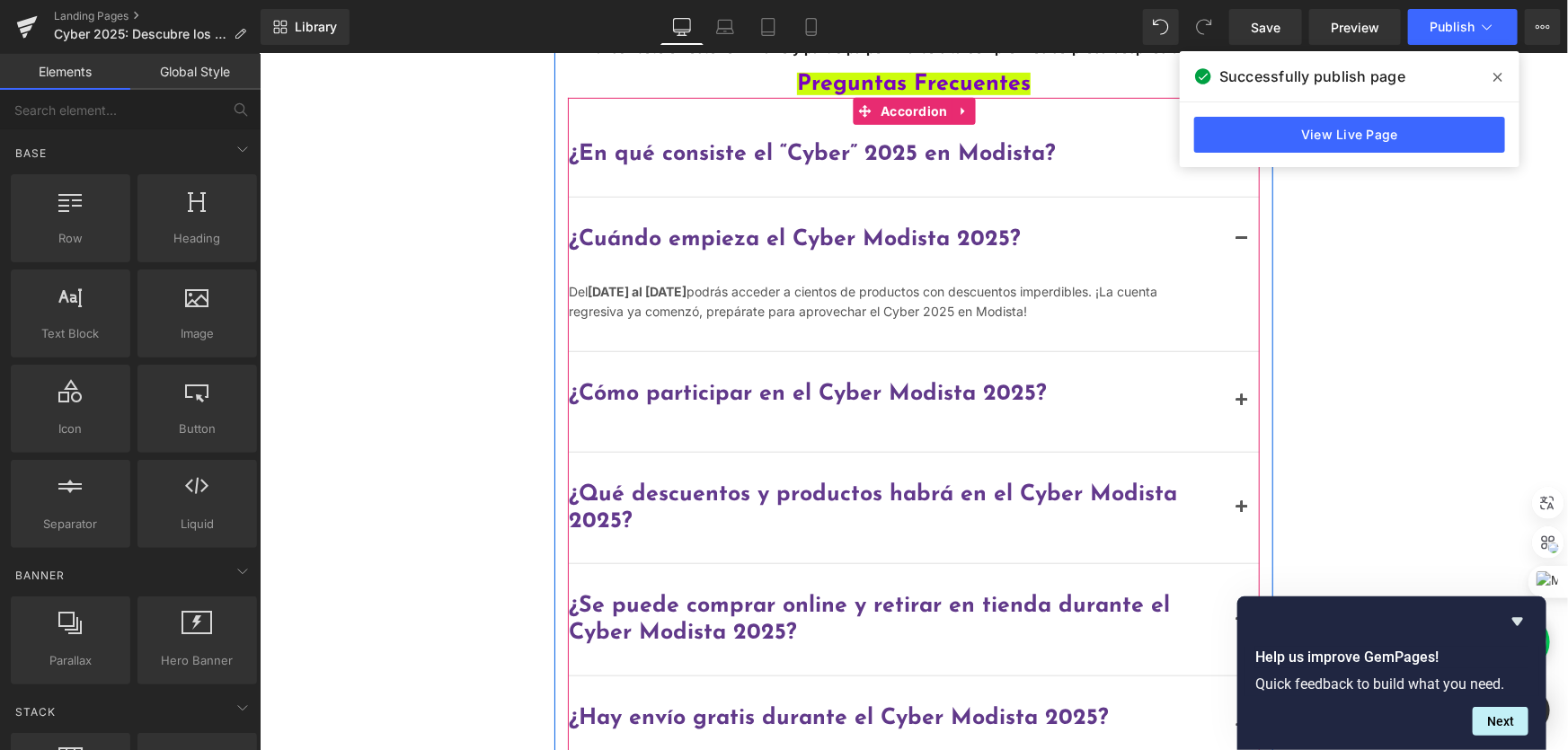
click at [1237, 229] on button "Main content" at bounding box center [1240, 239] width 36 height 84
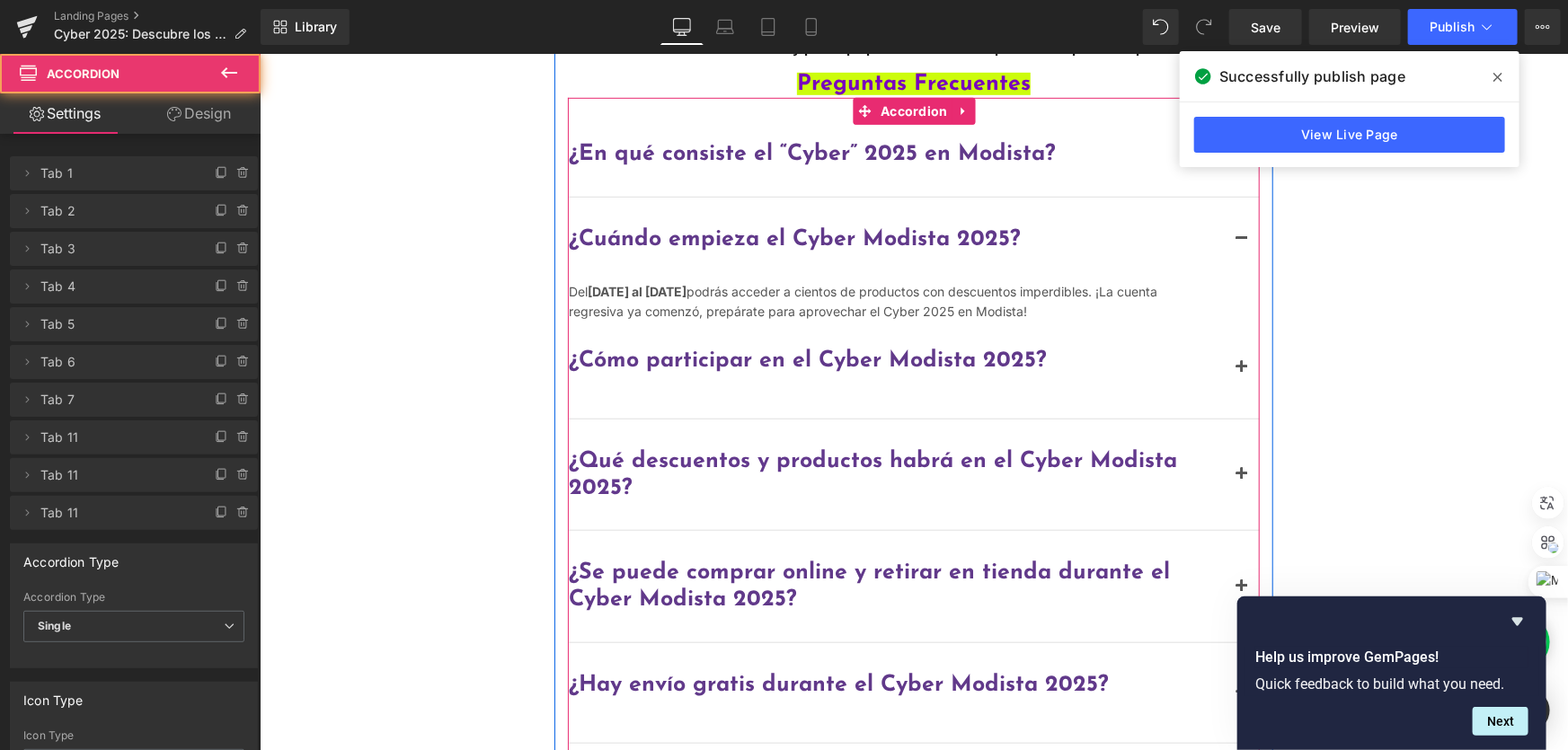
click at [1240, 244] on span "Main content" at bounding box center [1240, 244] width 0 height 0
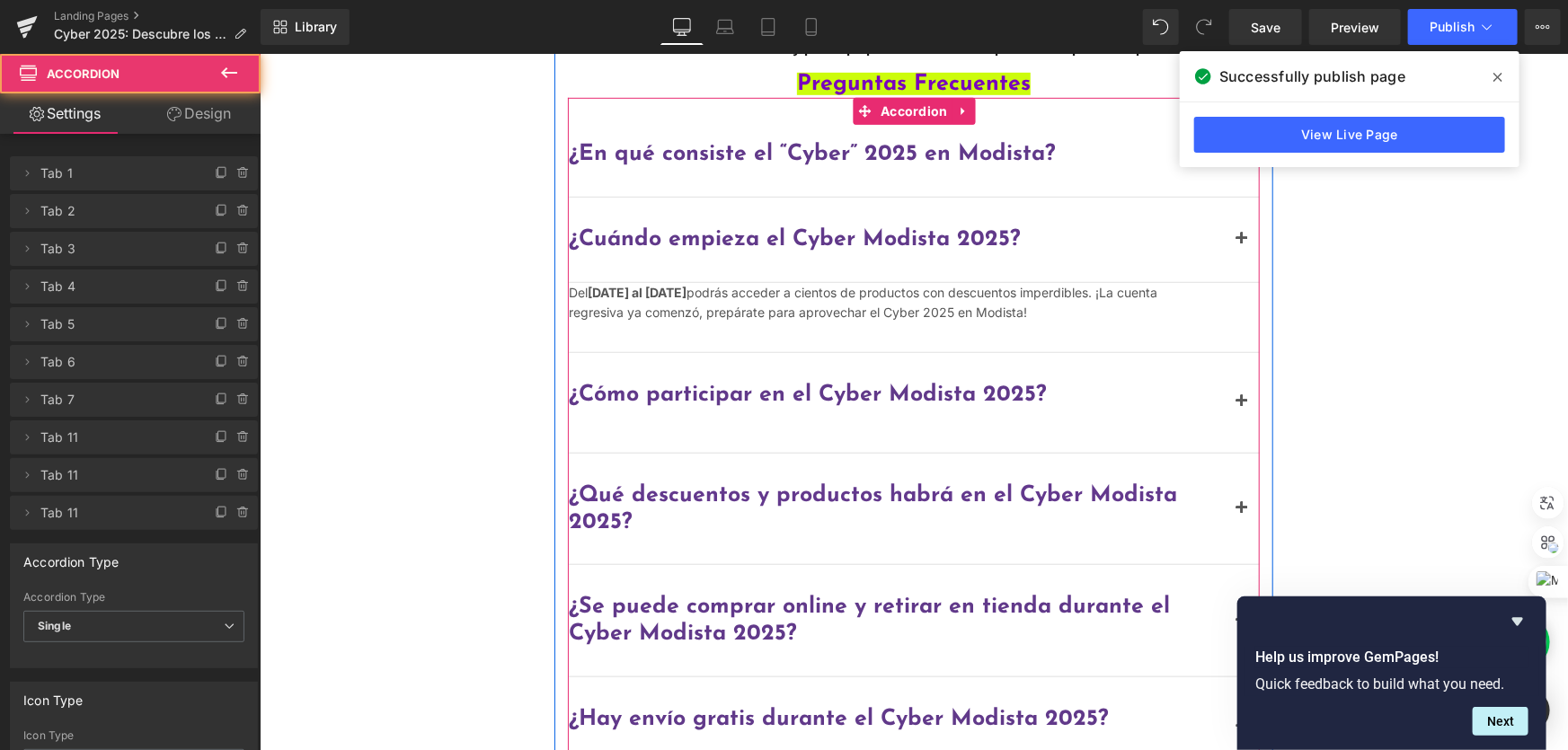
click at [1240, 244] on span "Main content" at bounding box center [1240, 244] width 0 height 0
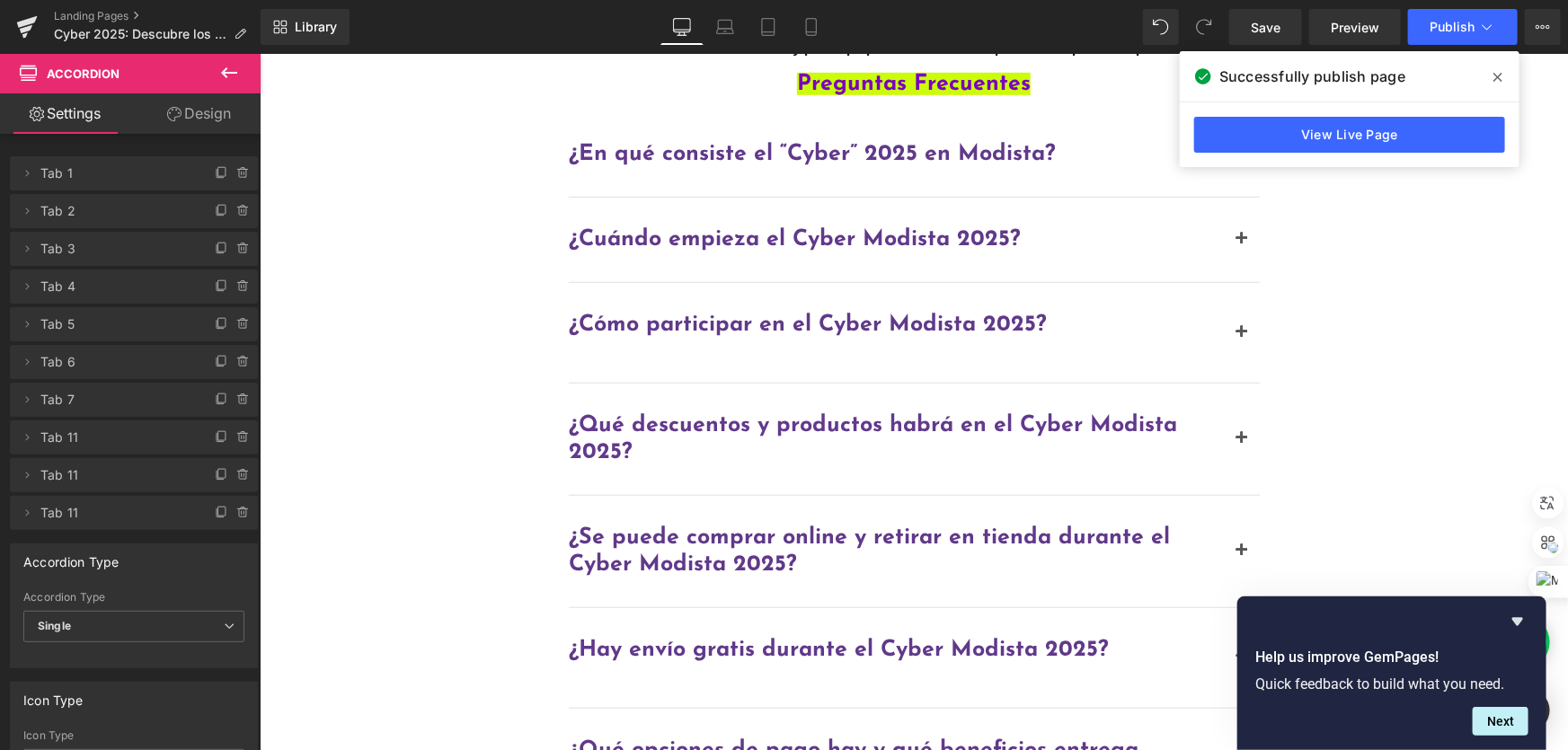
click at [1500, 77] on icon at bounding box center [1497, 76] width 9 height 14
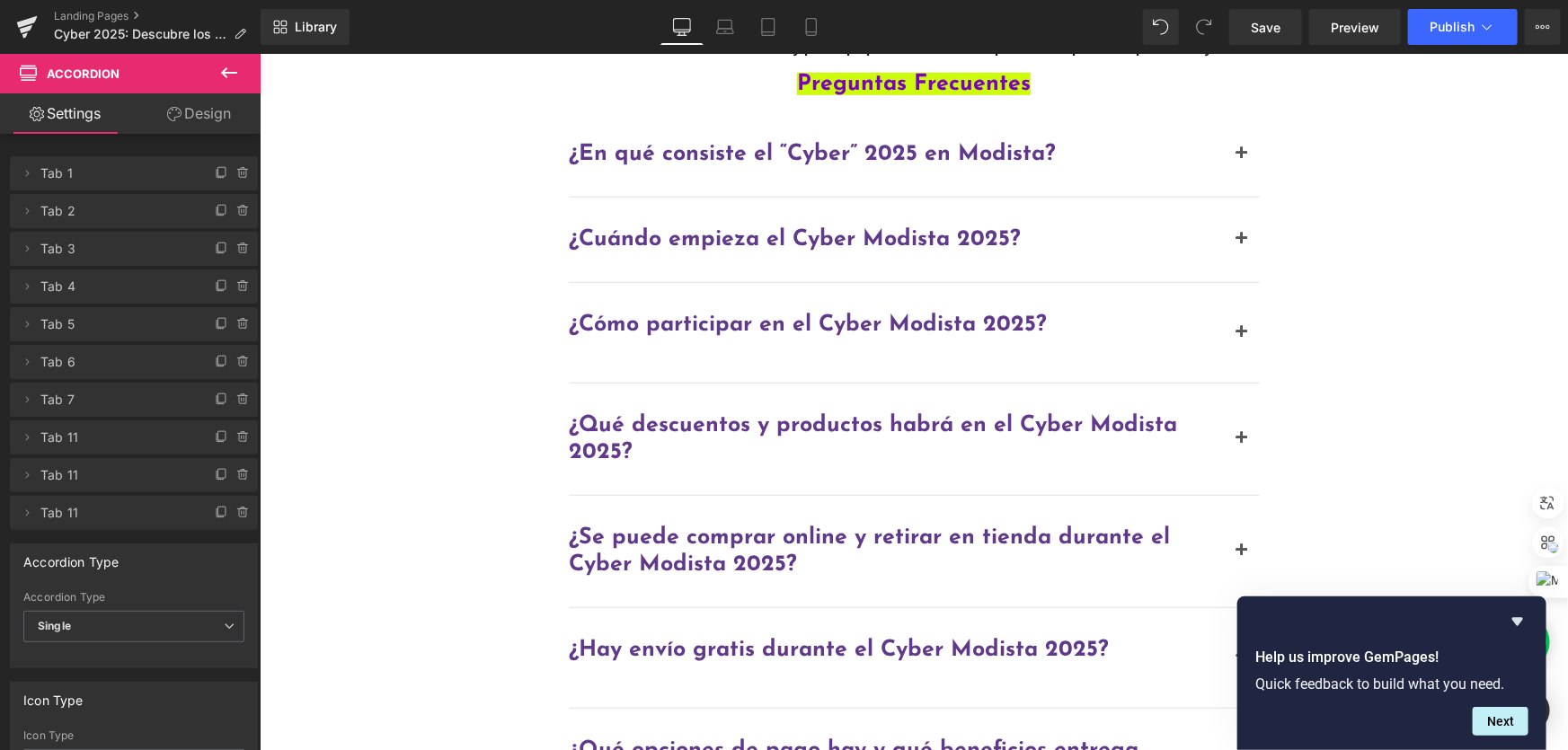
click at [381, 374] on div "Hero Banner 292px 114px ¡Entérate de todas las Cyber Novedades! Suscríbete en e…" at bounding box center [913, 483] width 1308 height 1864
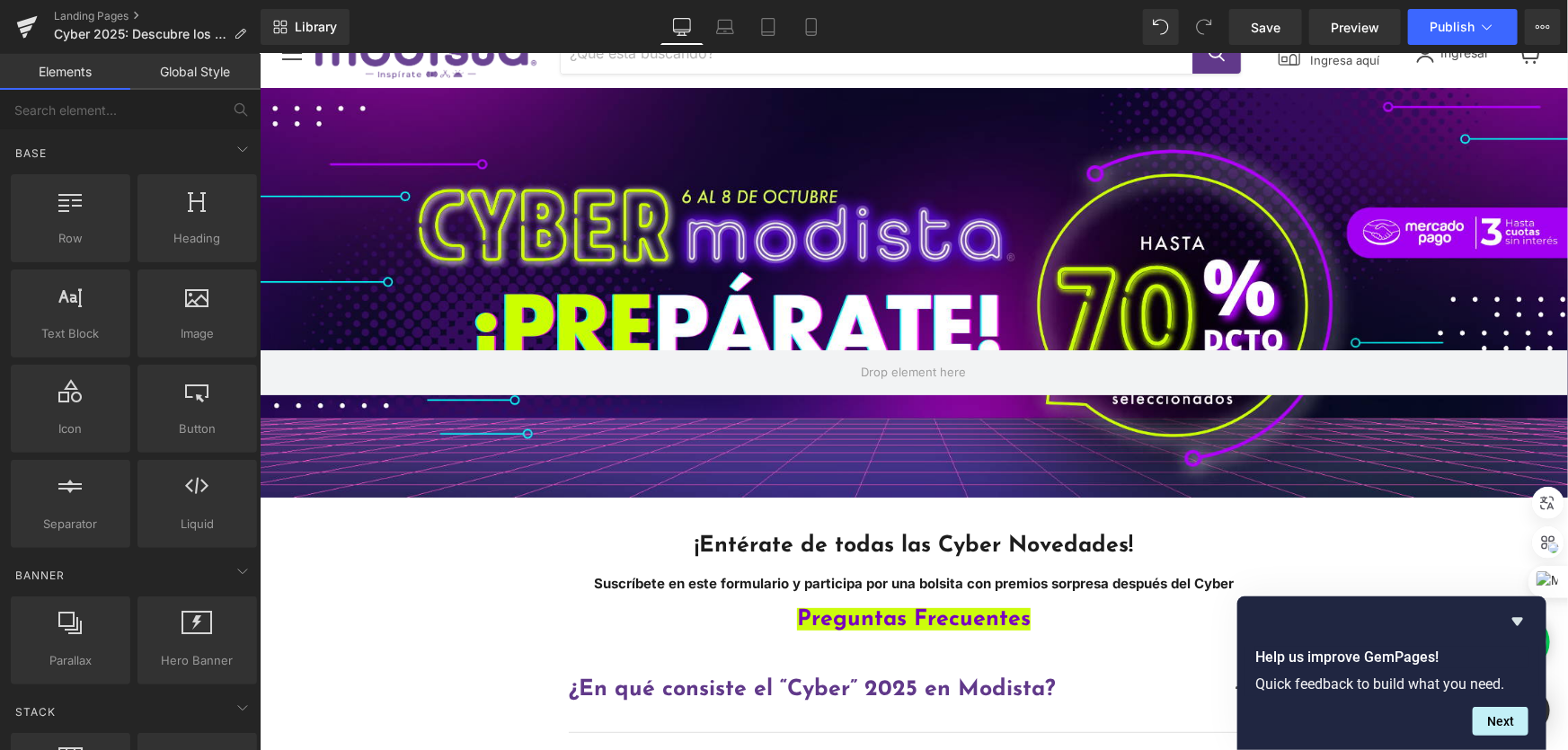
scroll to position [0, 0]
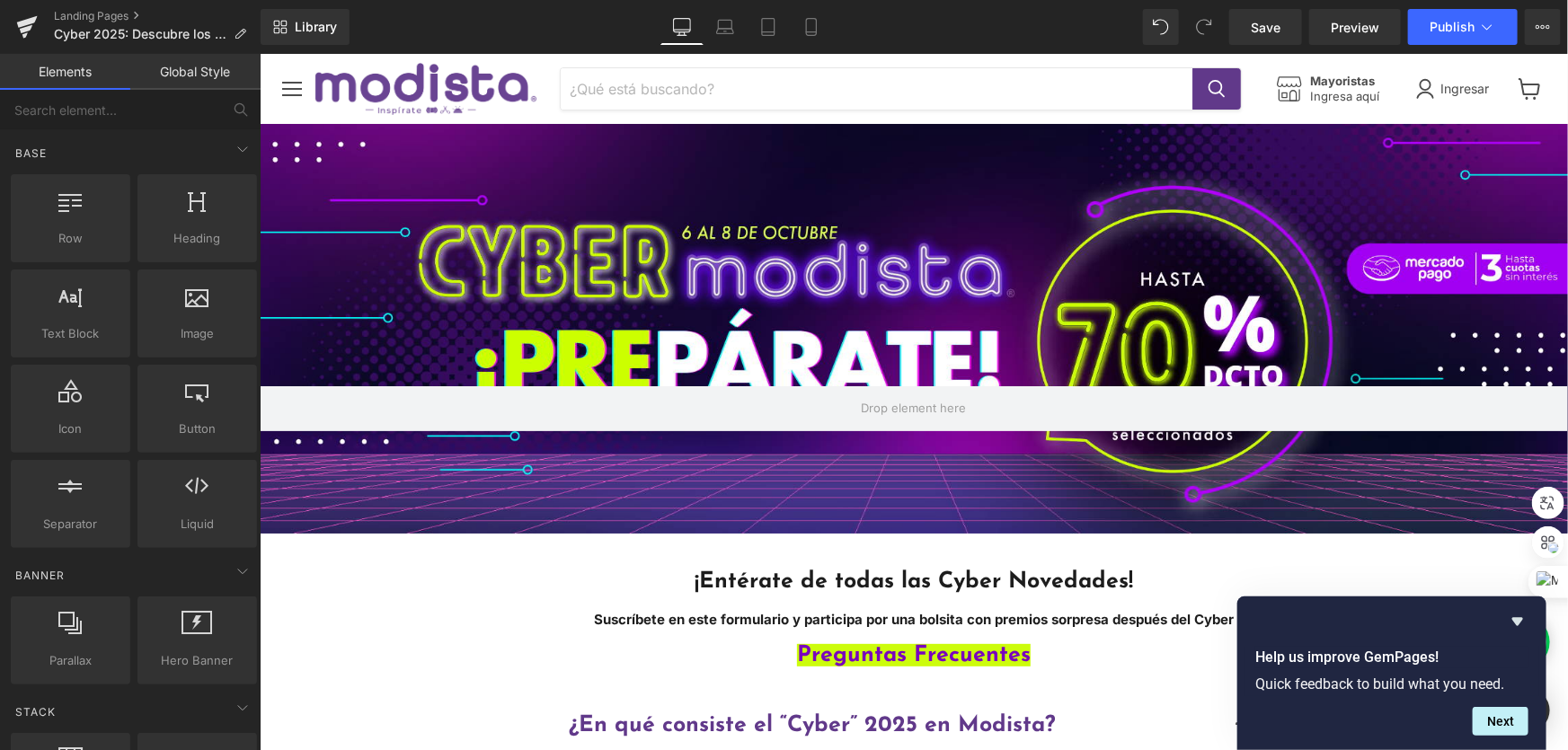
click at [1430, 25] on span "Publish" at bounding box center [1452, 26] width 44 height 14
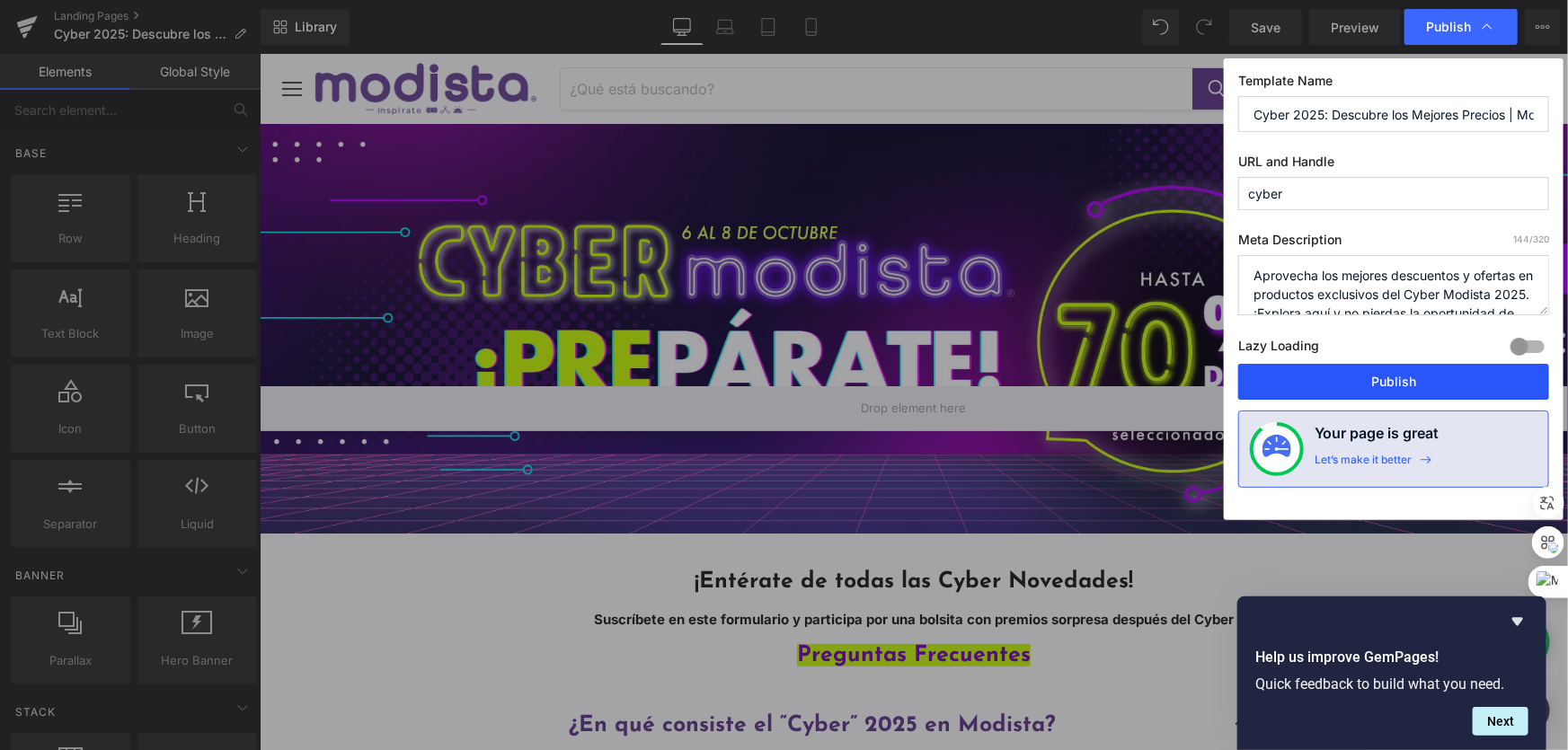
click at [1302, 387] on button "Publish" at bounding box center [1394, 381] width 311 height 36
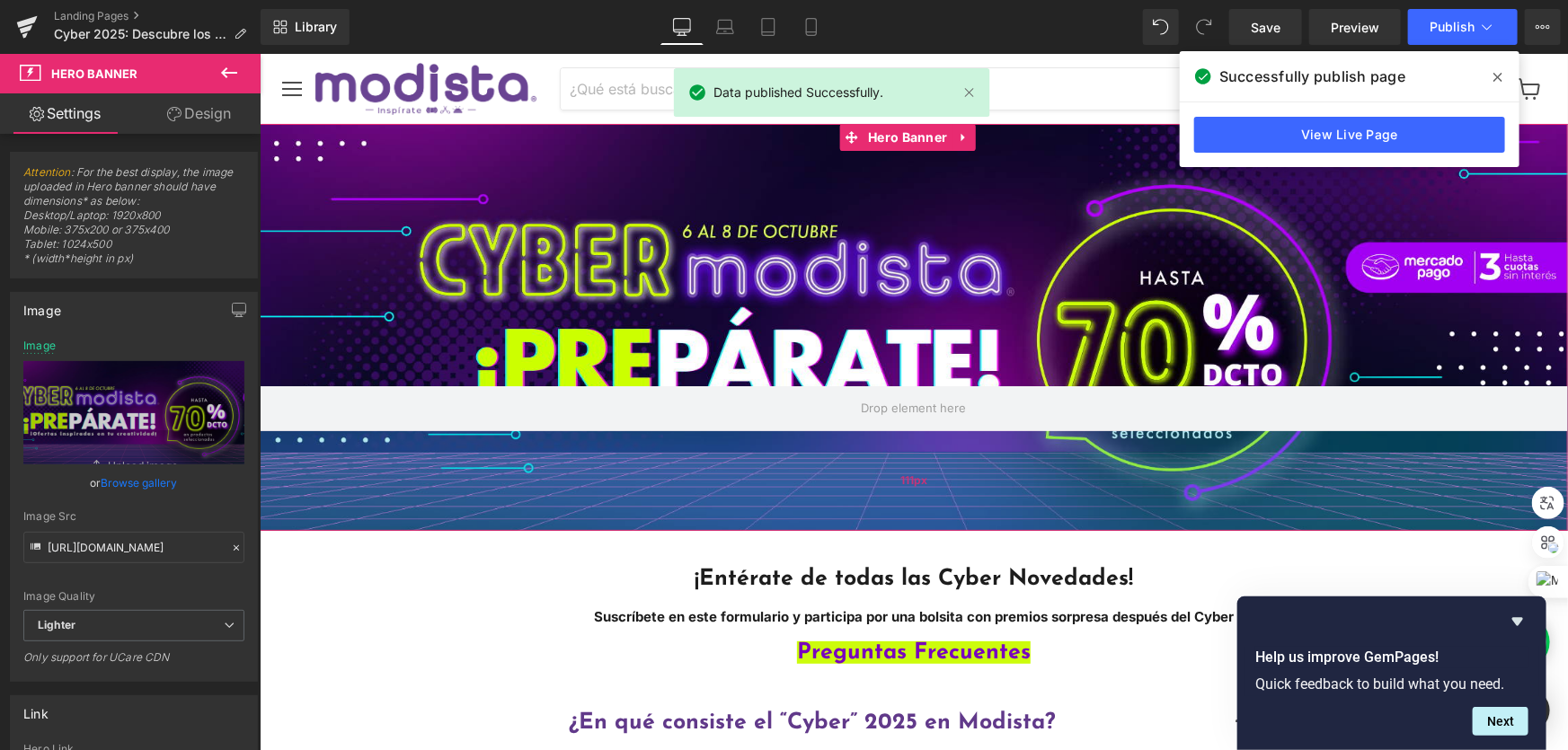
drag, startPoint x: 760, startPoint y: 483, endPoint x: 1603, endPoint y: 148, distance: 907.1
click at [778, 480] on div "111px" at bounding box center [913, 479] width 1308 height 100
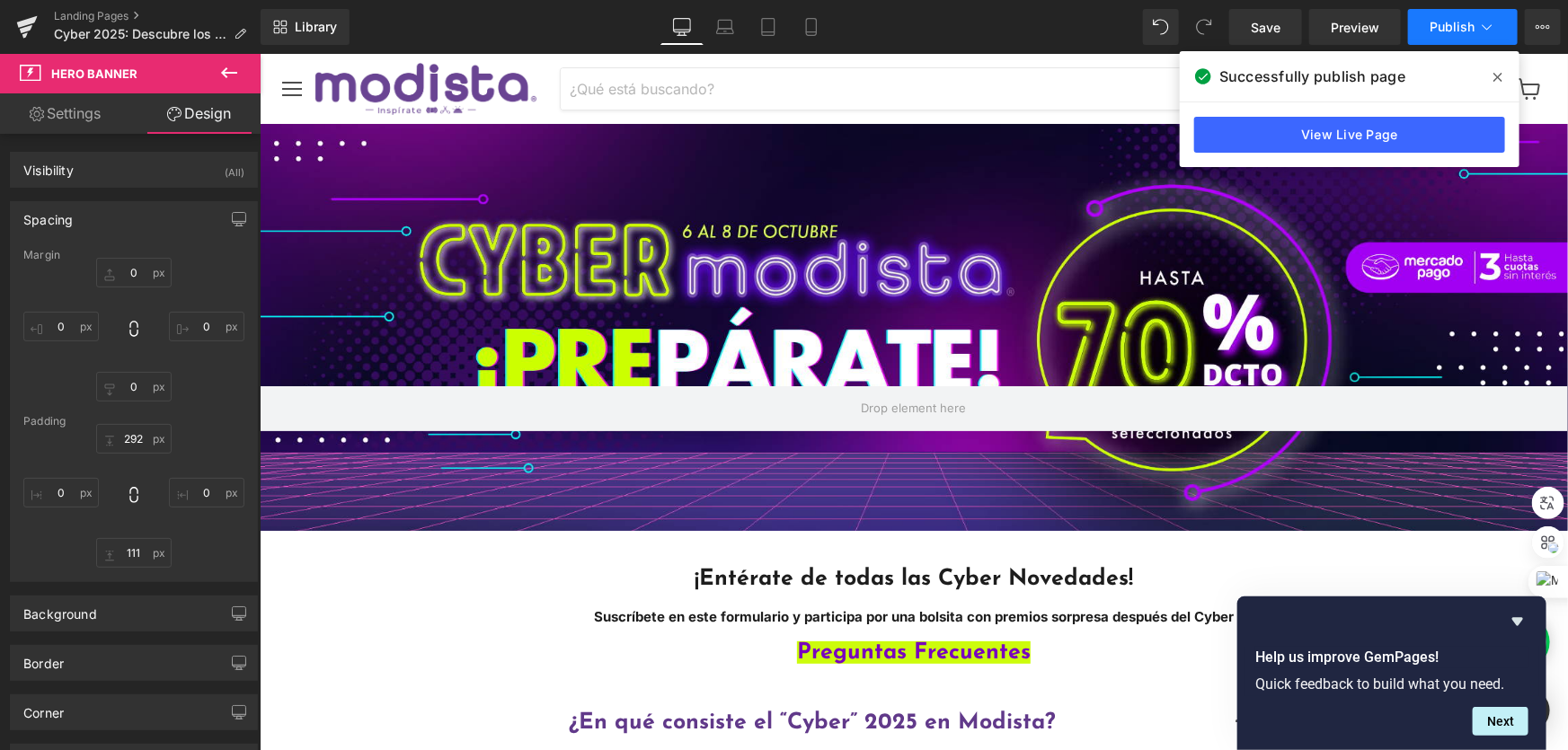
click at [1442, 19] on span "Publish" at bounding box center [1452, 26] width 44 height 14
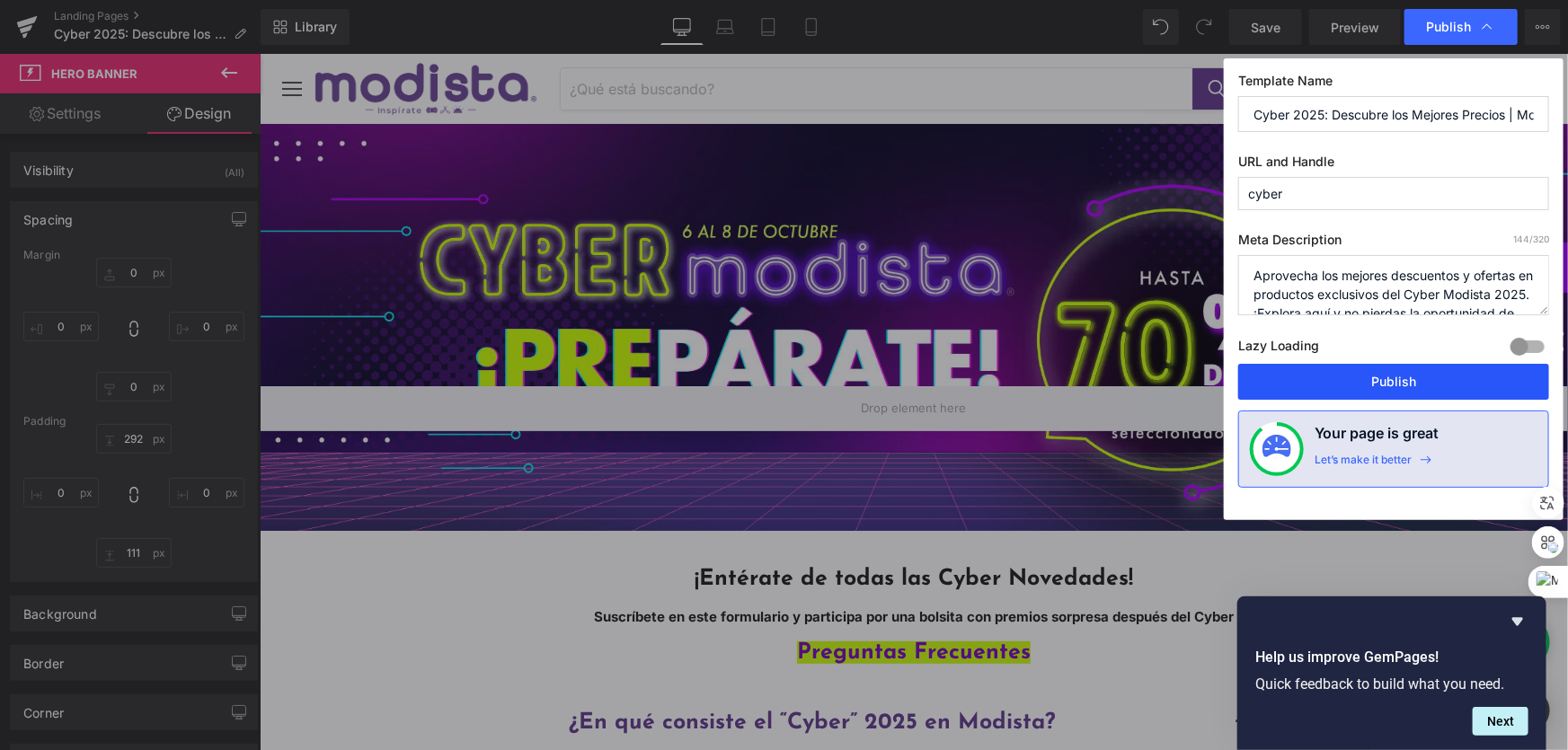
click at [1354, 375] on button "Publish" at bounding box center [1394, 381] width 311 height 36
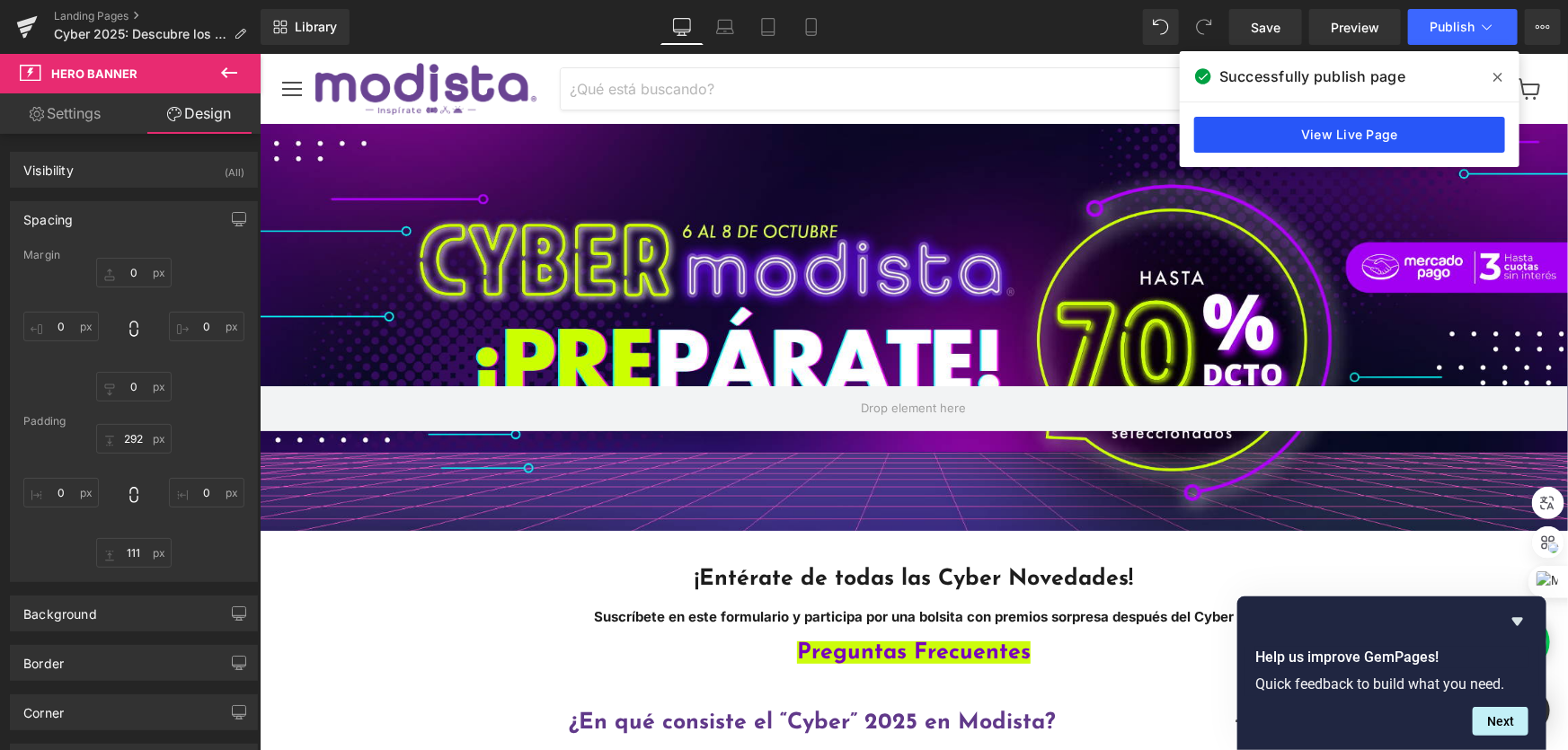
click at [1379, 135] on link "View Live Page" at bounding box center [1350, 134] width 311 height 36
